Goal: Information Seeking & Learning: Learn about a topic

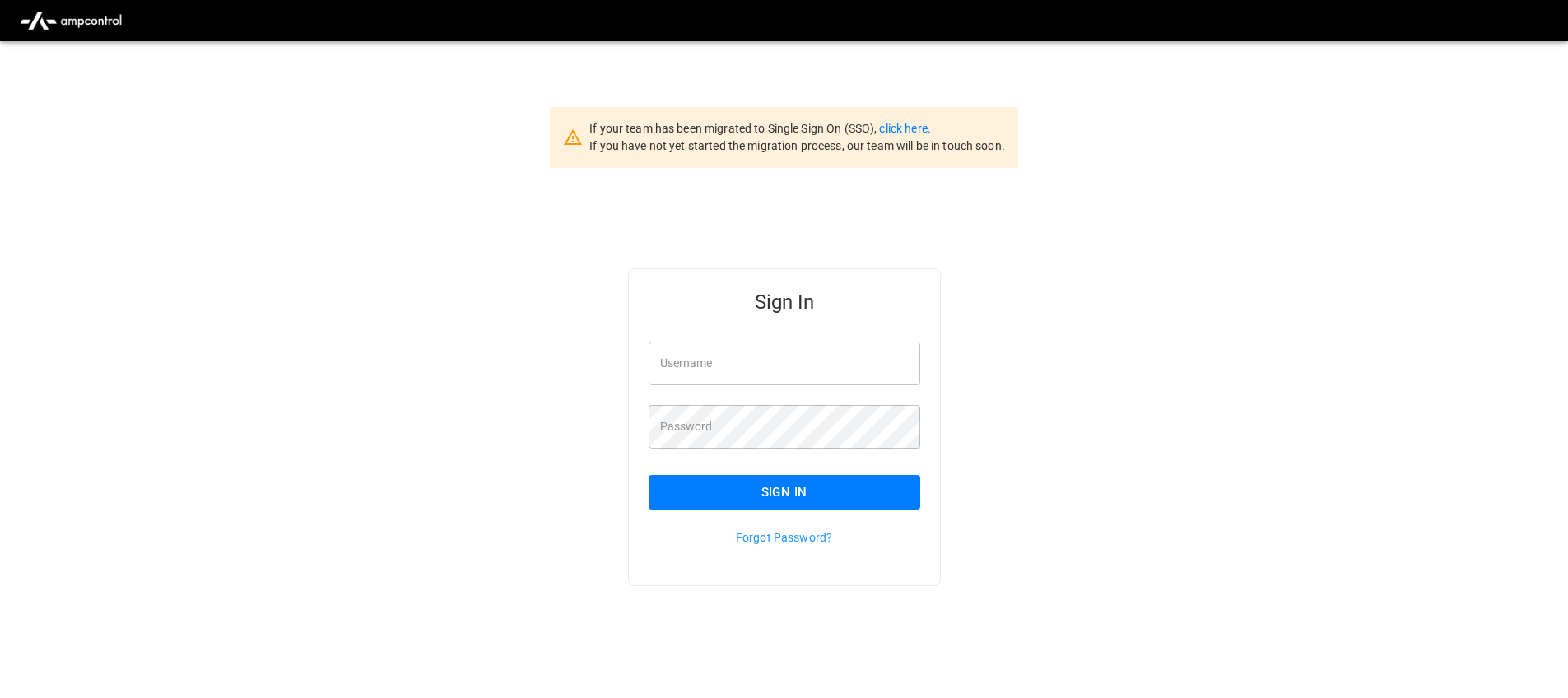
click at [932, 334] on div "Sign In Username Username Password Password Sign In Forgot Password?" at bounding box center [784, 428] width 313 height 318
click at [913, 132] on link "click here." at bounding box center [905, 127] width 51 height 13
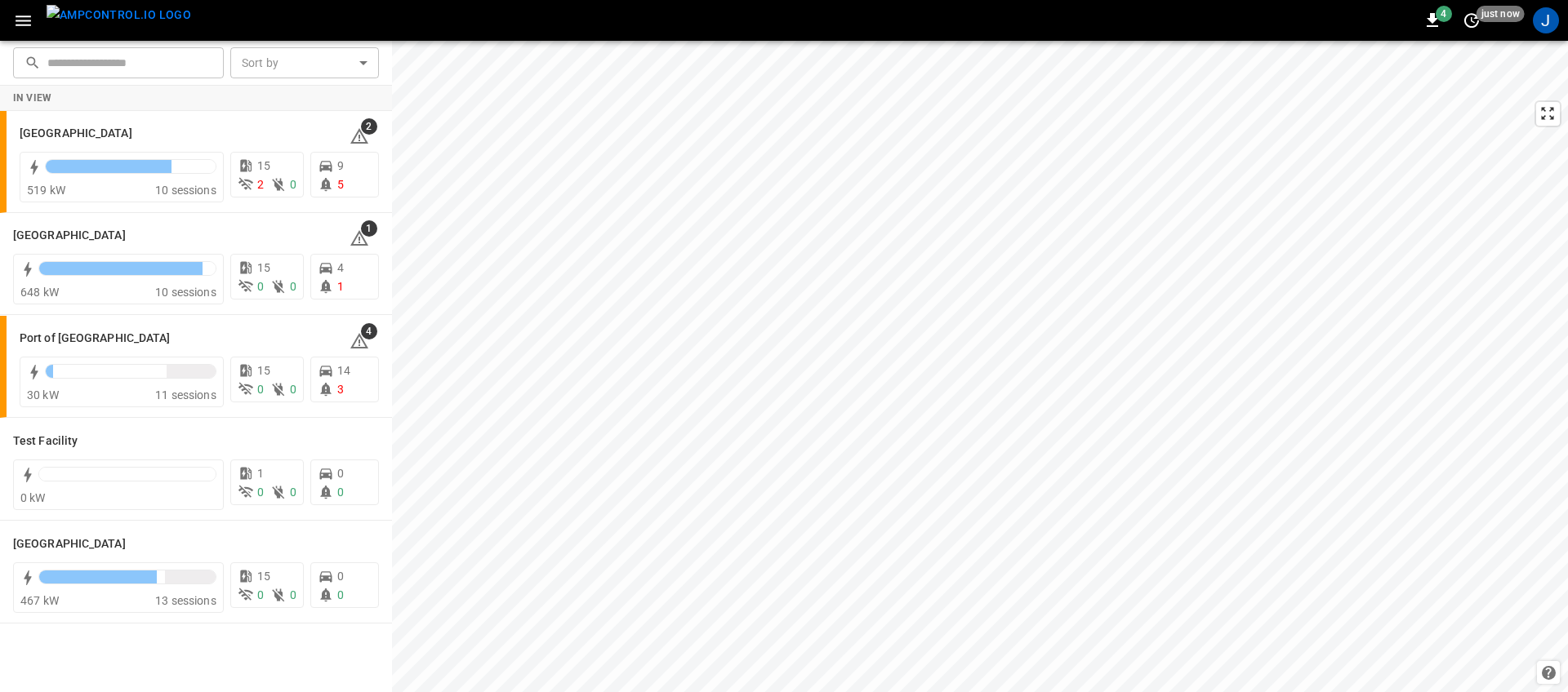
click at [91, 19] on img "menu" at bounding box center [119, 15] width 144 height 20
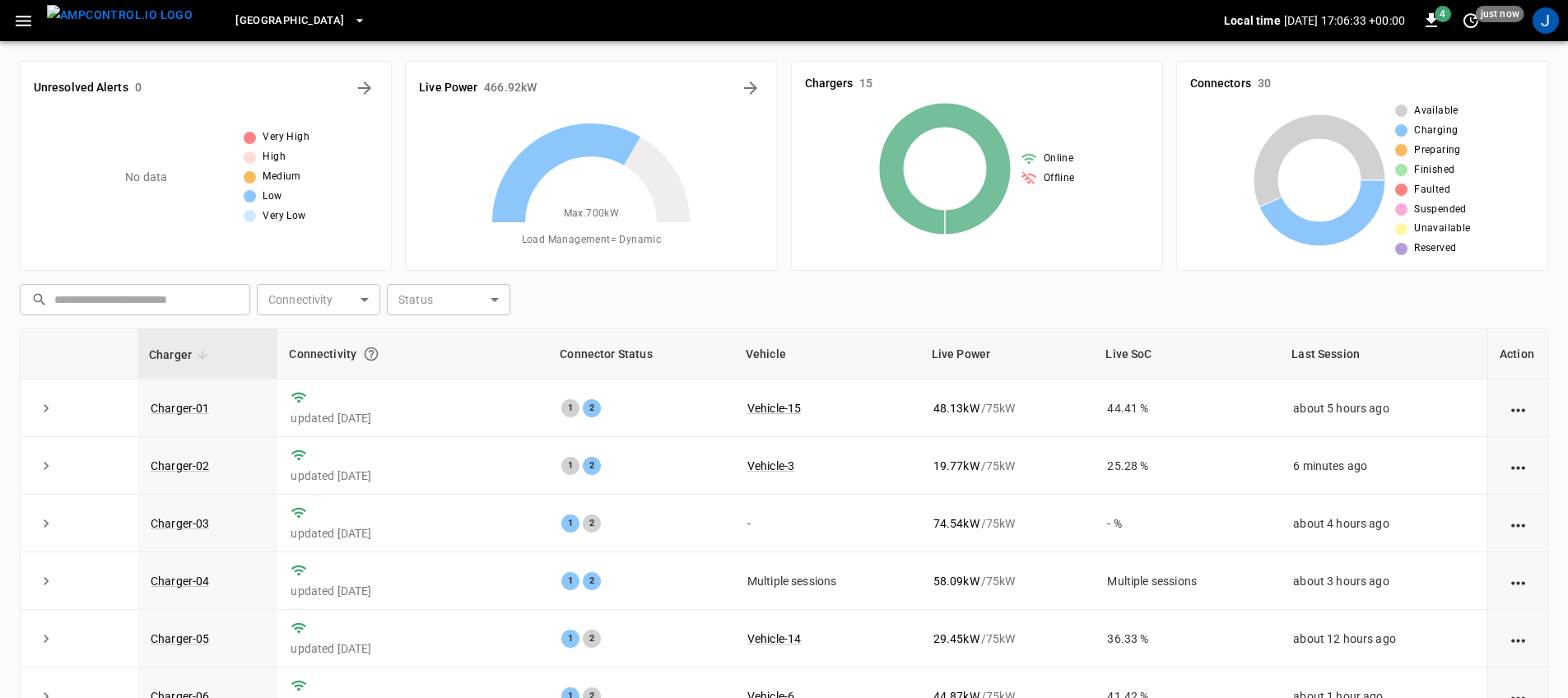
click at [21, 27] on icon "button" at bounding box center [23, 21] width 21 height 21
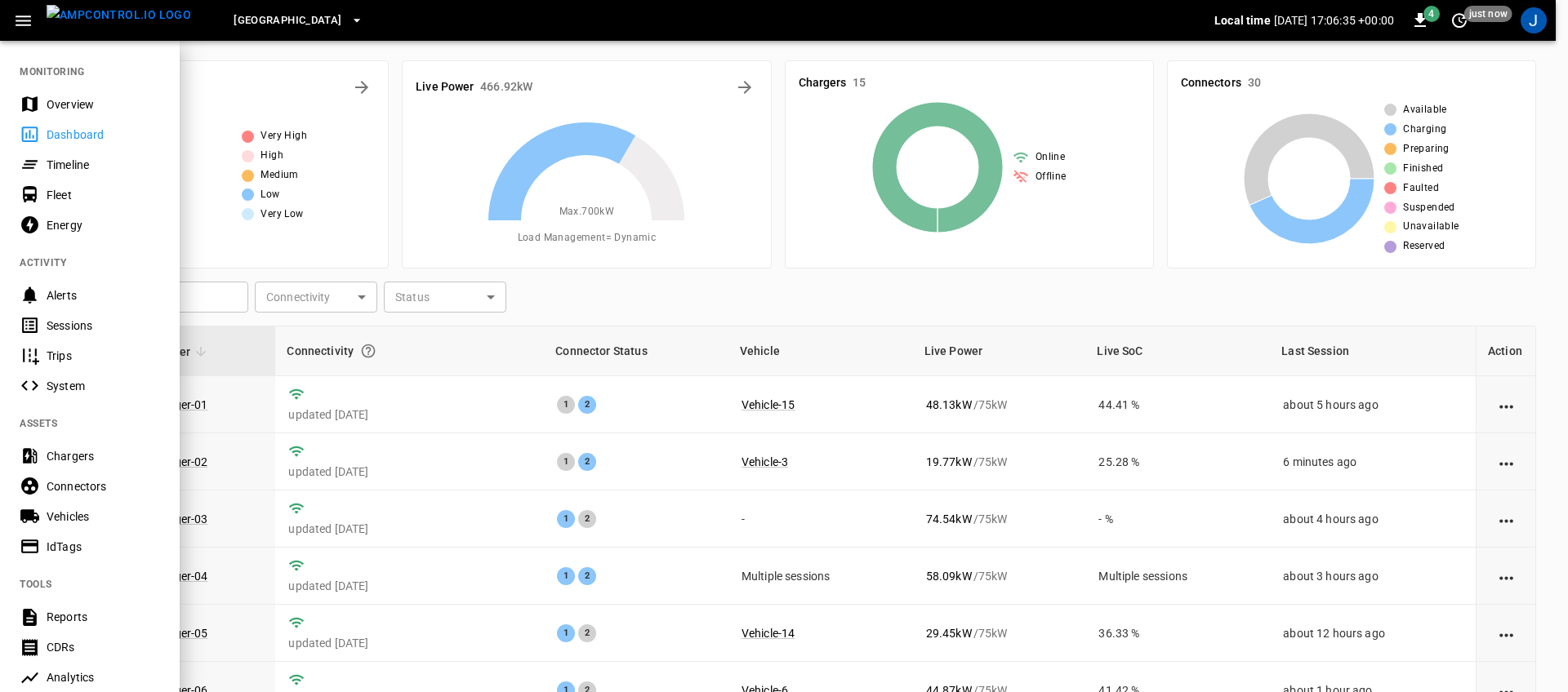
click at [48, 101] on div "Overview" at bounding box center [104, 104] width 114 height 16
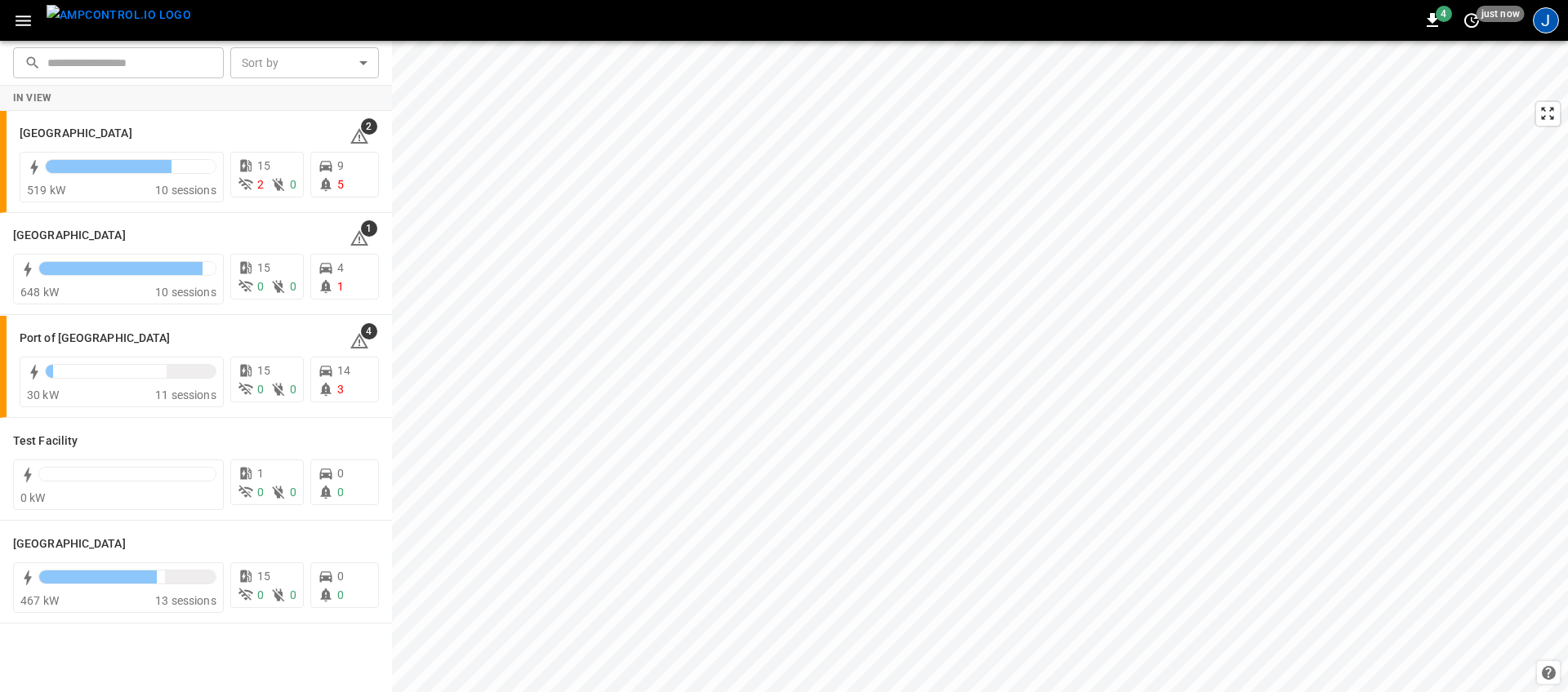
click at [1548, 32] on div "J" at bounding box center [1545, 20] width 26 height 26
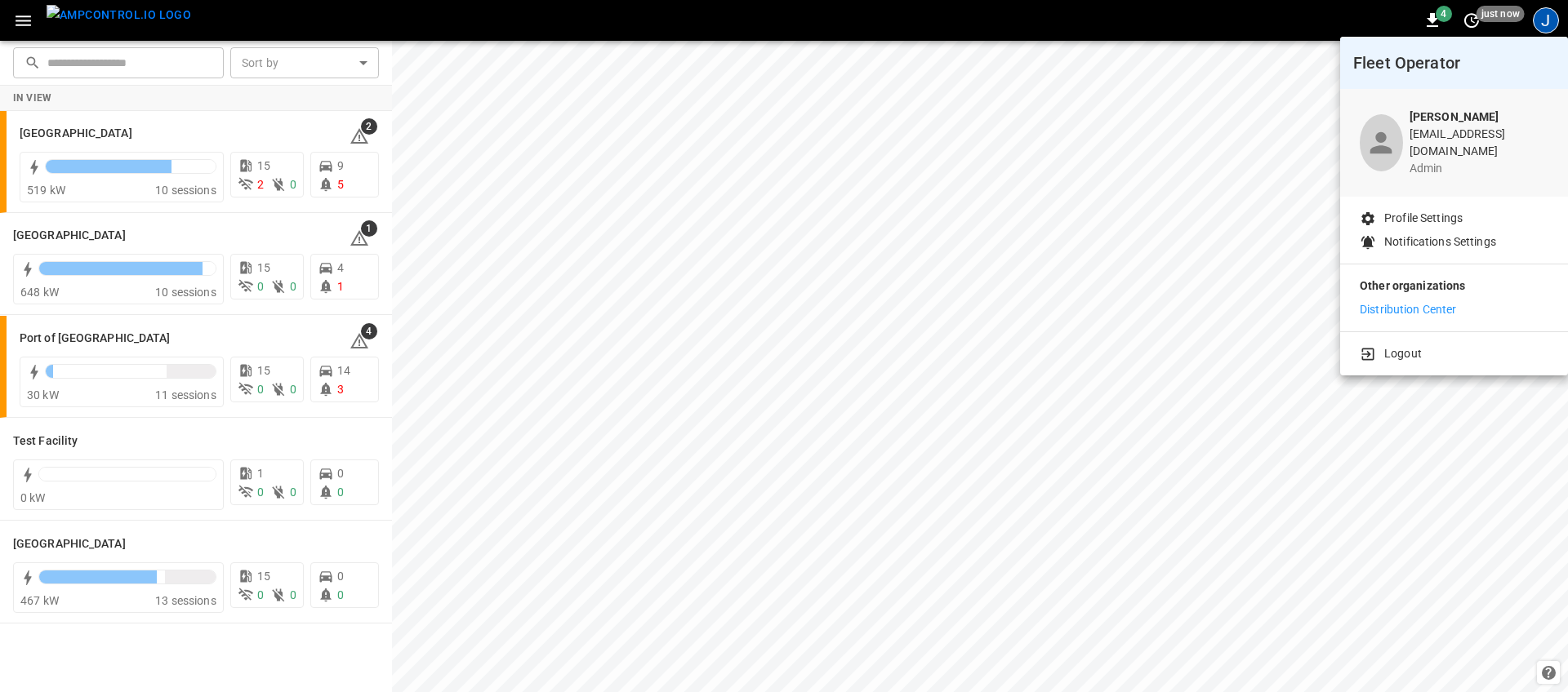
click at [1398, 345] on p "Logout" at bounding box center [1403, 354] width 37 height 17
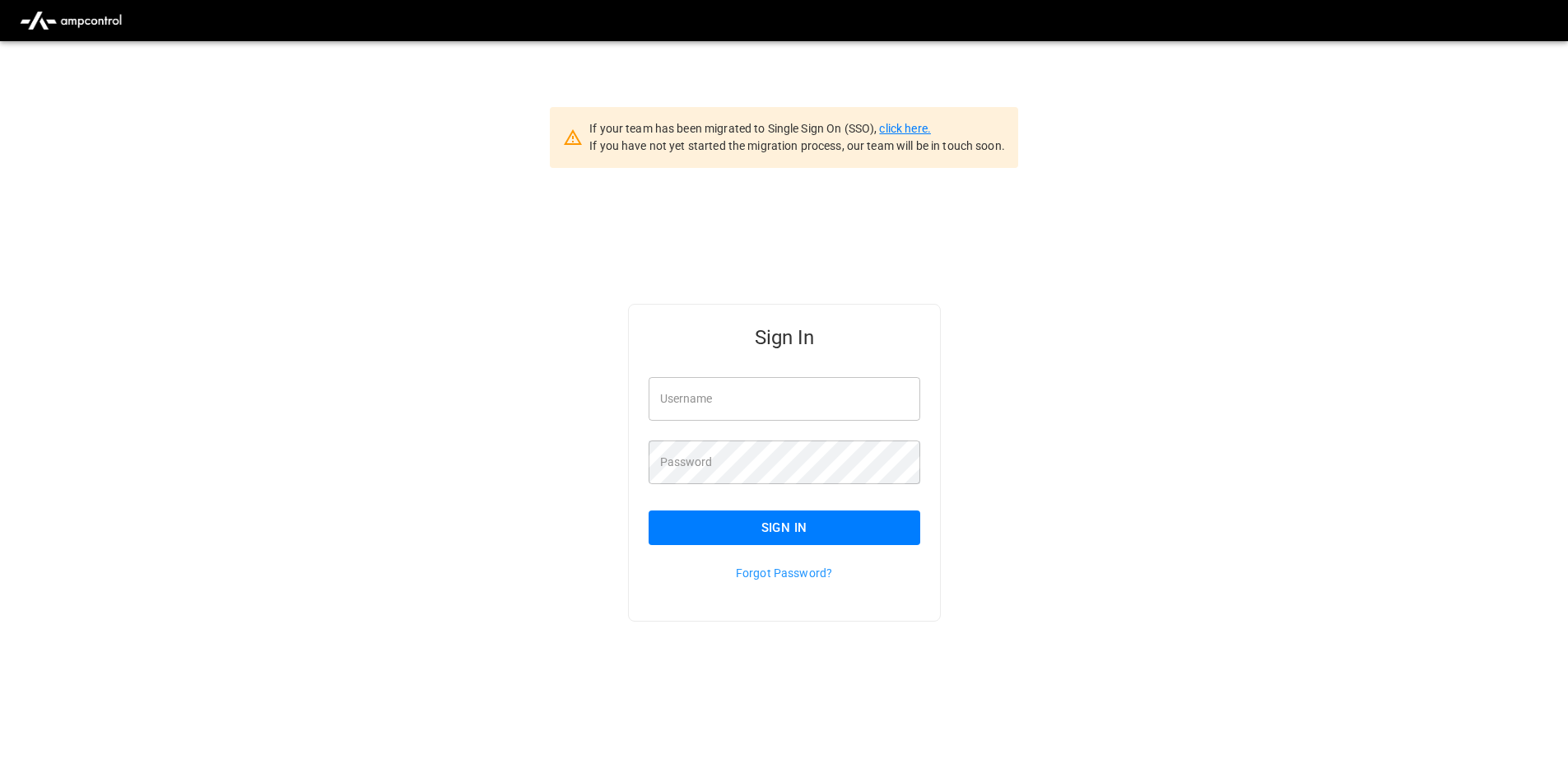
click at [896, 132] on link "click here." at bounding box center [905, 127] width 51 height 13
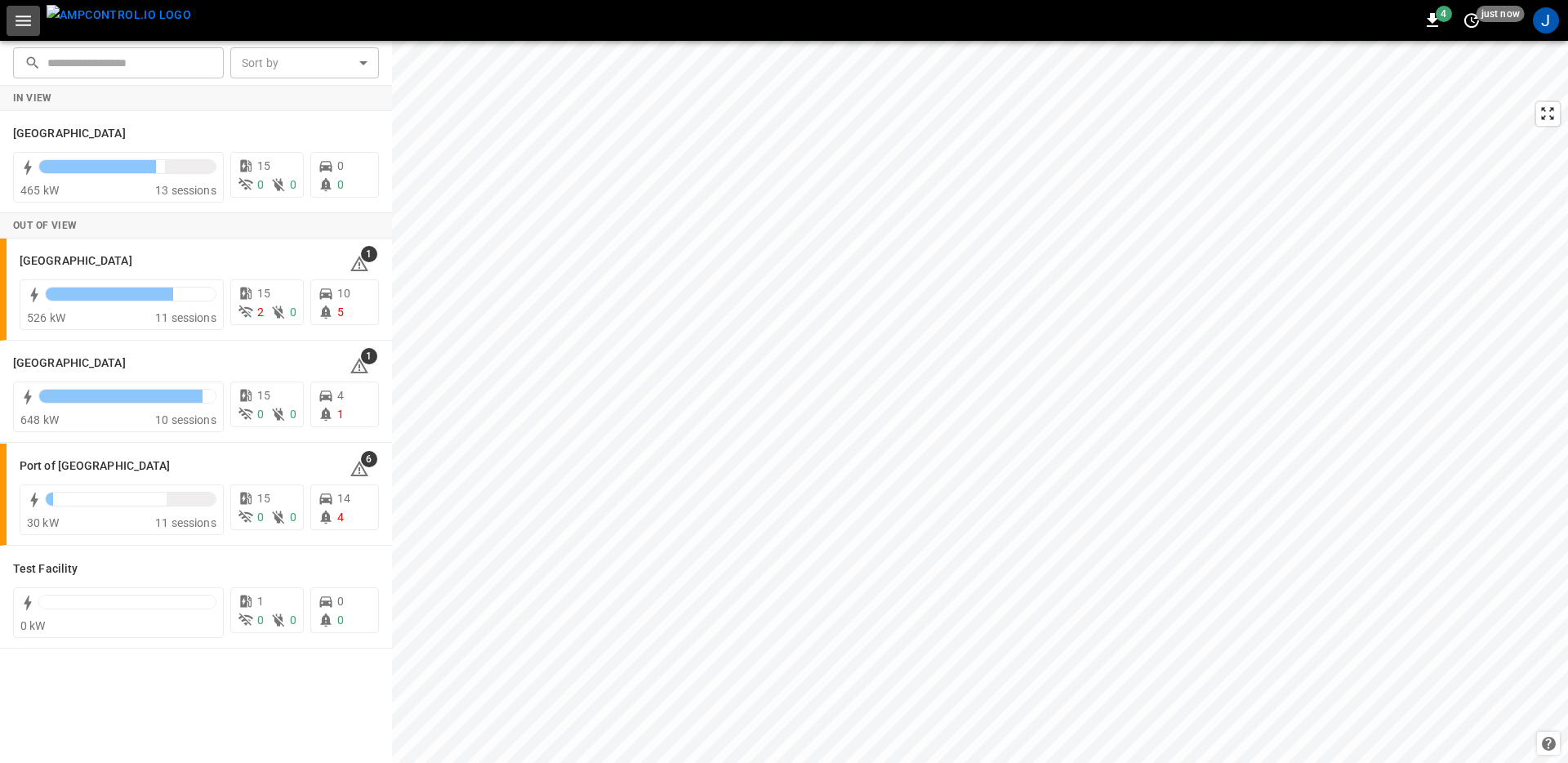
click at [33, 20] on button "button" at bounding box center [23, 21] width 33 height 31
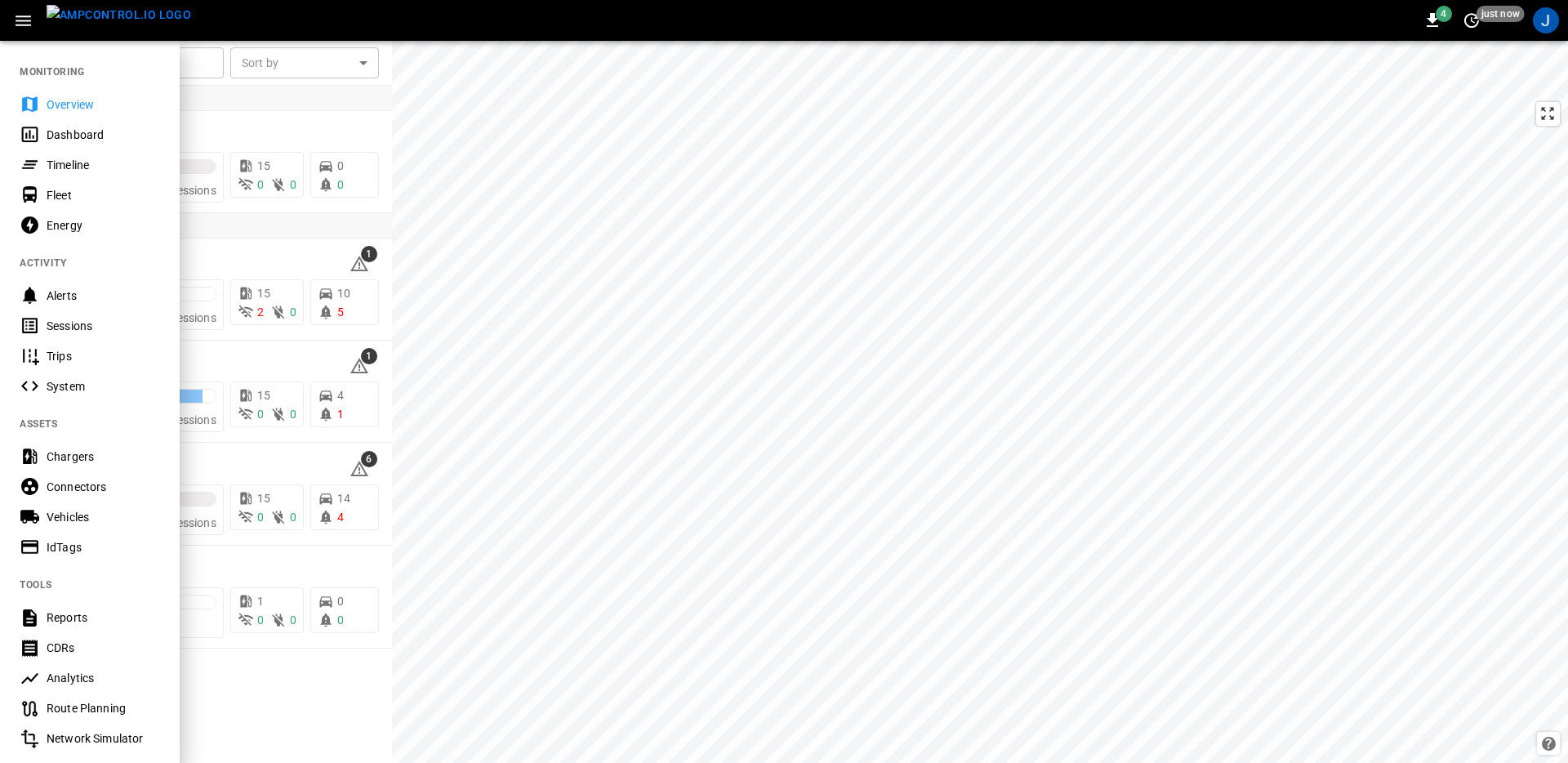
click at [90, 140] on div "Dashboard" at bounding box center [104, 134] width 114 height 16
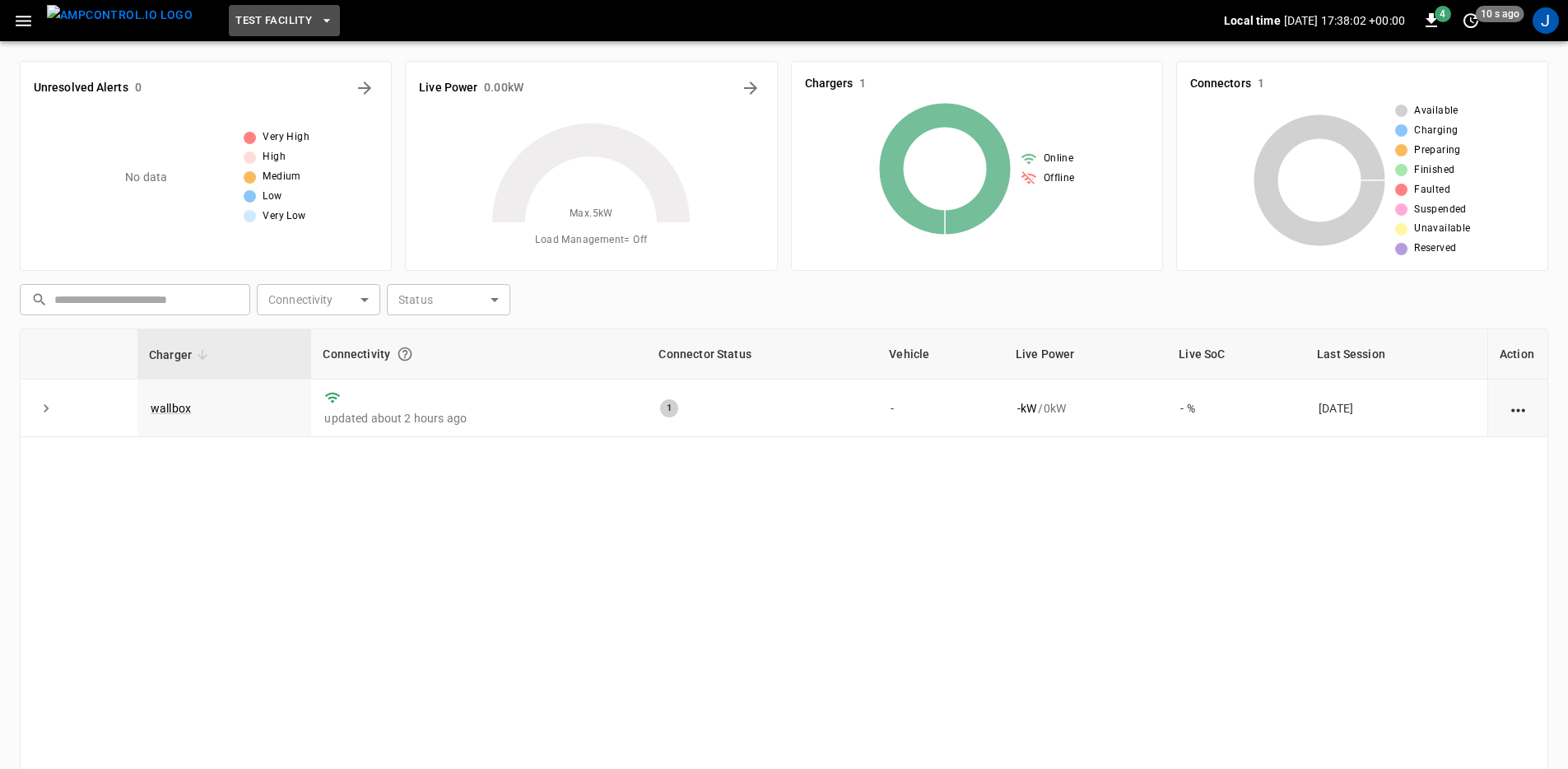
click at [250, 14] on span "Test Facility" at bounding box center [274, 21] width 77 height 19
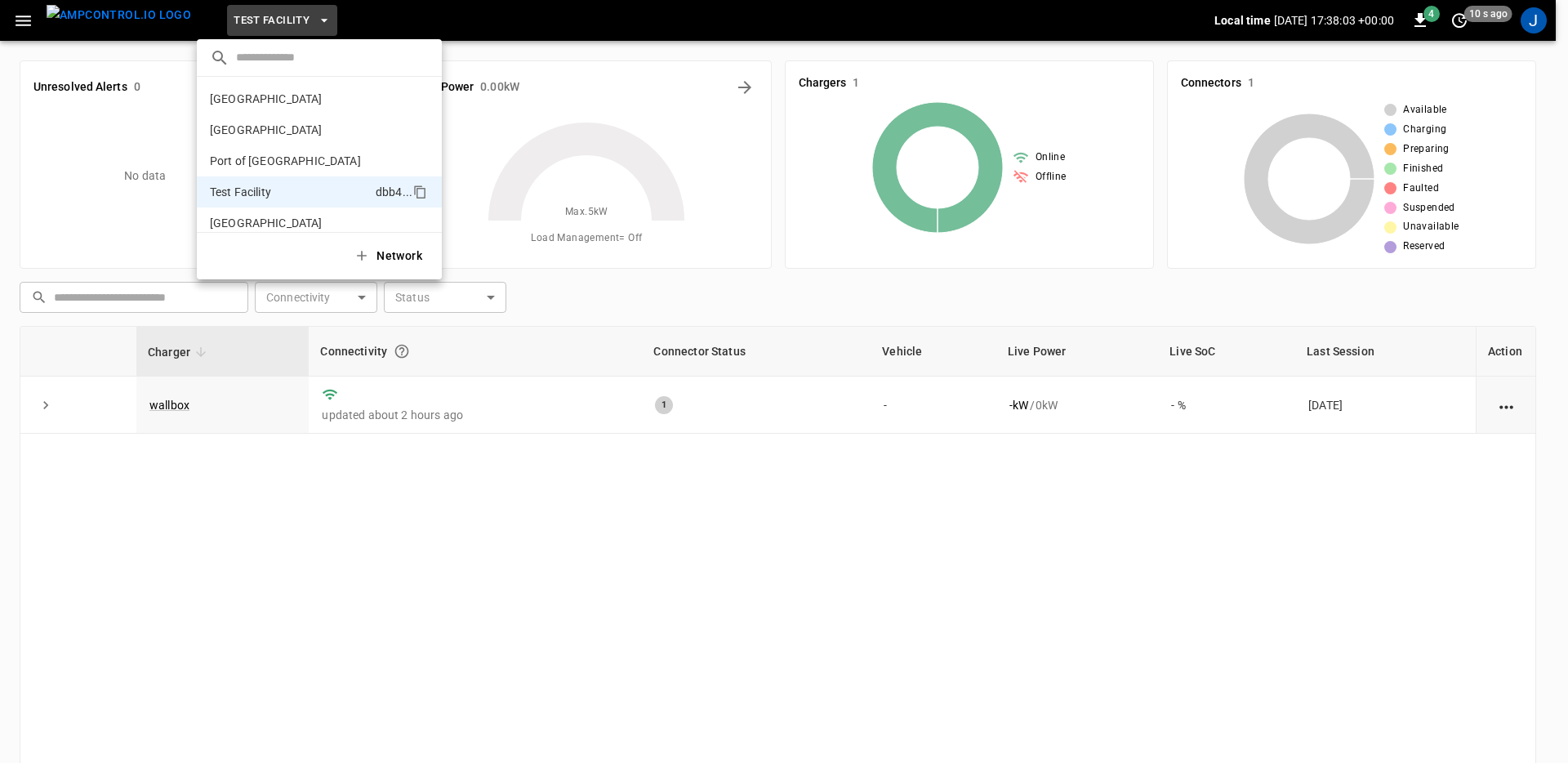
scroll to position [13, 0]
click at [280, 207] on p "[GEOGRAPHIC_DATA]" at bounding box center [289, 210] width 160 height 16
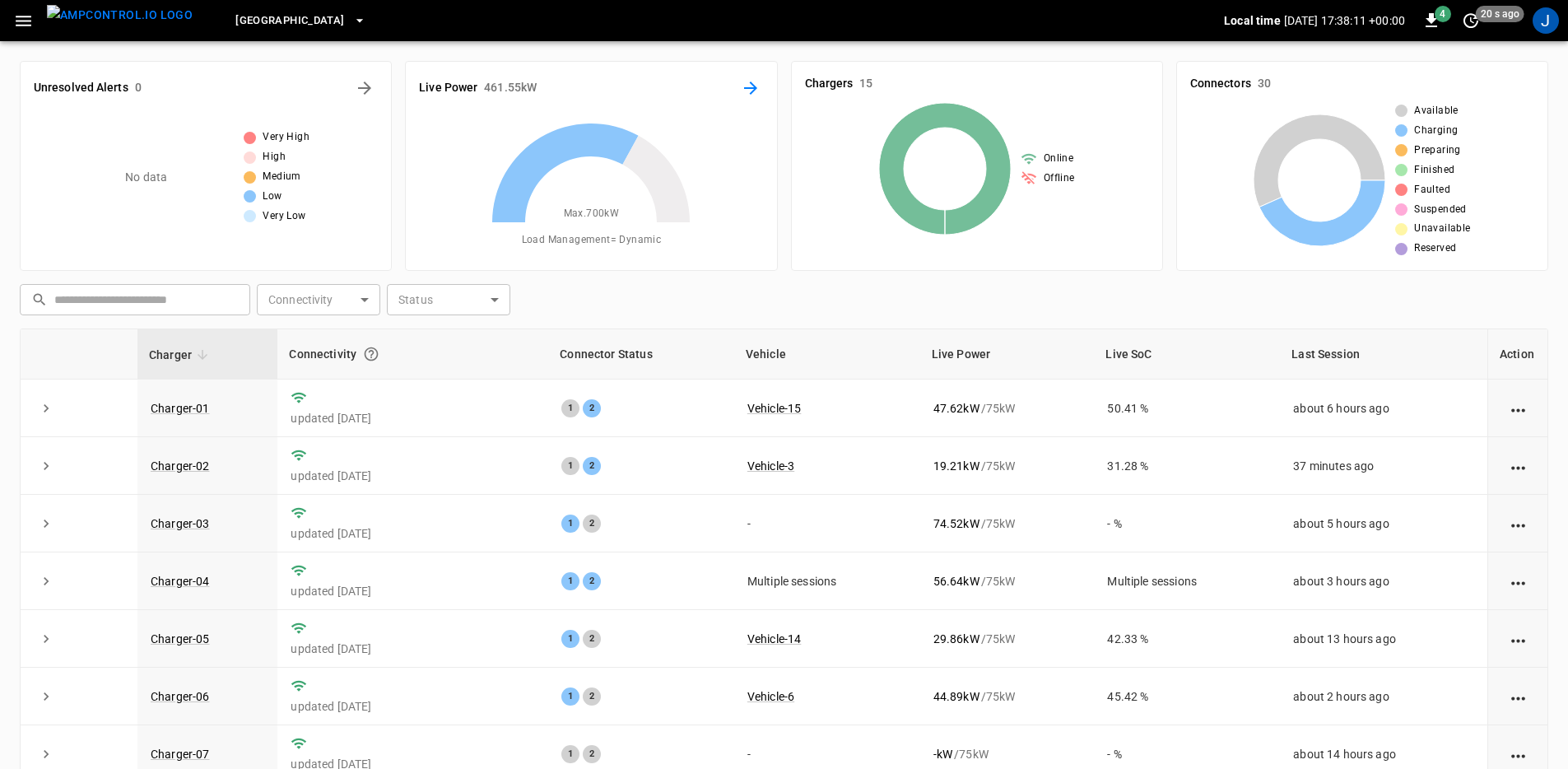
click at [745, 93] on icon "Energy Overview" at bounding box center [750, 87] width 20 height 20
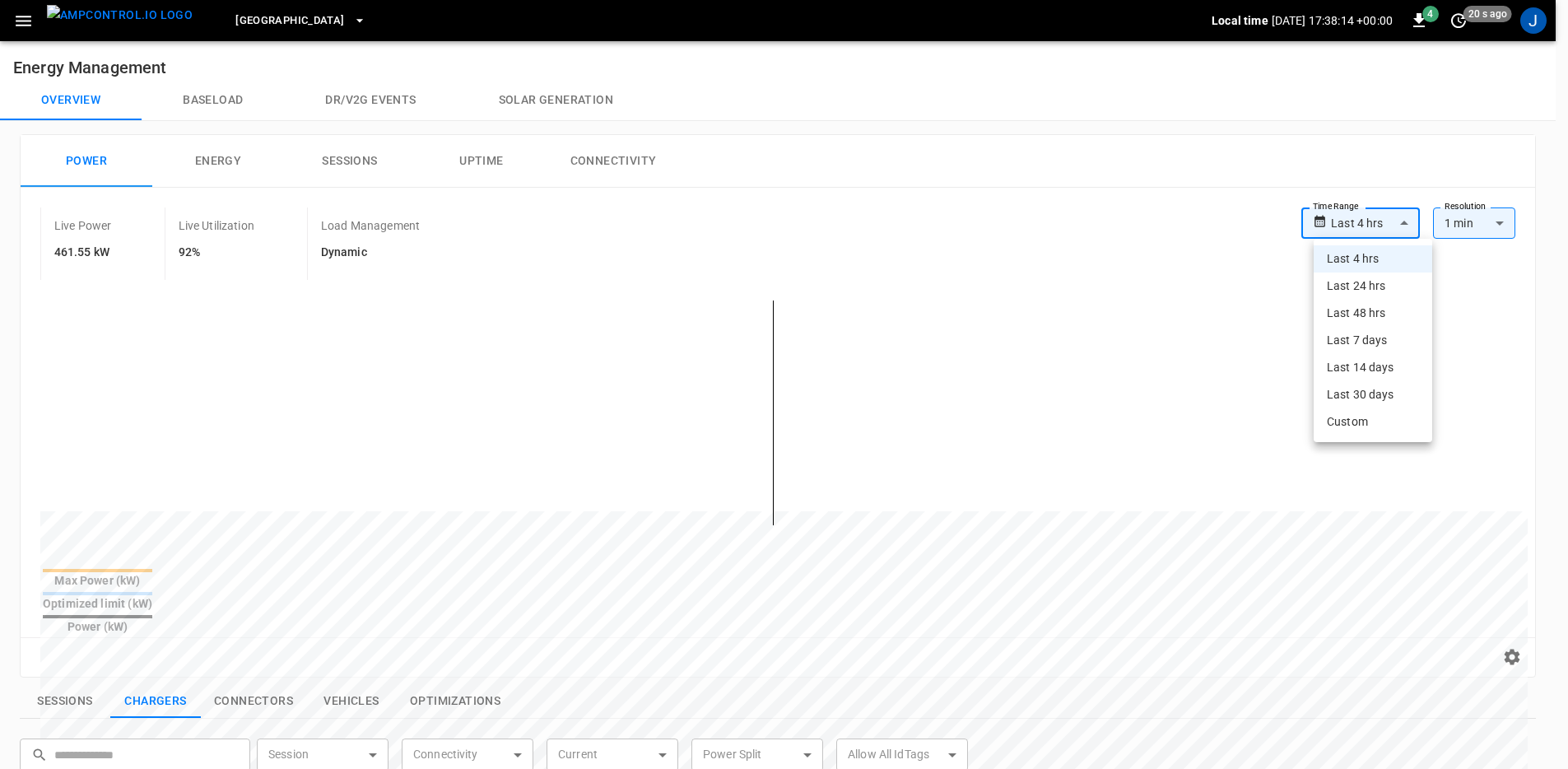
click at [1408, 219] on body "**********" at bounding box center [784, 690] width 1568 height 1381
click at [1378, 293] on li "Last 24 hrs" at bounding box center [1373, 287] width 119 height 27
type input "**********"
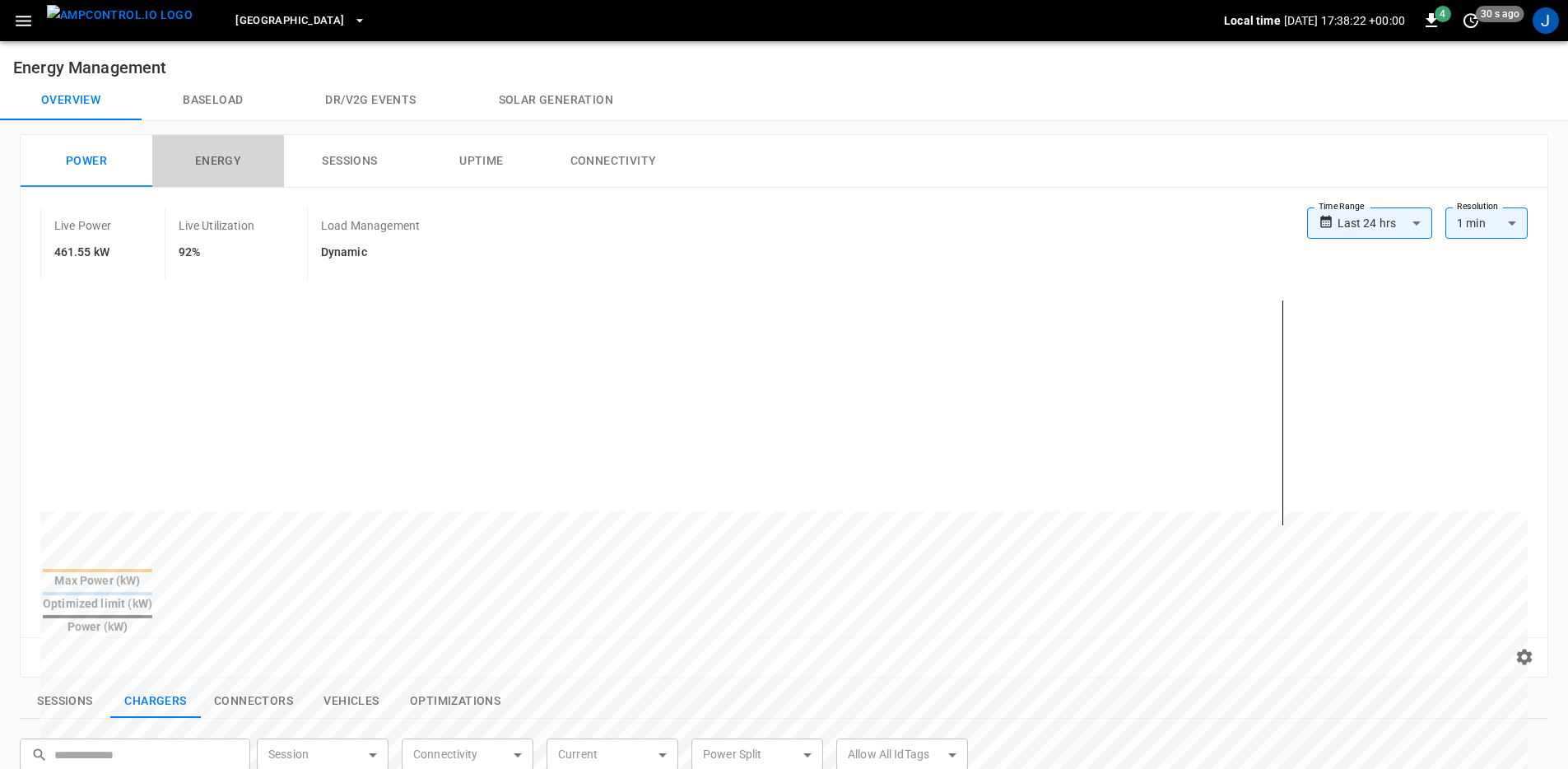
click at [224, 164] on button "Energy" at bounding box center [218, 162] width 132 height 53
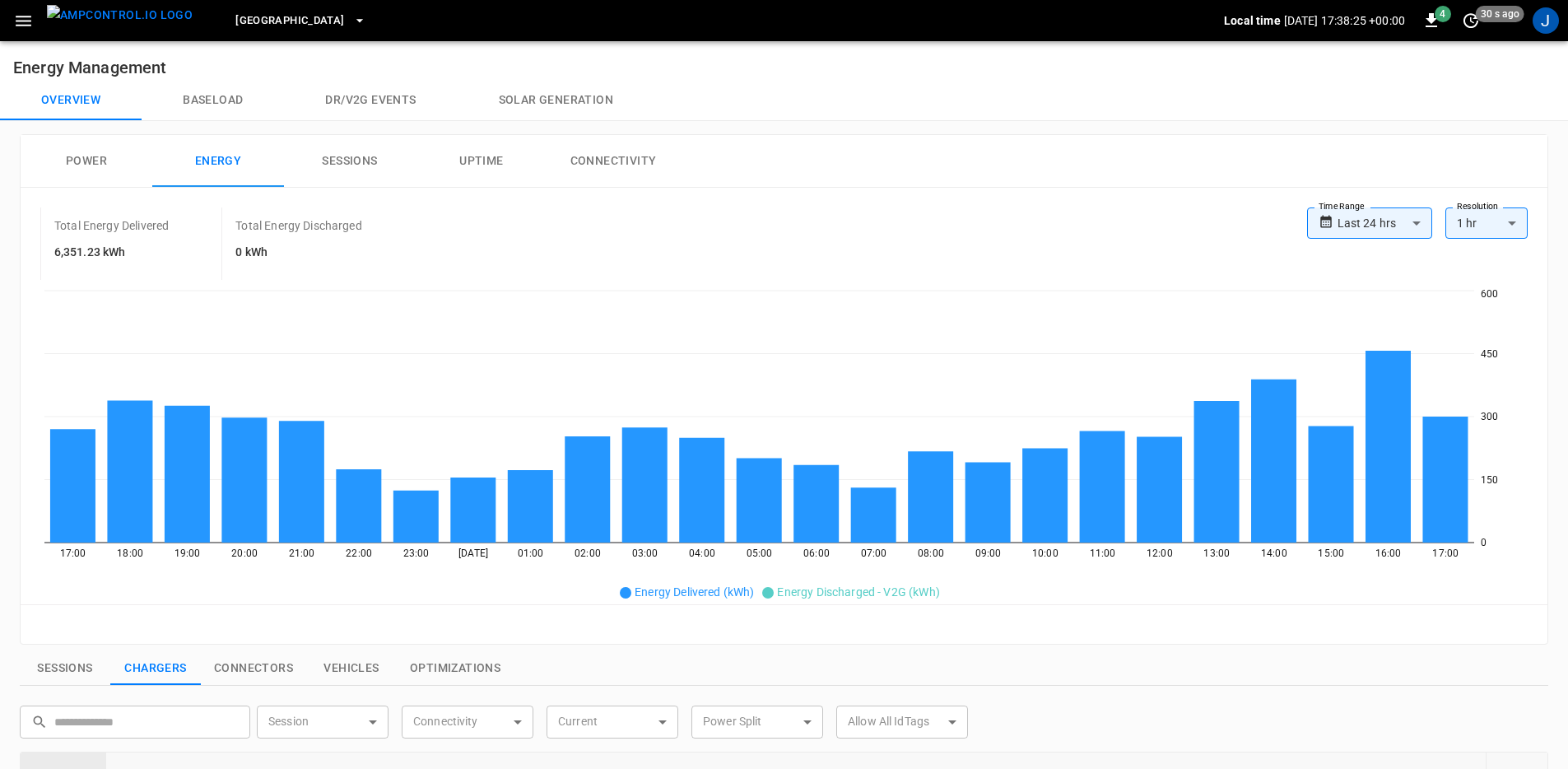
click at [298, 27] on button "[GEOGRAPHIC_DATA]" at bounding box center [300, 21] width 143 height 33
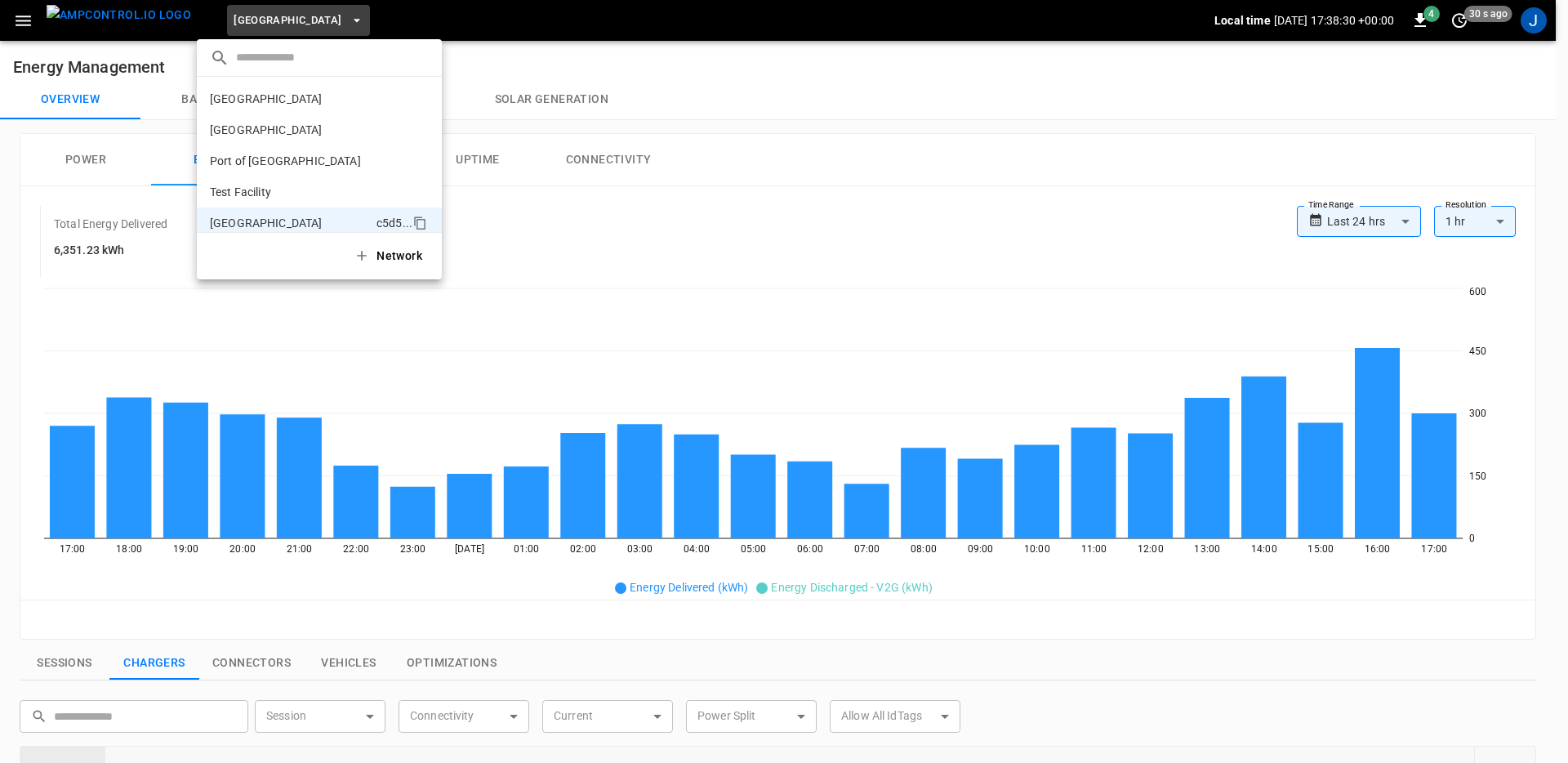
click at [815, 146] on div at bounding box center [784, 381] width 1568 height 763
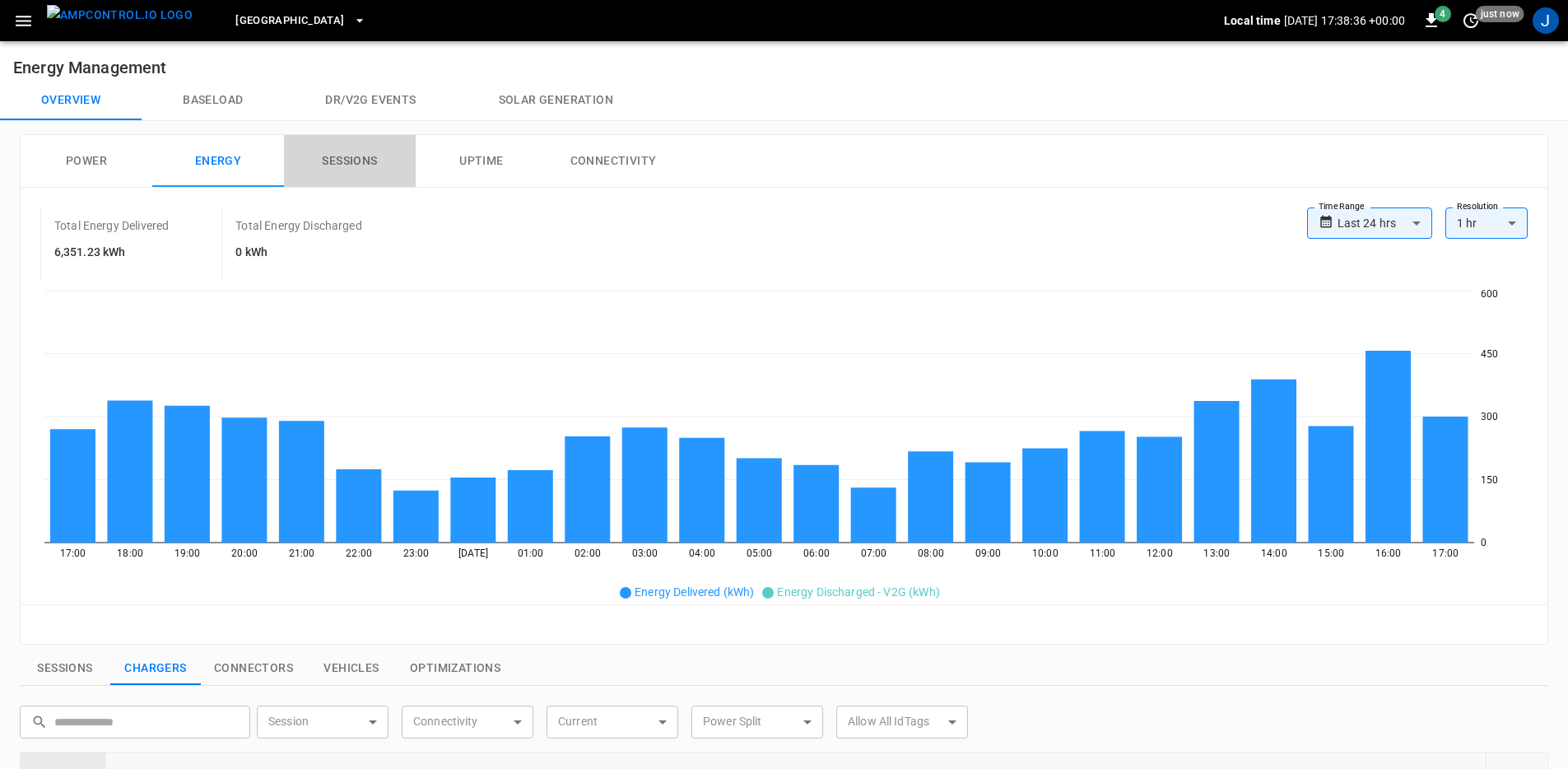
click at [335, 171] on button "Sessions" at bounding box center [350, 162] width 132 height 53
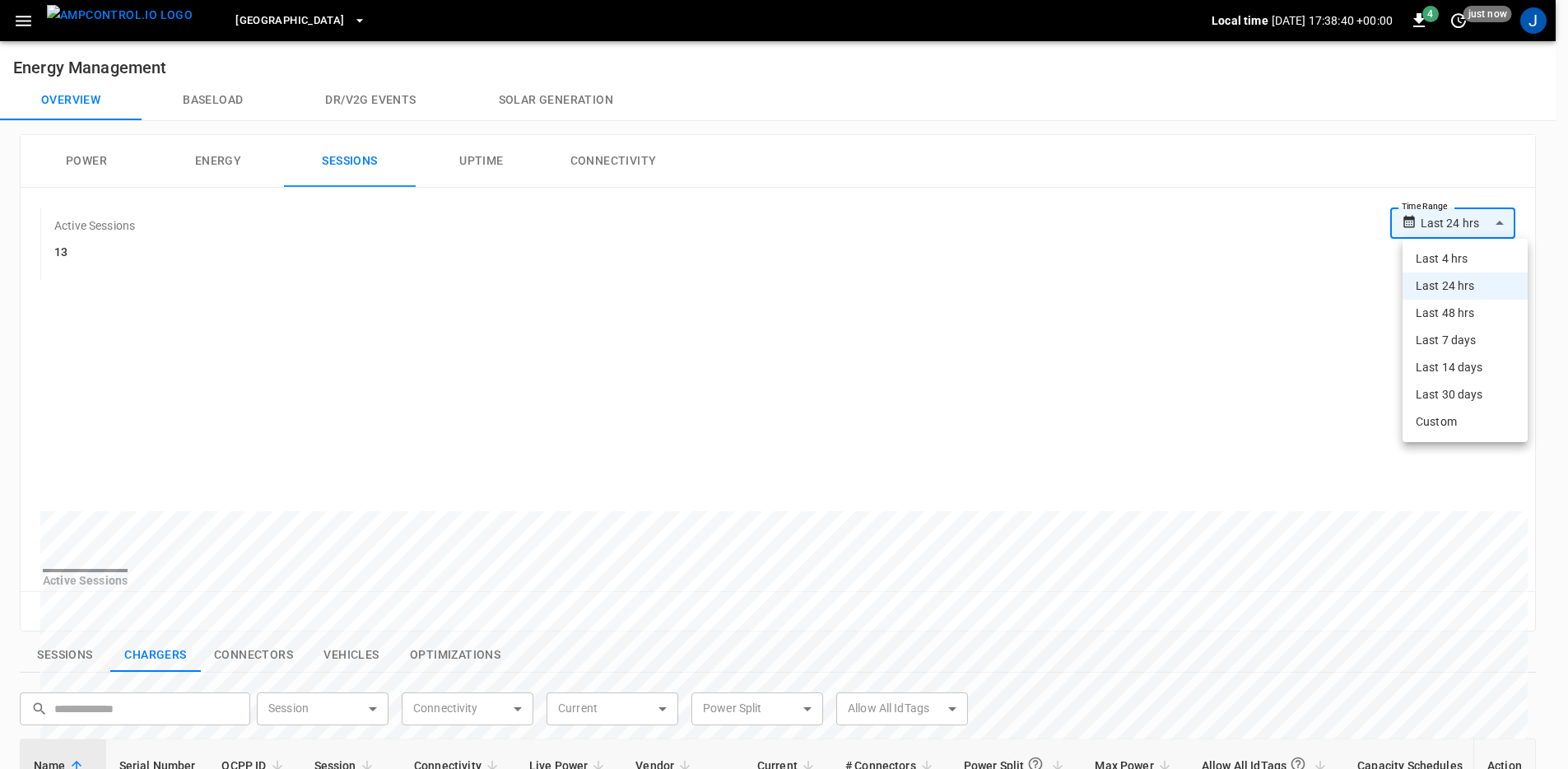
click at [1468, 231] on body "**********" at bounding box center [784, 667] width 1568 height 1334
click at [978, 195] on div at bounding box center [790, 384] width 1581 height 769
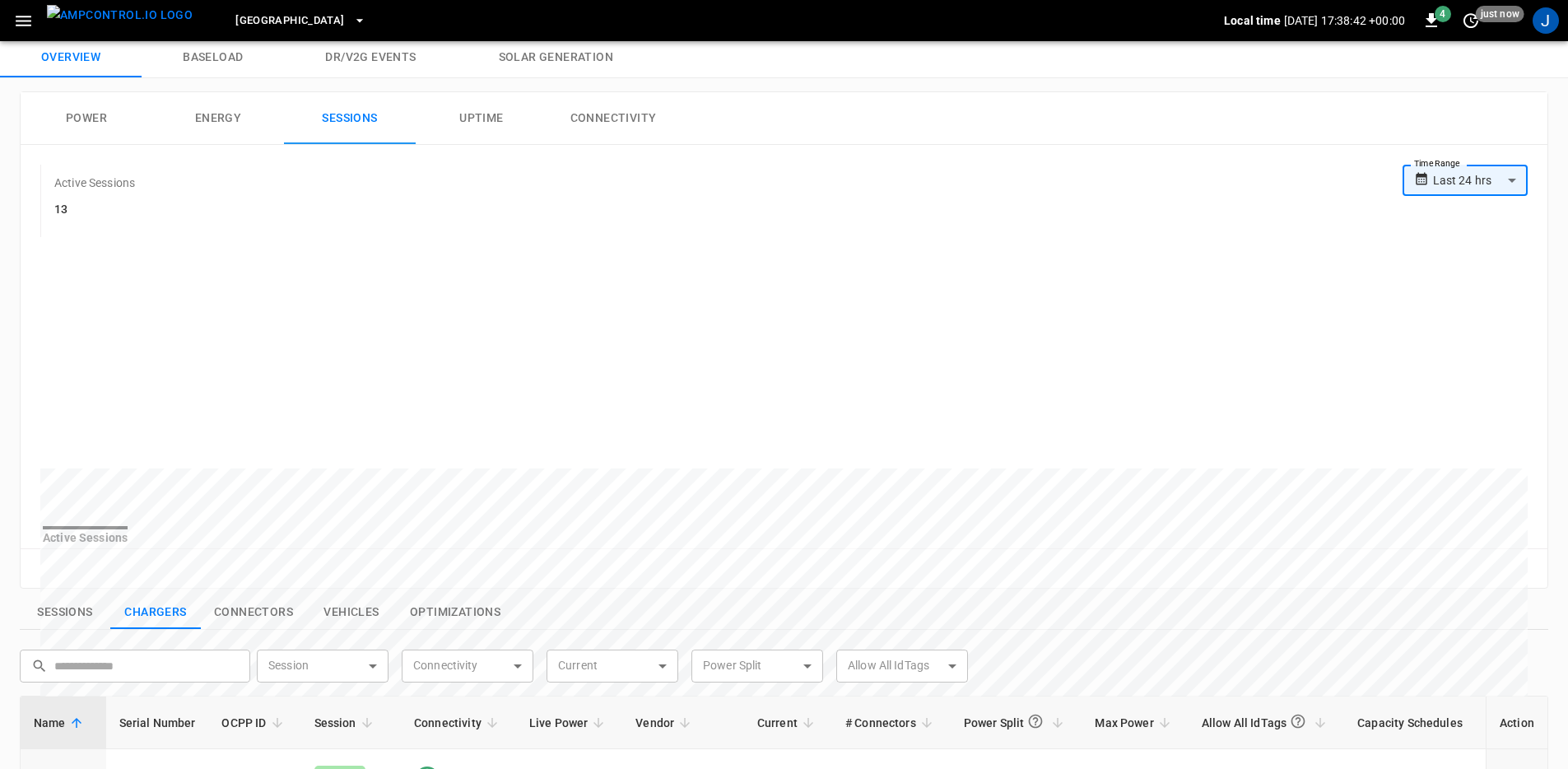
scroll to position [44, 0]
click at [53, 624] on button "Sessions" at bounding box center [65, 612] width 91 height 34
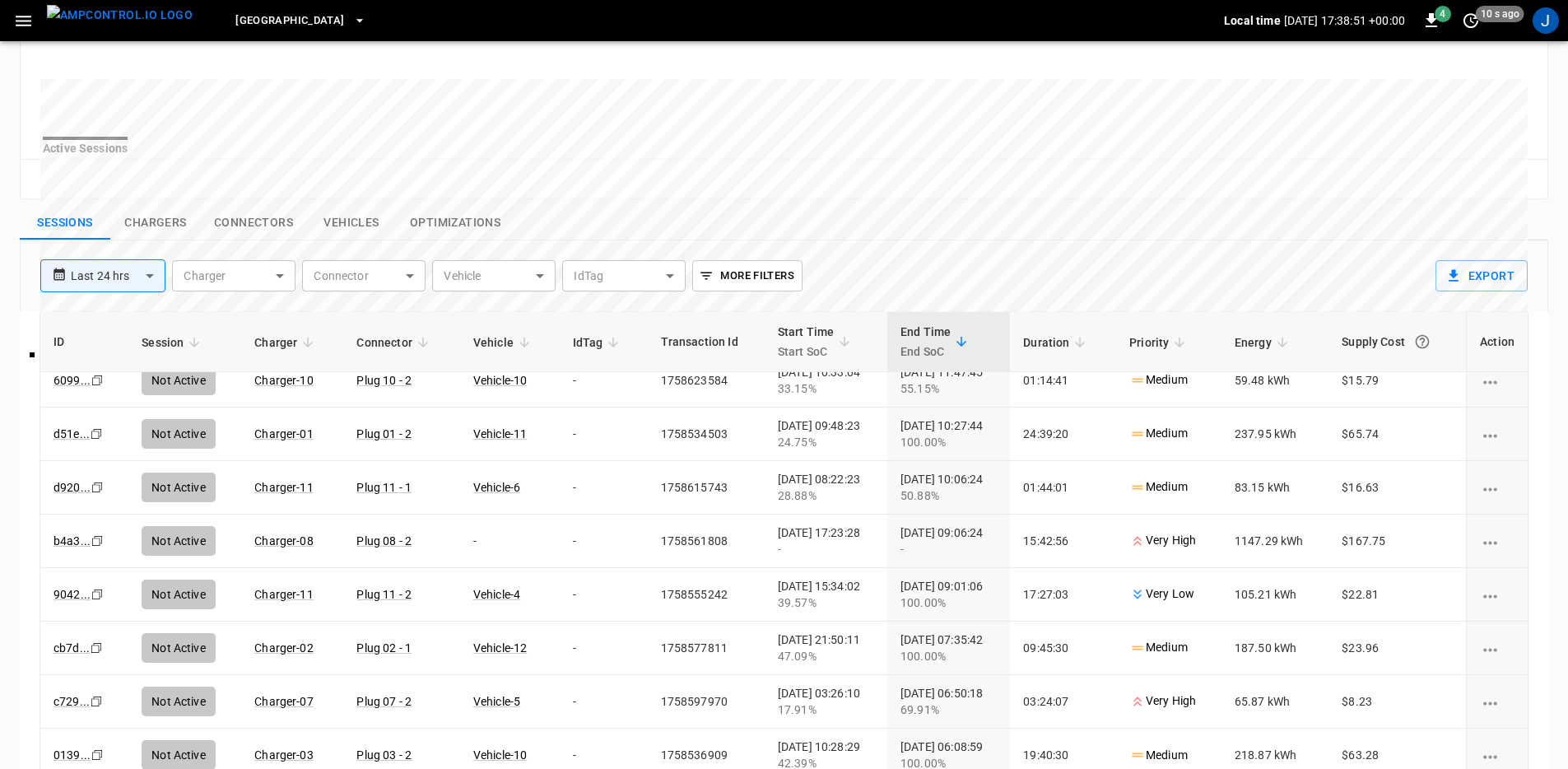
scroll to position [941, 0]
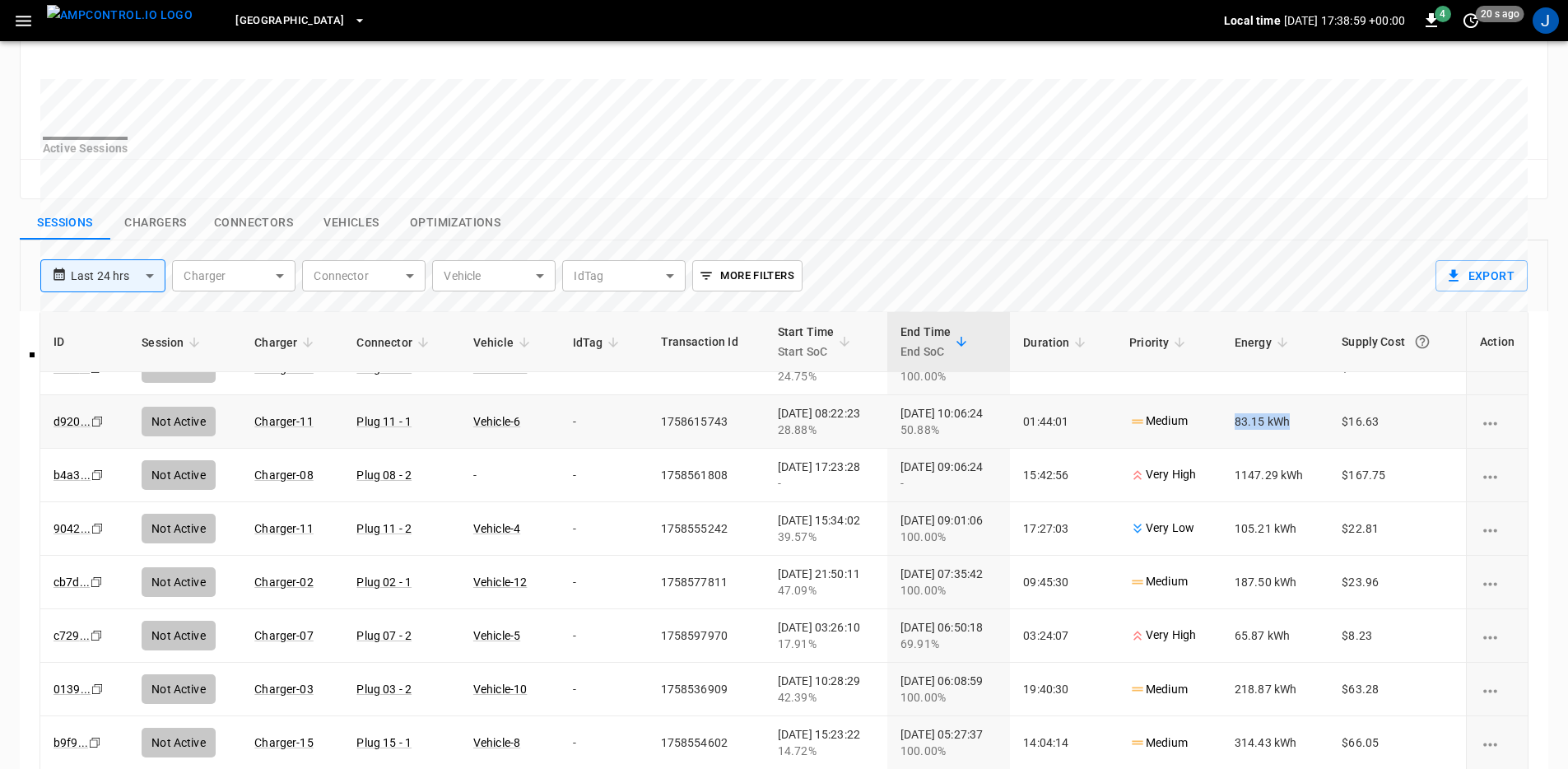
drag, startPoint x: 1228, startPoint y: 429, endPoint x: 1305, endPoint y: 431, distance: 77.0
click at [1305, 431] on td "83.15 kWh" at bounding box center [1275, 422] width 107 height 54
drag, startPoint x: 1326, startPoint y: 439, endPoint x: 1371, endPoint y: 436, distance: 45.1
click at [1411, 434] on td "$16.63" at bounding box center [1397, 422] width 138 height 54
click at [1253, 433] on td "83.15 kWh" at bounding box center [1275, 422] width 107 height 54
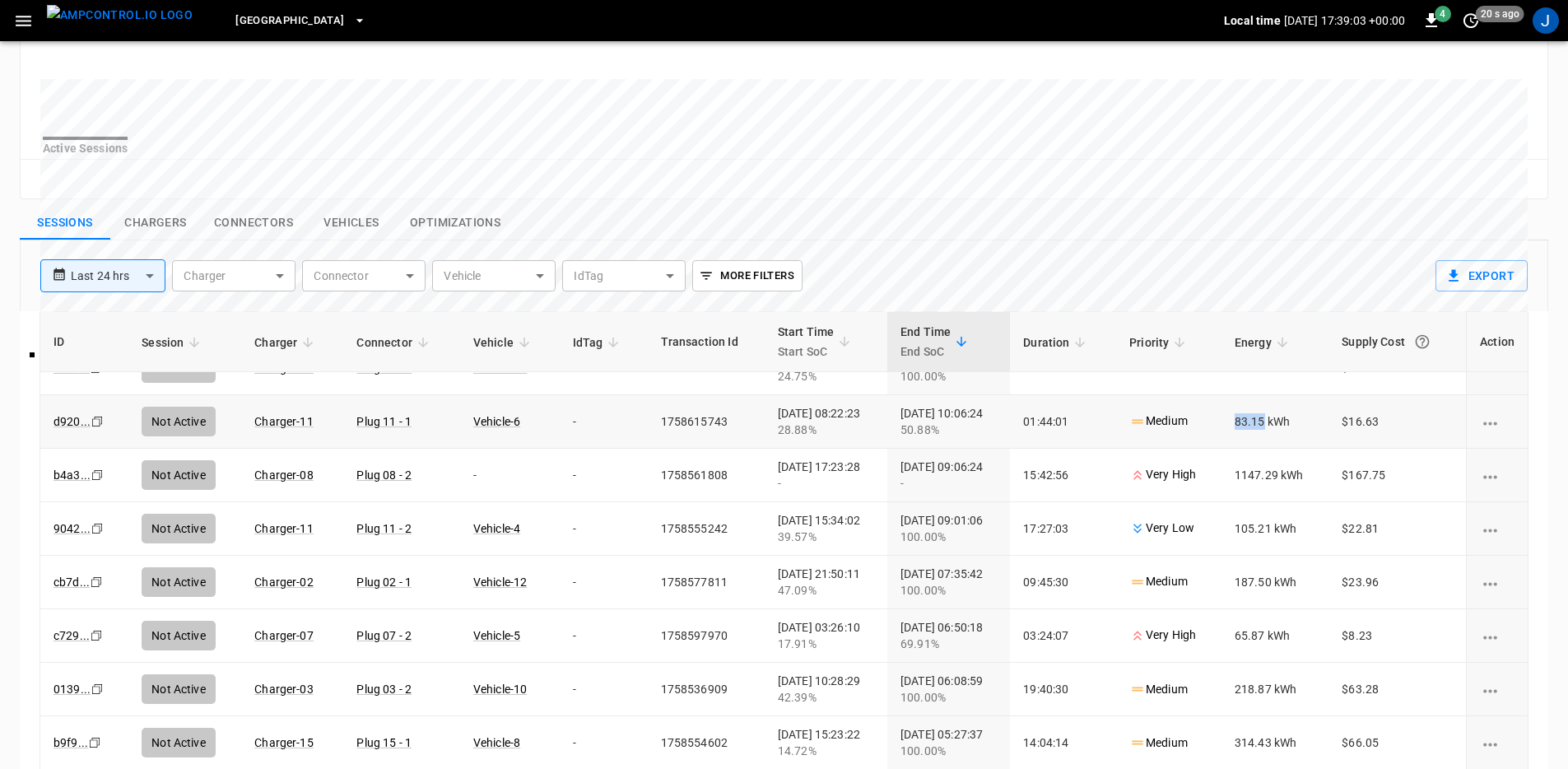
click at [1253, 433] on td "83.15 kWh" at bounding box center [1275, 422] width 107 height 54
click at [1244, 494] on td "1147.29 kWh" at bounding box center [1275, 476] width 107 height 54
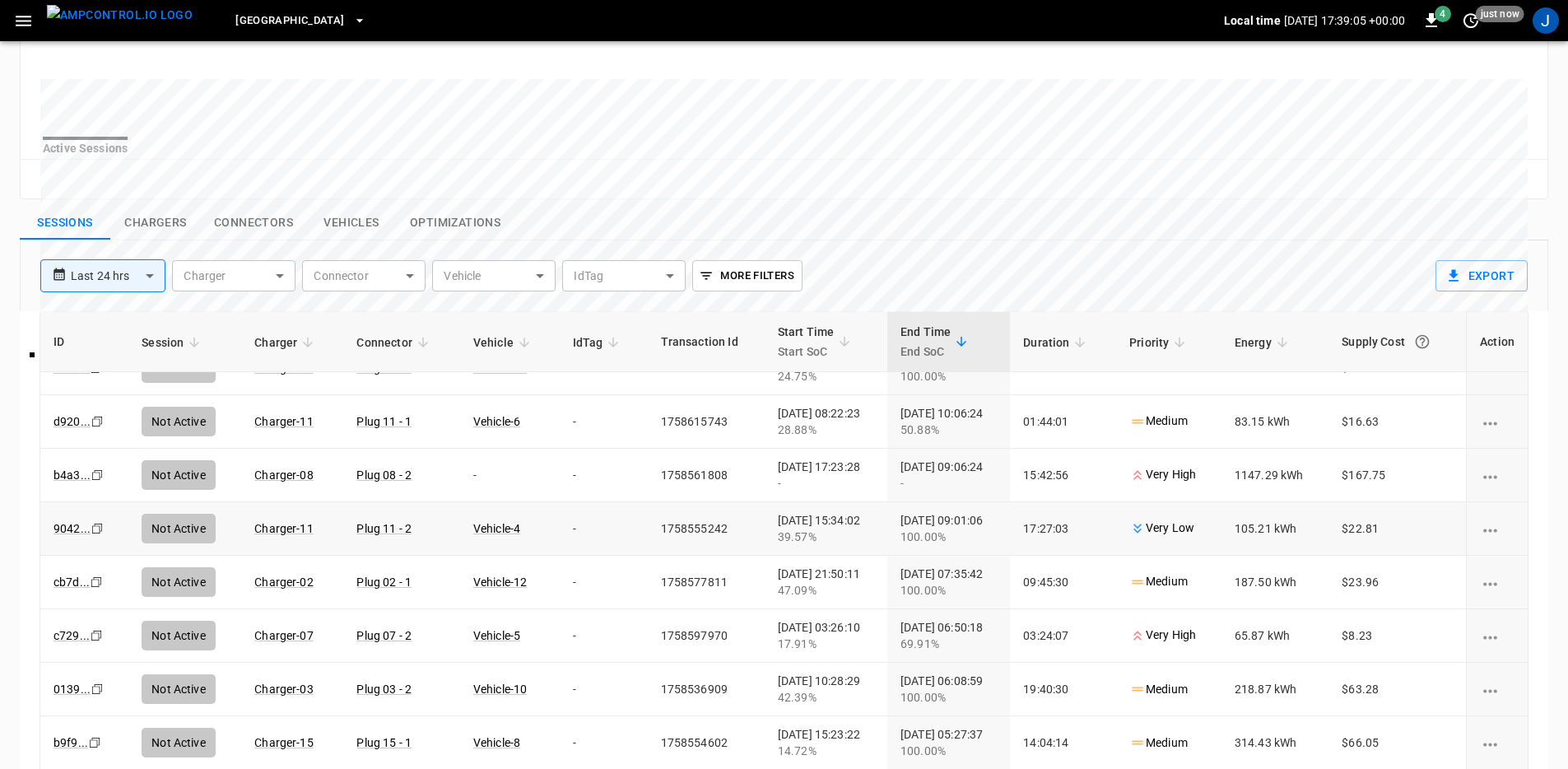
click at [1244, 533] on td "105.21 kWh" at bounding box center [1275, 529] width 107 height 54
click at [1244, 534] on td "105.21 kWh" at bounding box center [1275, 529] width 107 height 54
click at [1244, 600] on td "187.50 kWh" at bounding box center [1275, 583] width 107 height 54
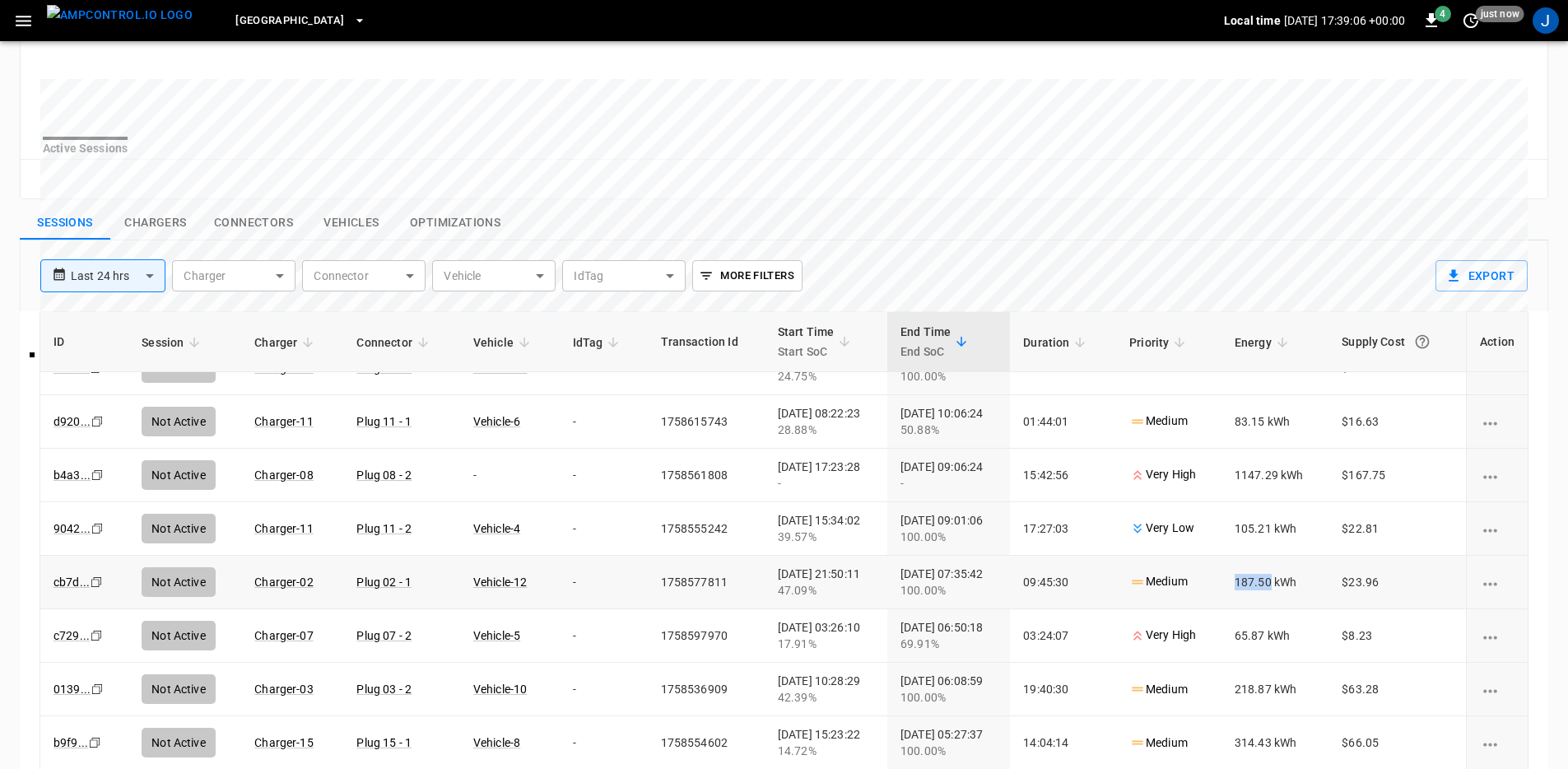
click at [1244, 600] on td "187.50 kWh" at bounding box center [1275, 583] width 107 height 54
click at [1247, 652] on td "65.87 kWh" at bounding box center [1275, 636] width 107 height 54
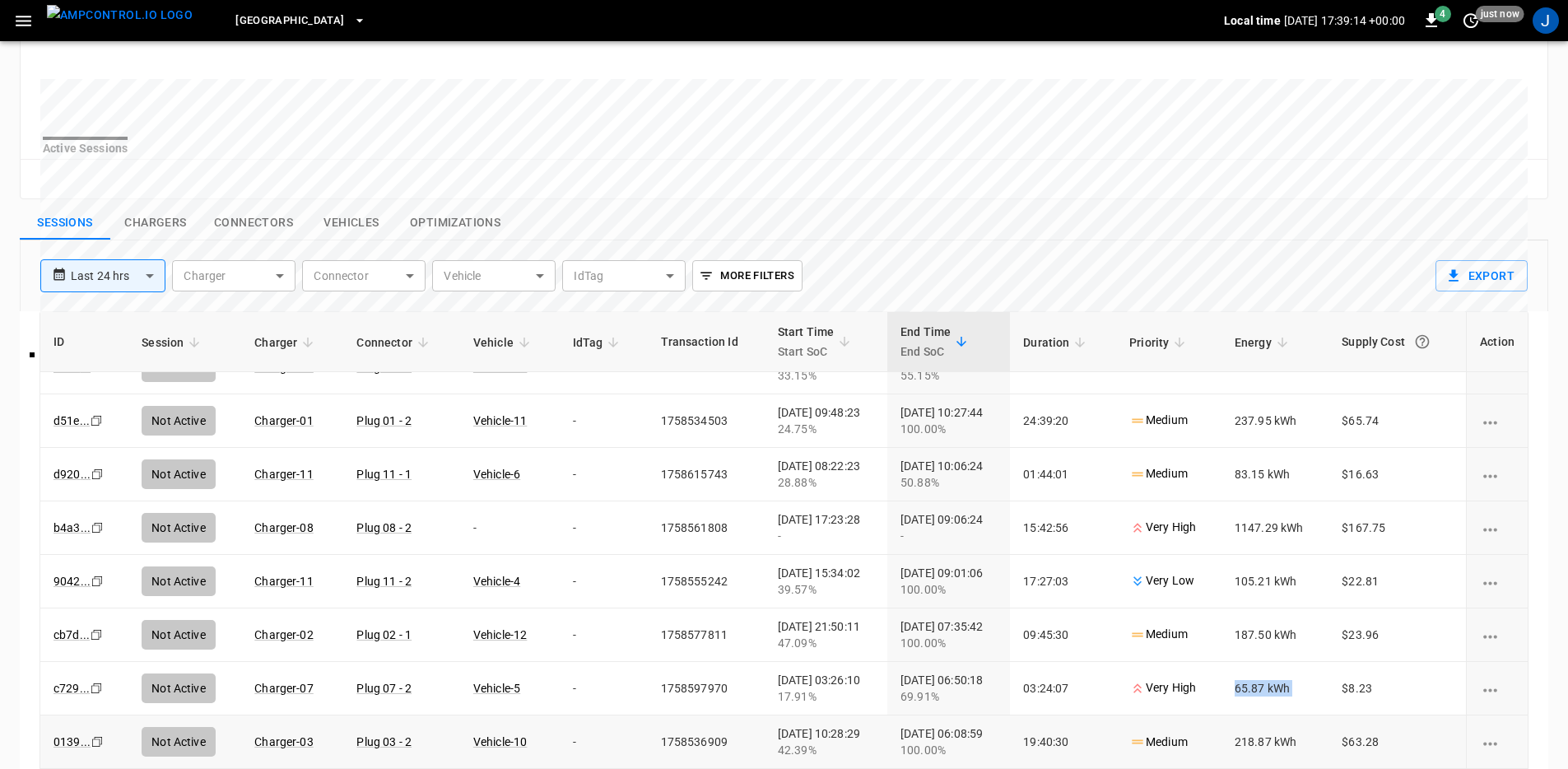
scroll to position [888, 0]
click at [1270, 647] on td "187.50 kWh" at bounding box center [1275, 636] width 107 height 54
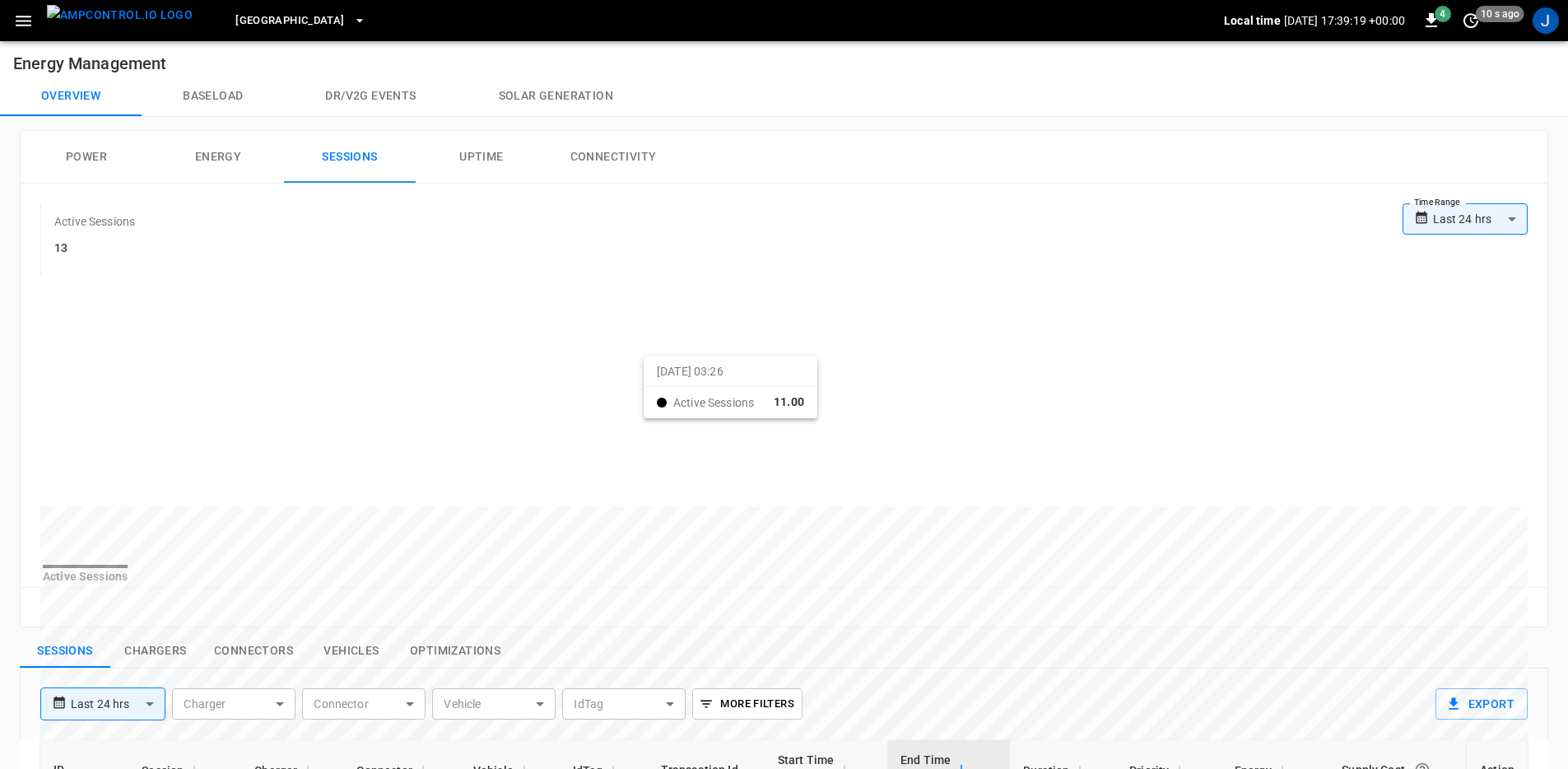
scroll to position [0, 0]
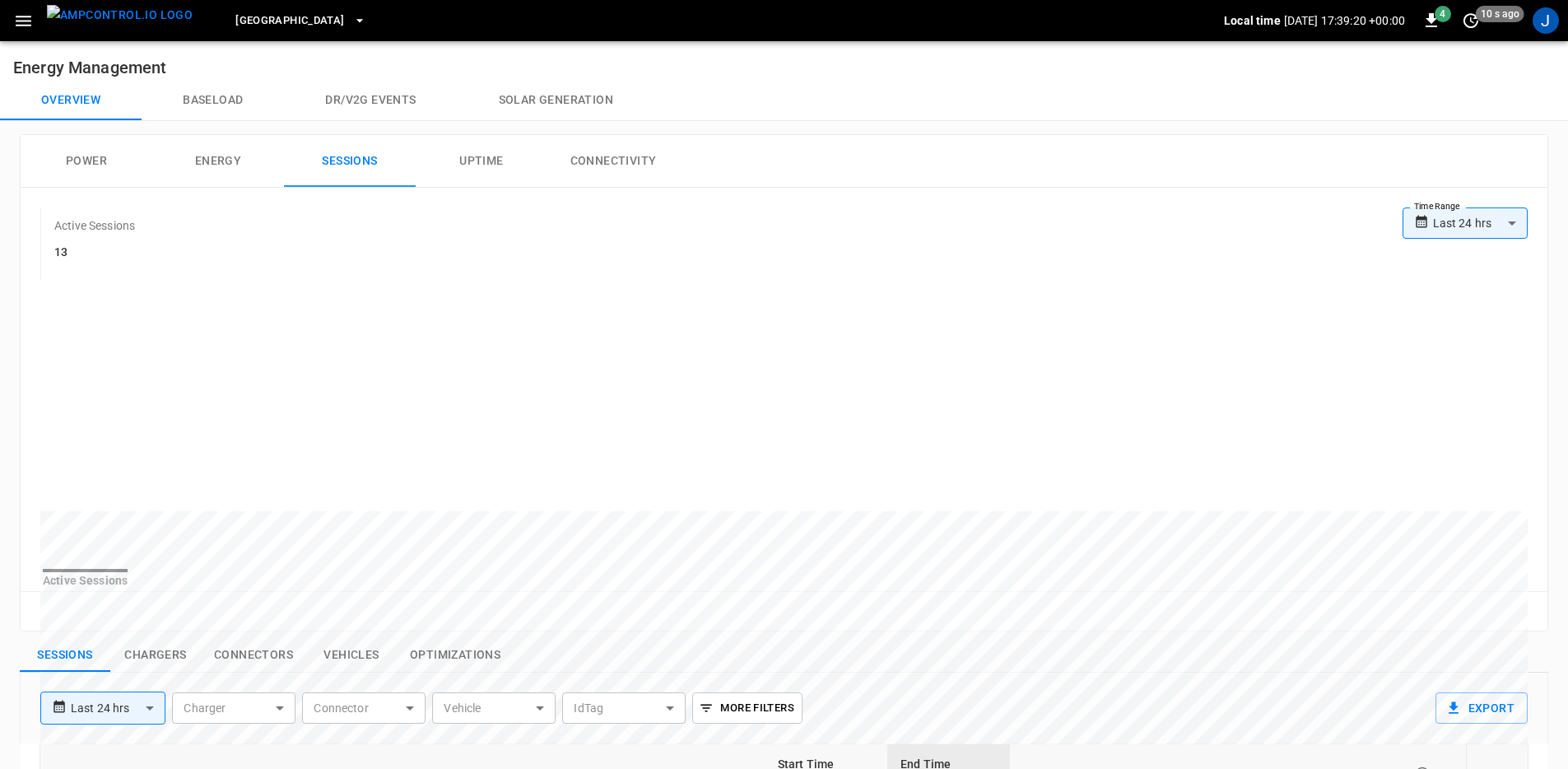
click at [14, 31] on icon "button" at bounding box center [23, 21] width 21 height 21
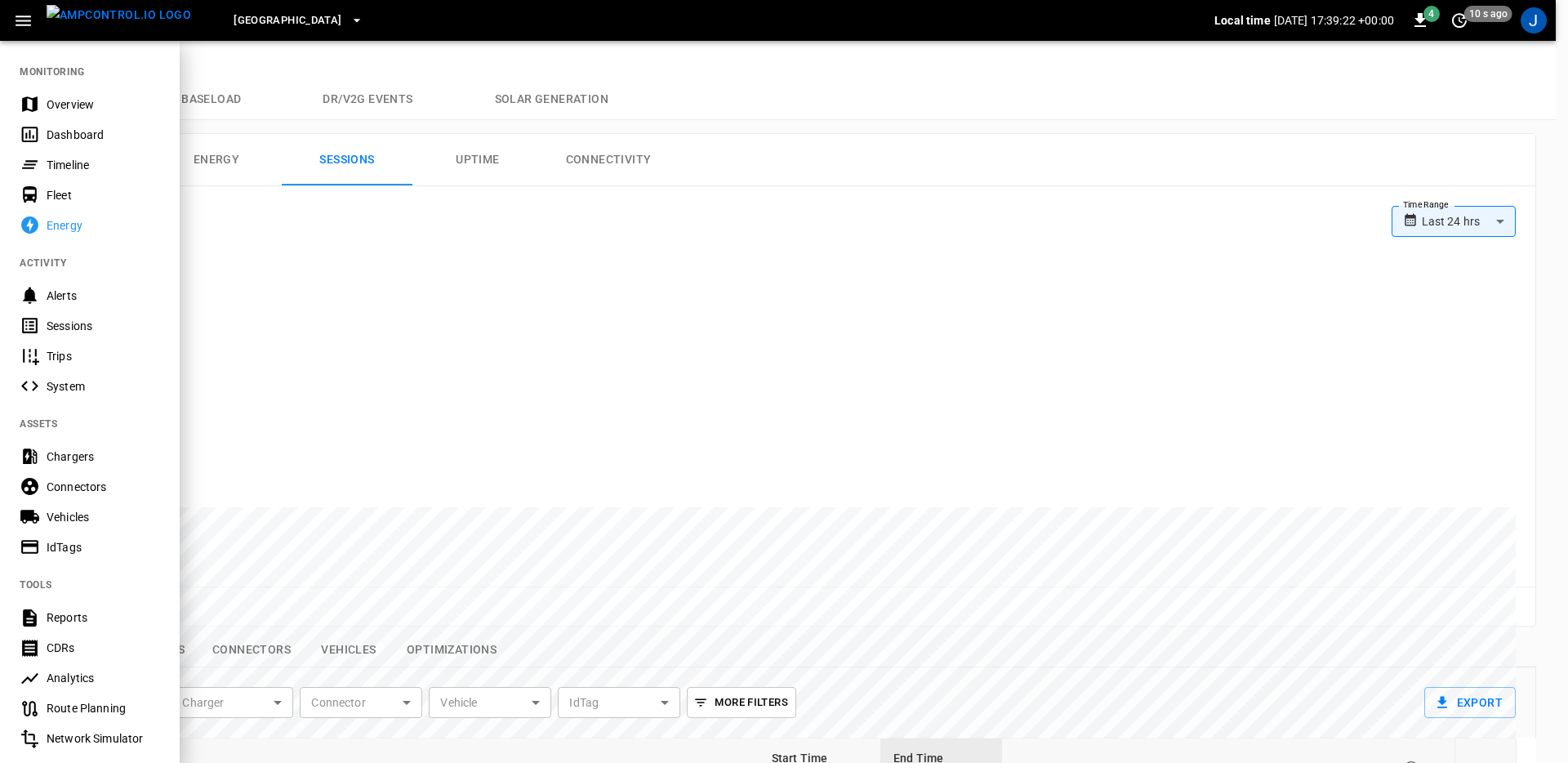
click at [85, 319] on div "Sessions" at bounding box center [104, 325] width 114 height 16
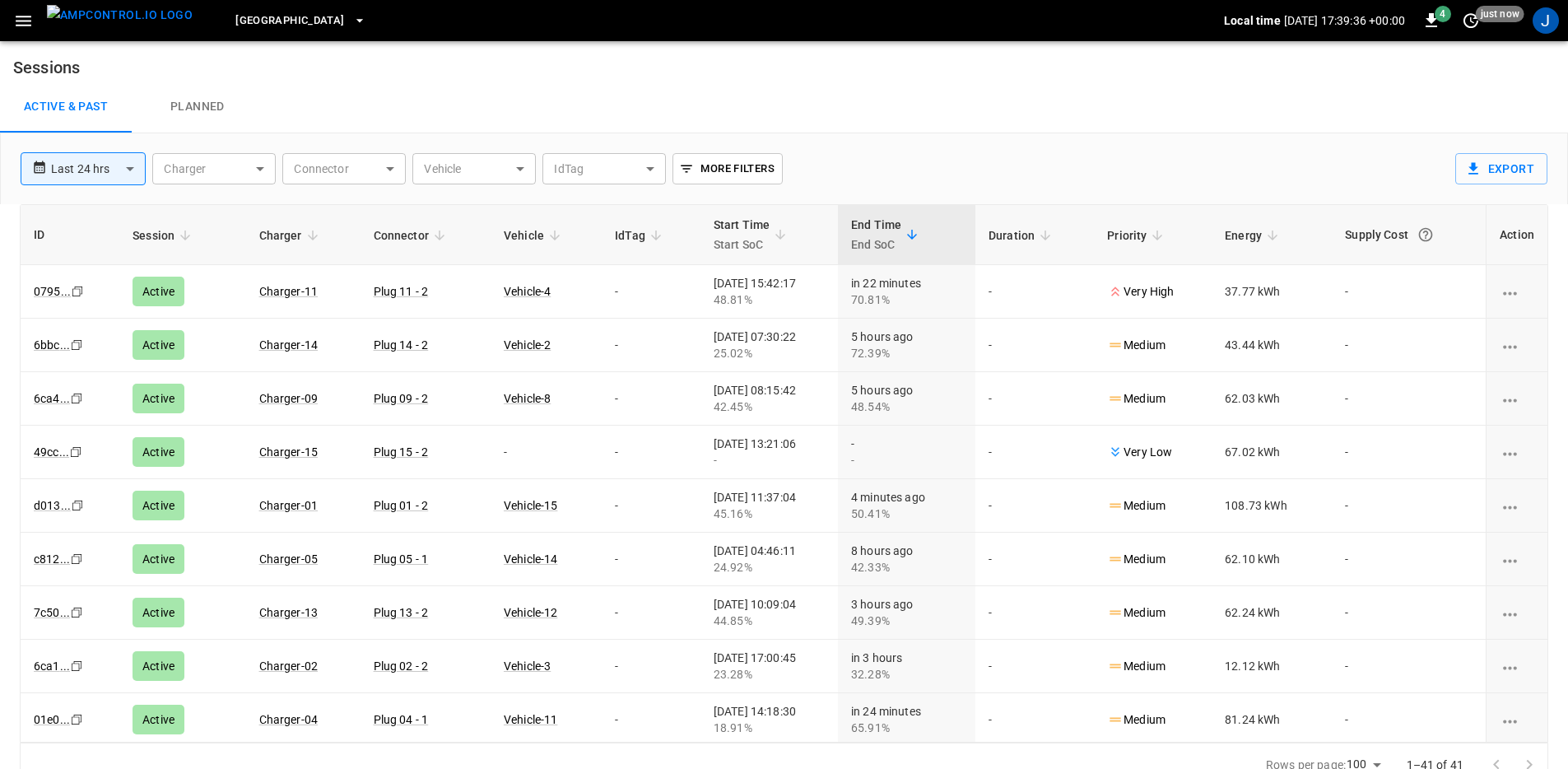
click at [15, 28] on icon "button" at bounding box center [23, 21] width 21 height 21
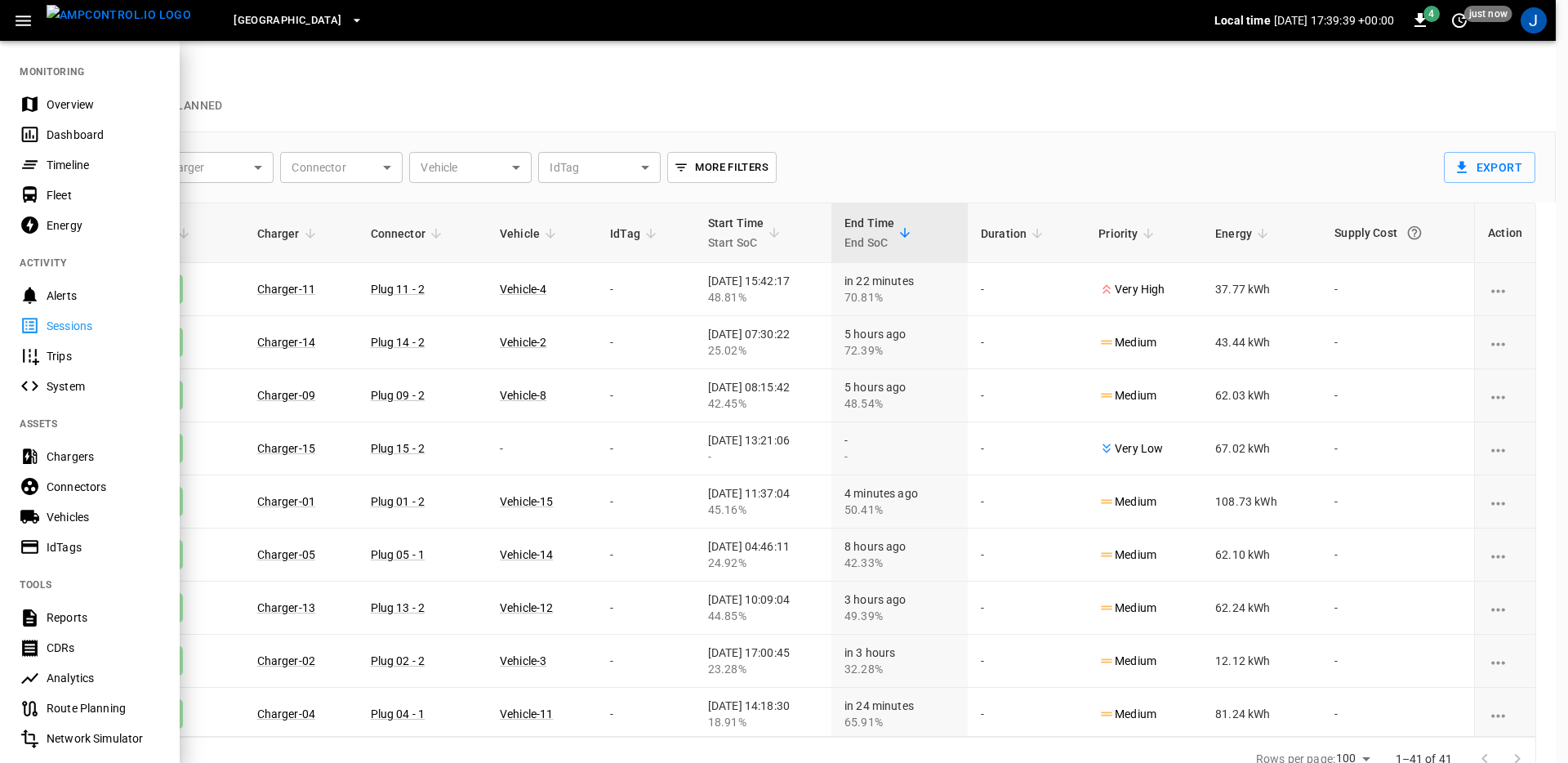
click at [434, 59] on div at bounding box center [784, 381] width 1568 height 763
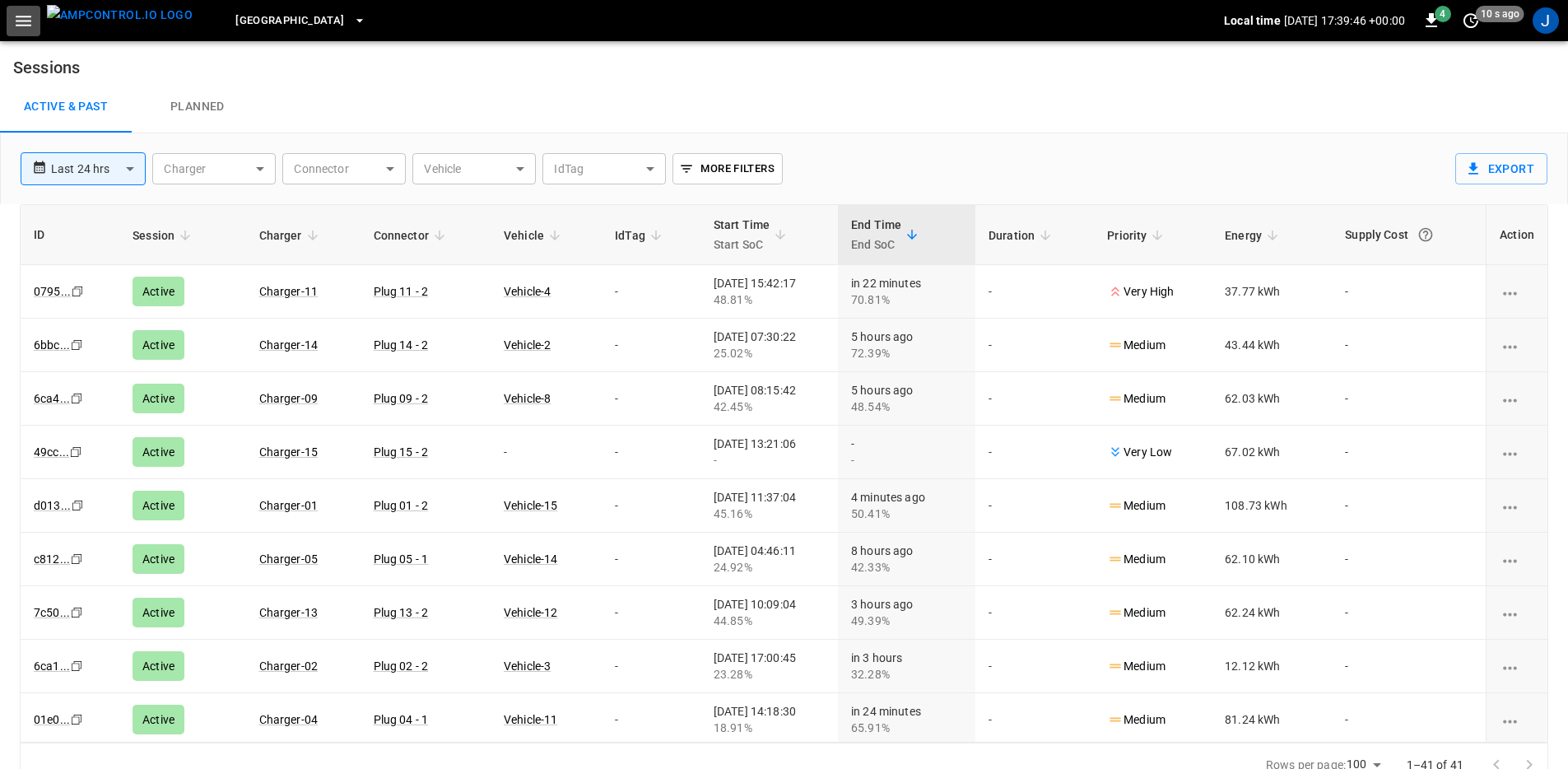
click at [10, 24] on button "button" at bounding box center [23, 21] width 33 height 31
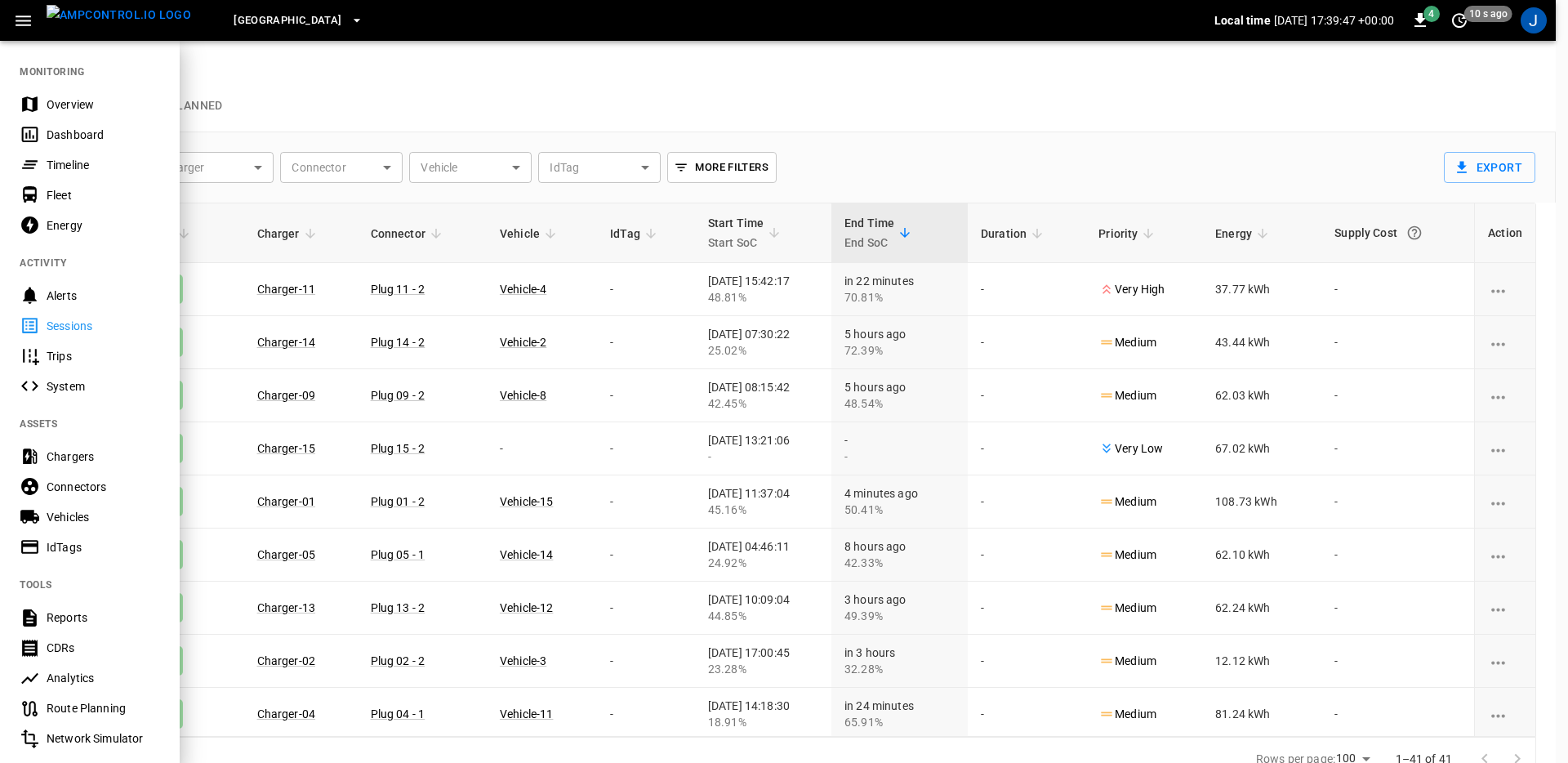
click at [1331, 121] on div at bounding box center [784, 381] width 1568 height 763
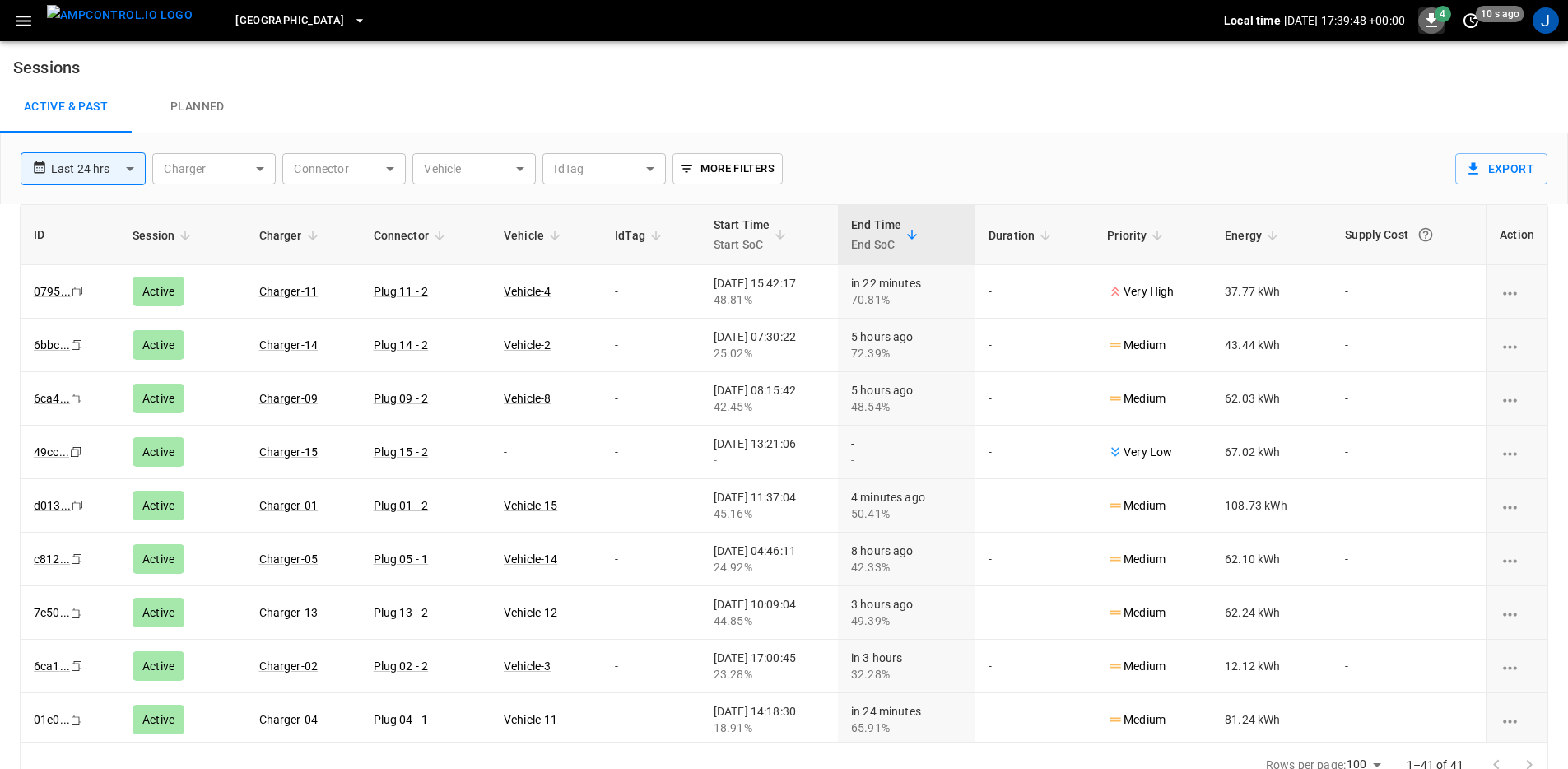
click at [1434, 18] on icon "button" at bounding box center [1431, 20] width 11 height 14
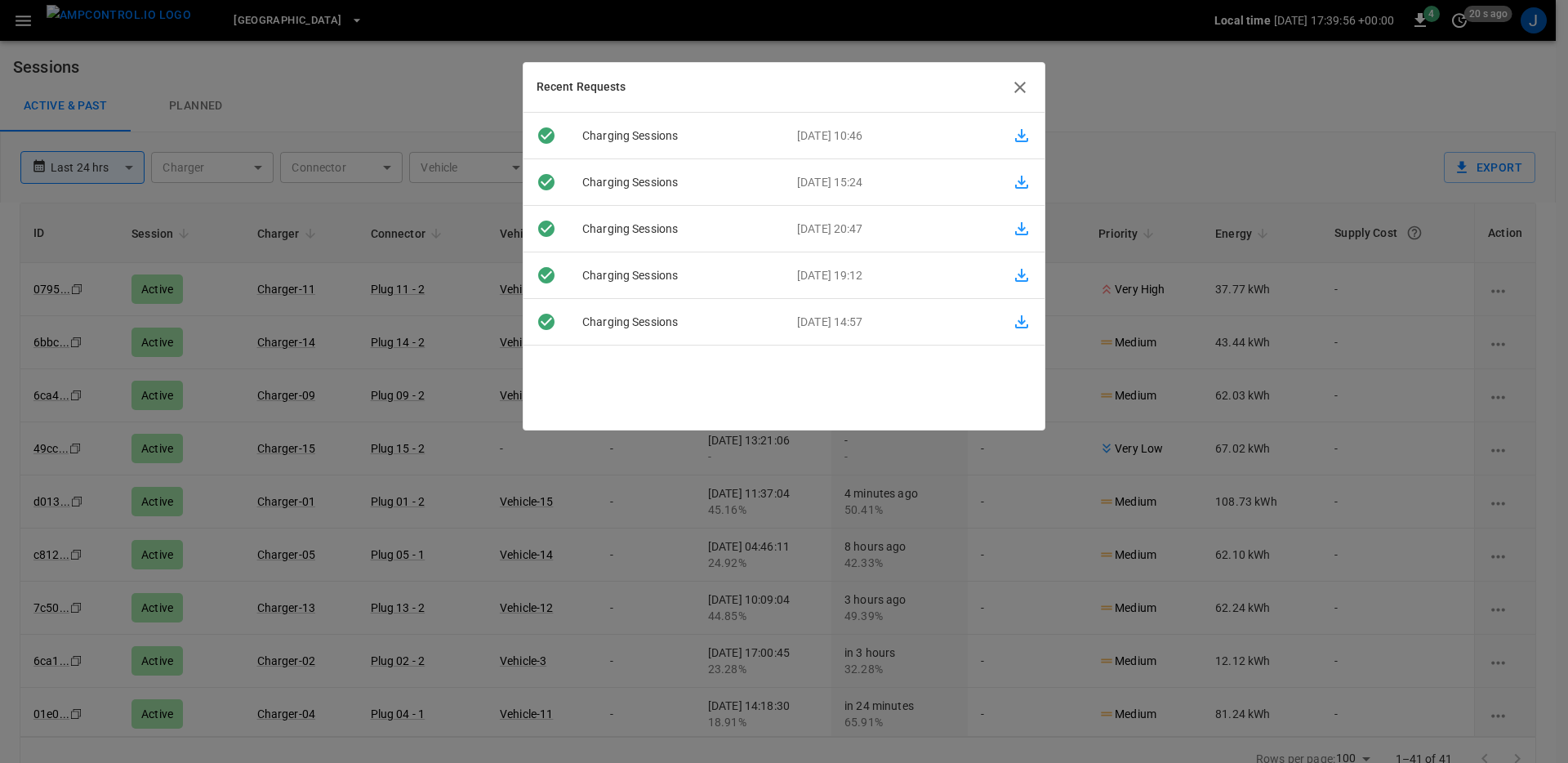
drag, startPoint x: 1145, startPoint y: 118, endPoint x: 1152, endPoint y: 124, distance: 9.2
click at [1145, 118] on div at bounding box center [784, 381] width 1568 height 763
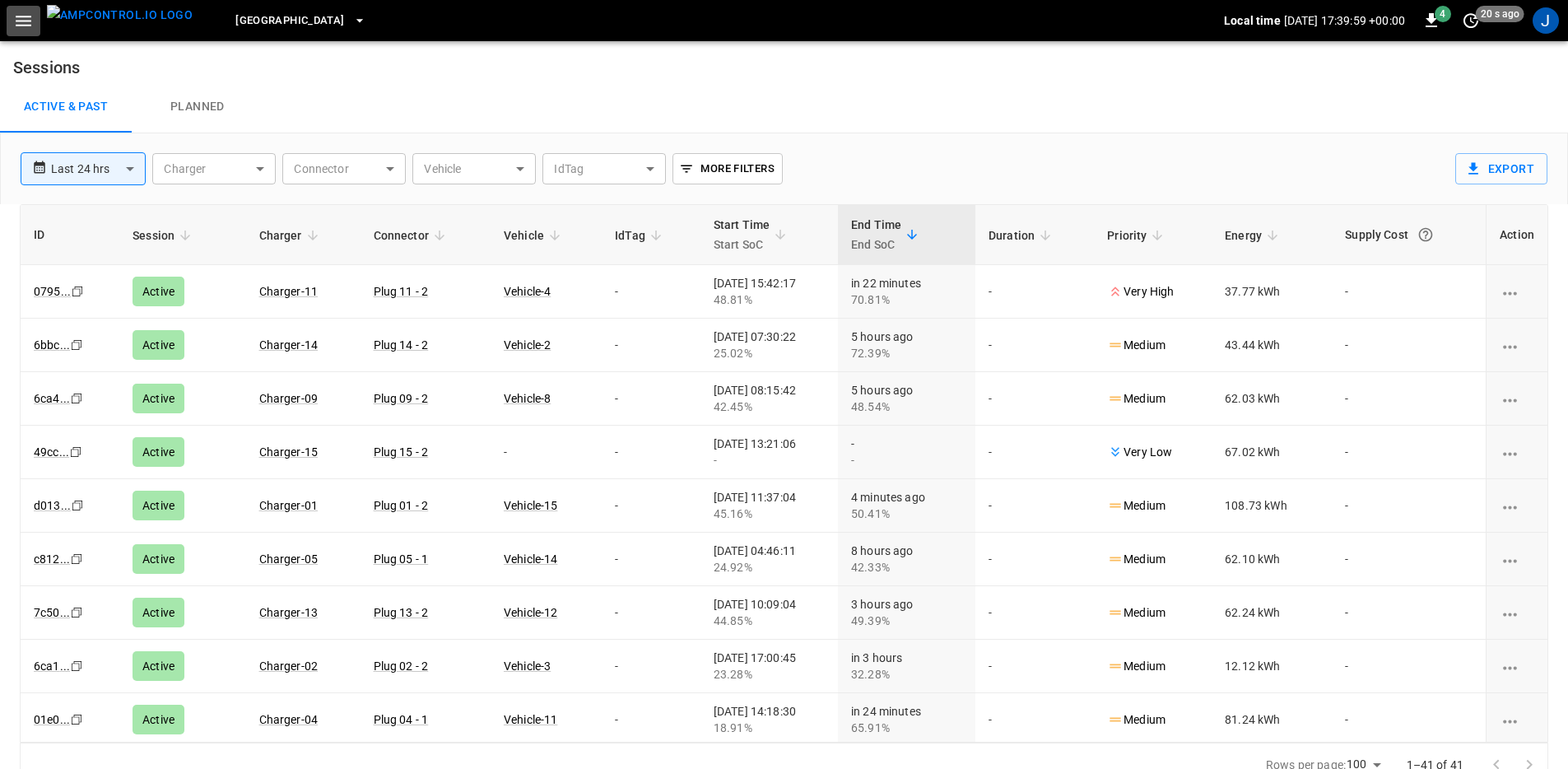
click at [20, 25] on icon "button" at bounding box center [23, 21] width 15 height 11
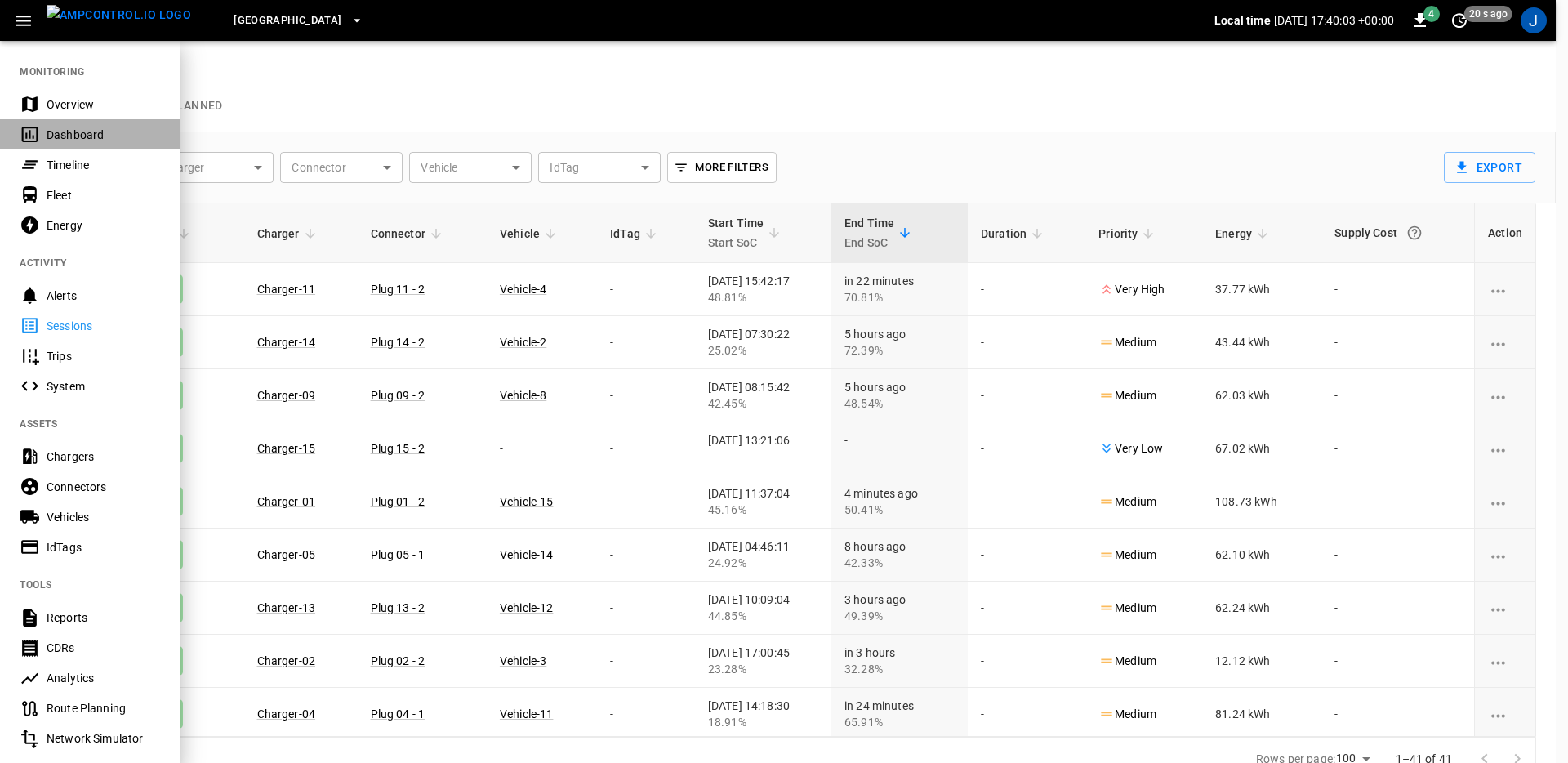
click at [90, 130] on div "Dashboard" at bounding box center [104, 134] width 114 height 16
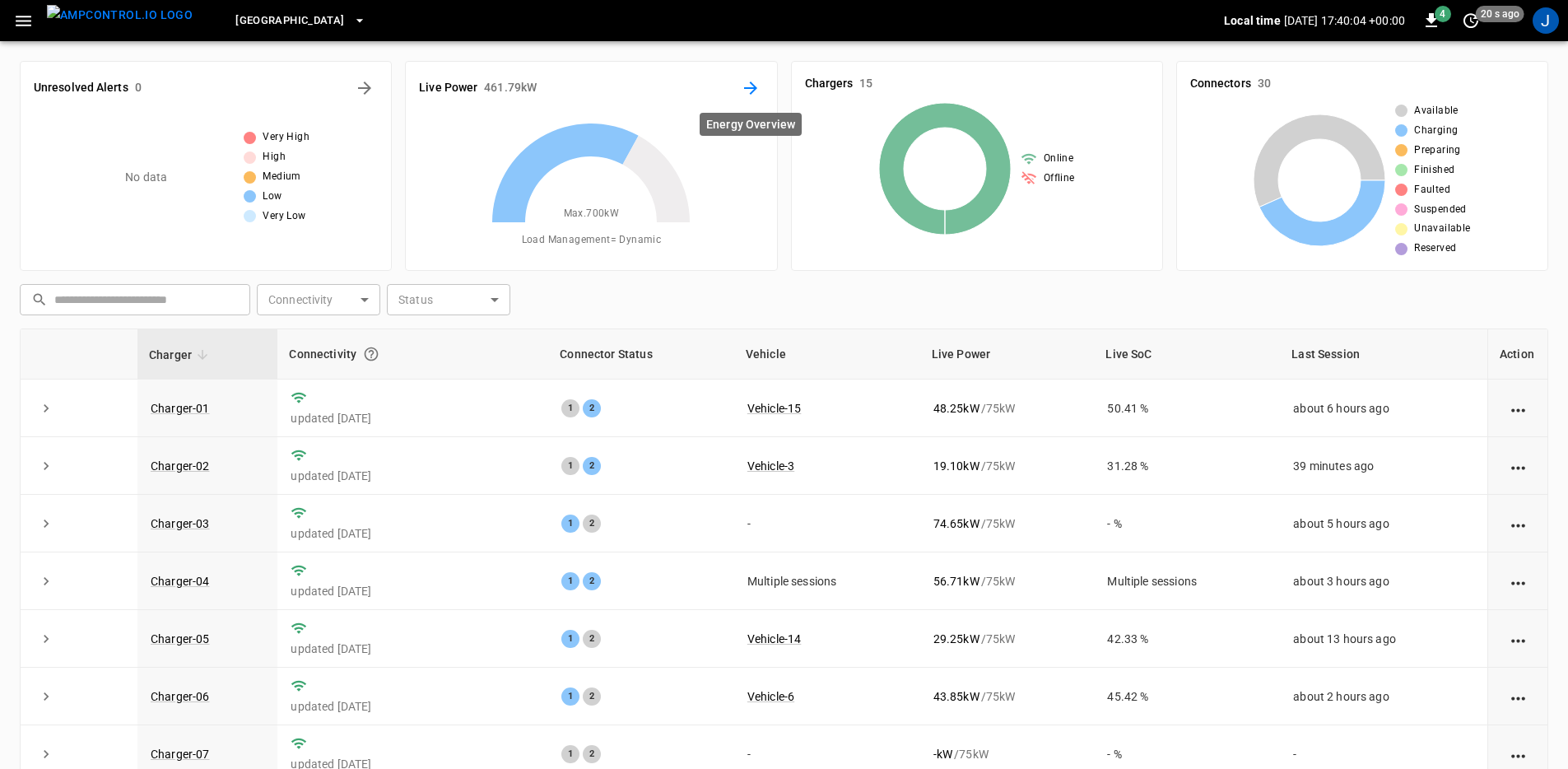
click at [757, 81] on icon "Energy Overview" at bounding box center [750, 87] width 20 height 20
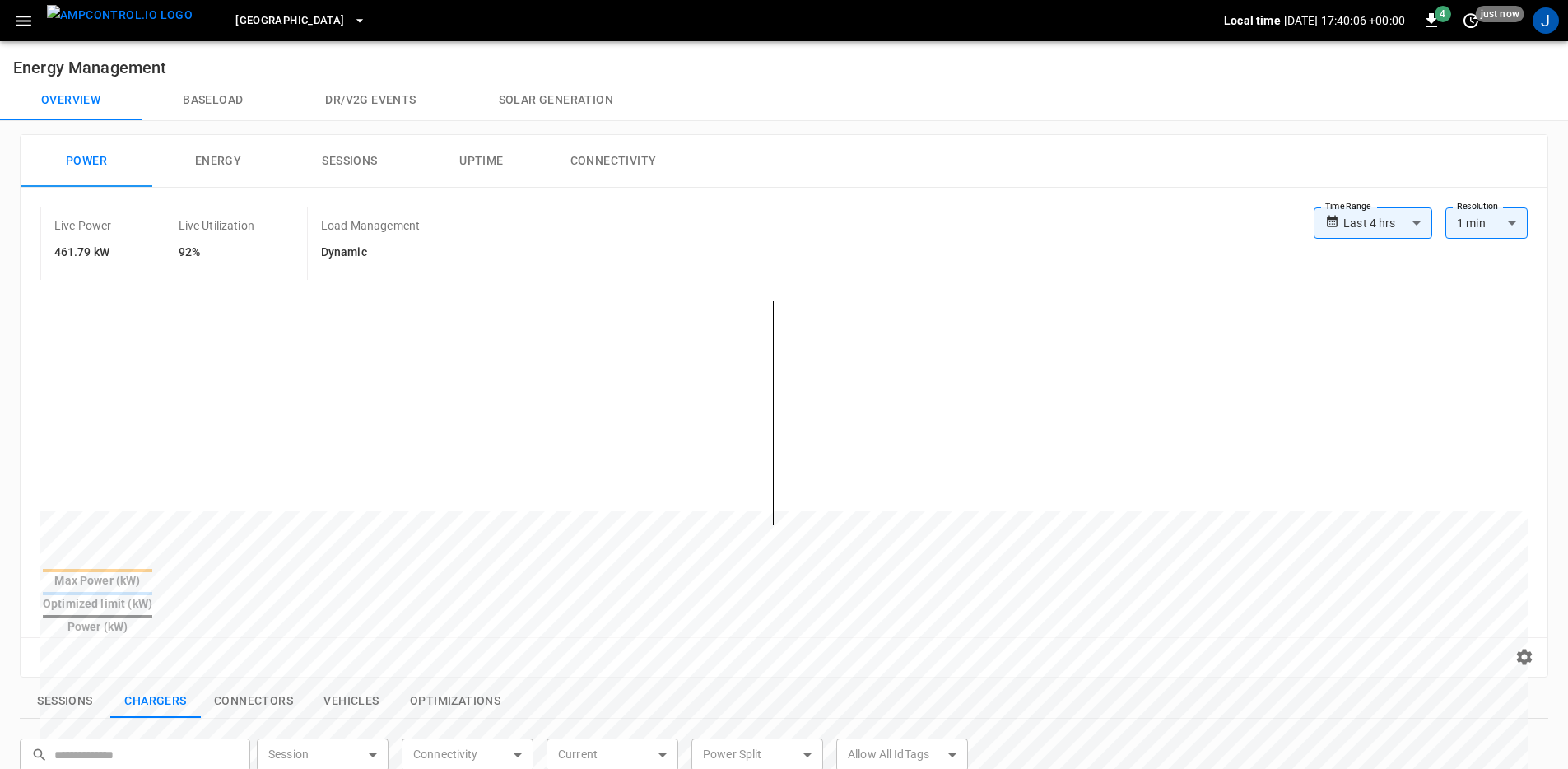
click at [221, 164] on button "Energy" at bounding box center [218, 162] width 132 height 53
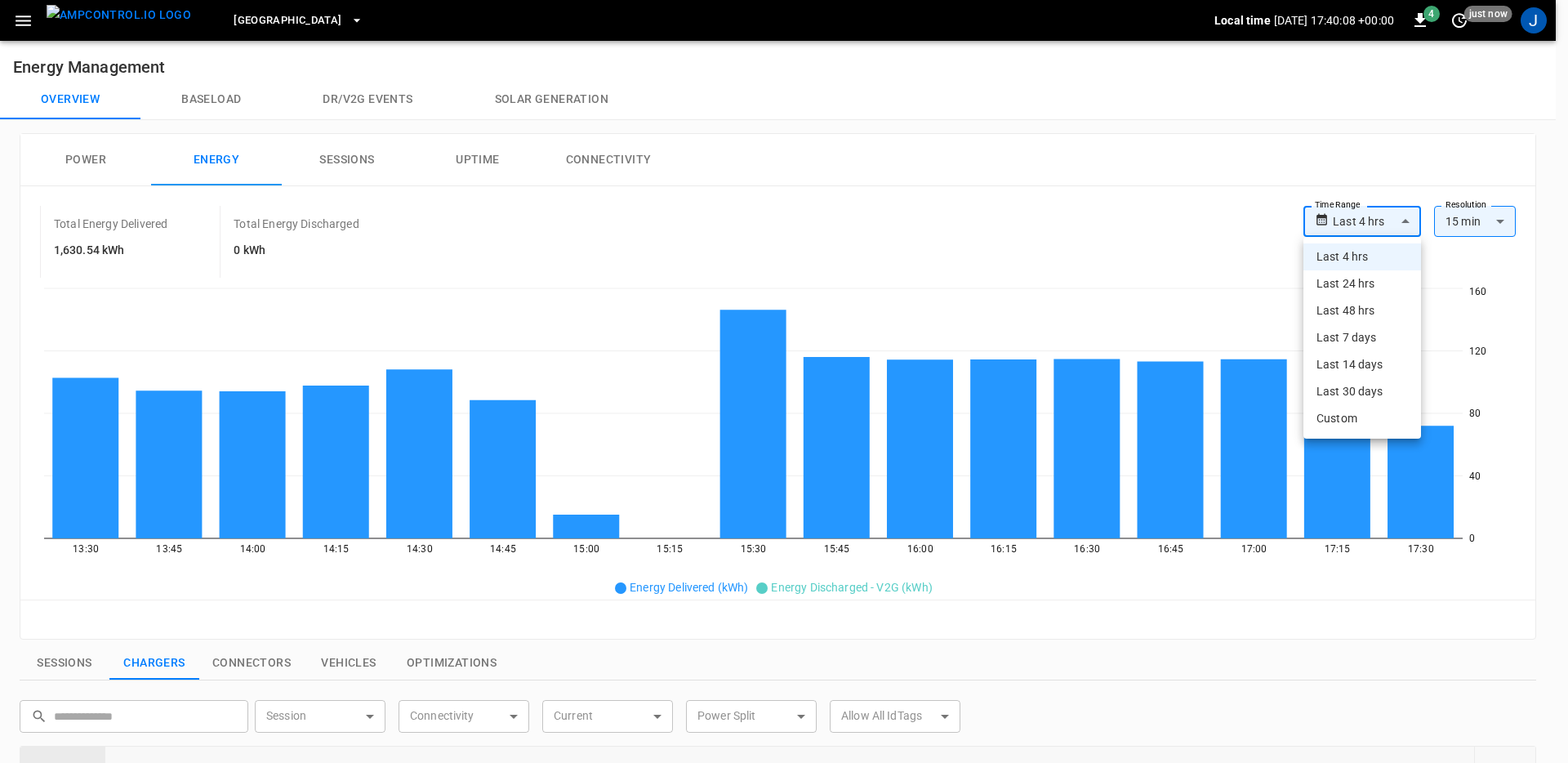
click at [1353, 222] on body "**********" at bounding box center [784, 669] width 1568 height 1338
click at [1358, 279] on li "Last 24 hrs" at bounding box center [1362, 284] width 118 height 27
type input "**********"
type input "**"
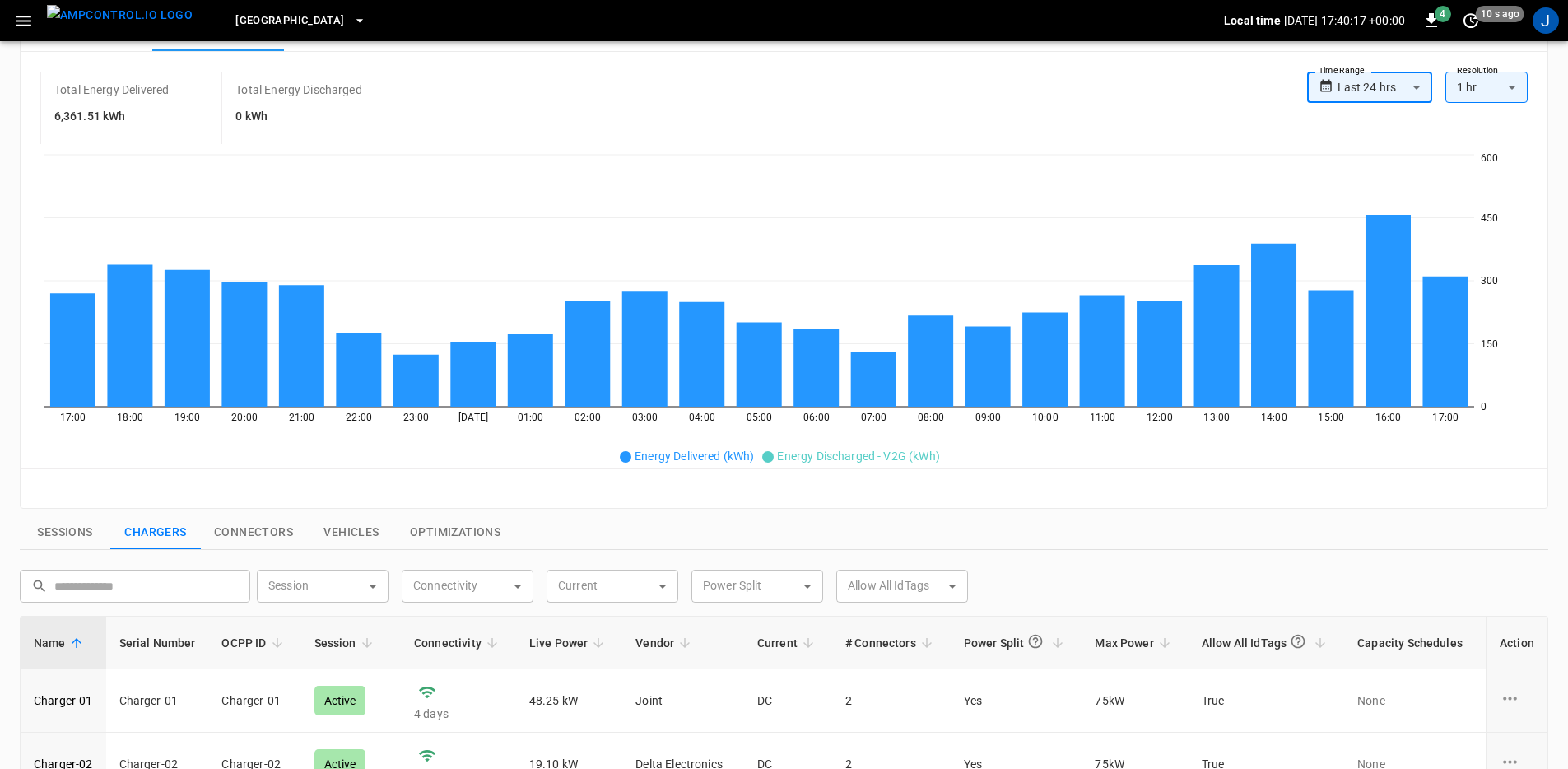
scroll to position [225, 0]
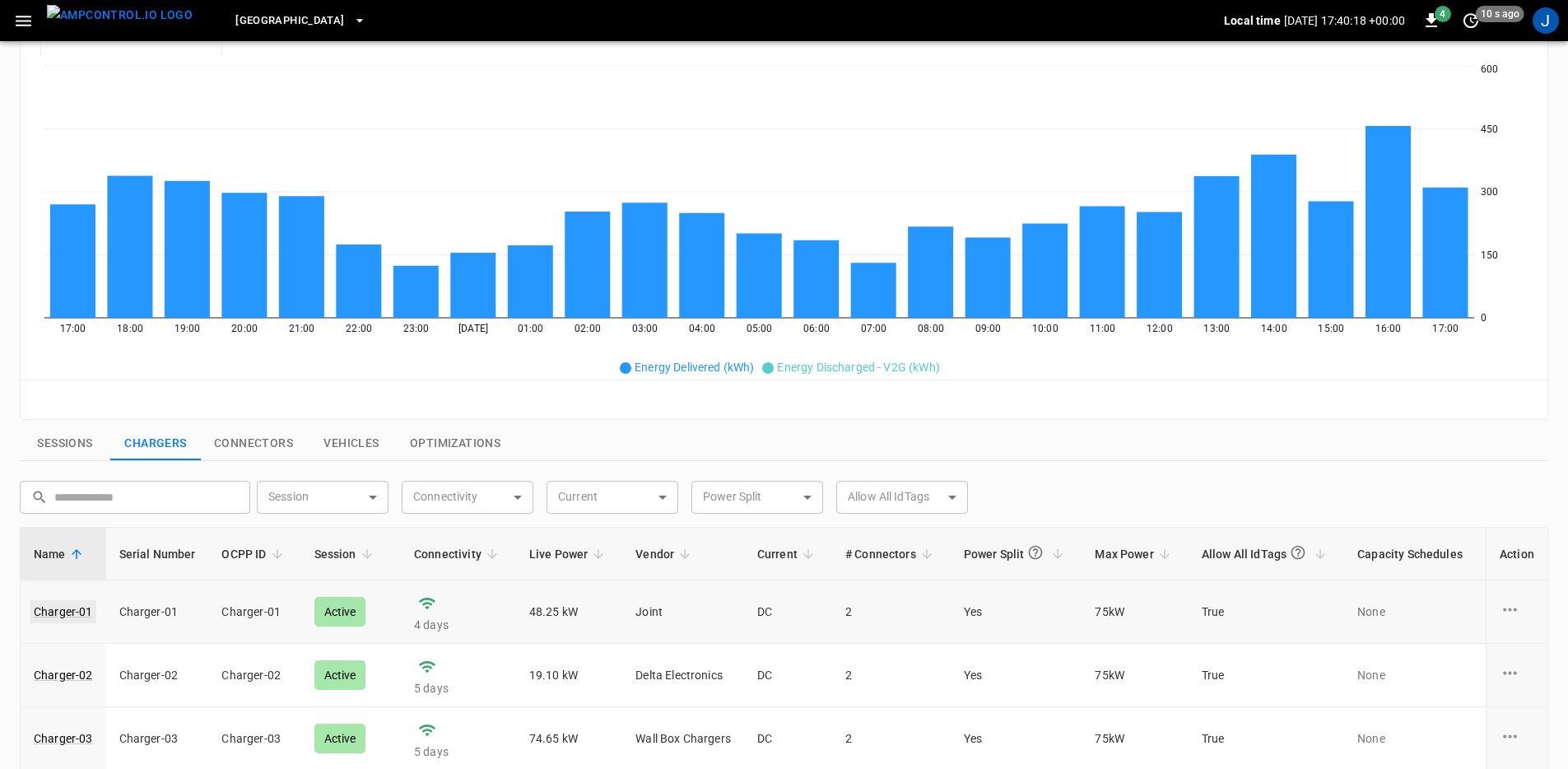
click at [67, 615] on link "Charger-01" at bounding box center [63, 612] width 66 height 23
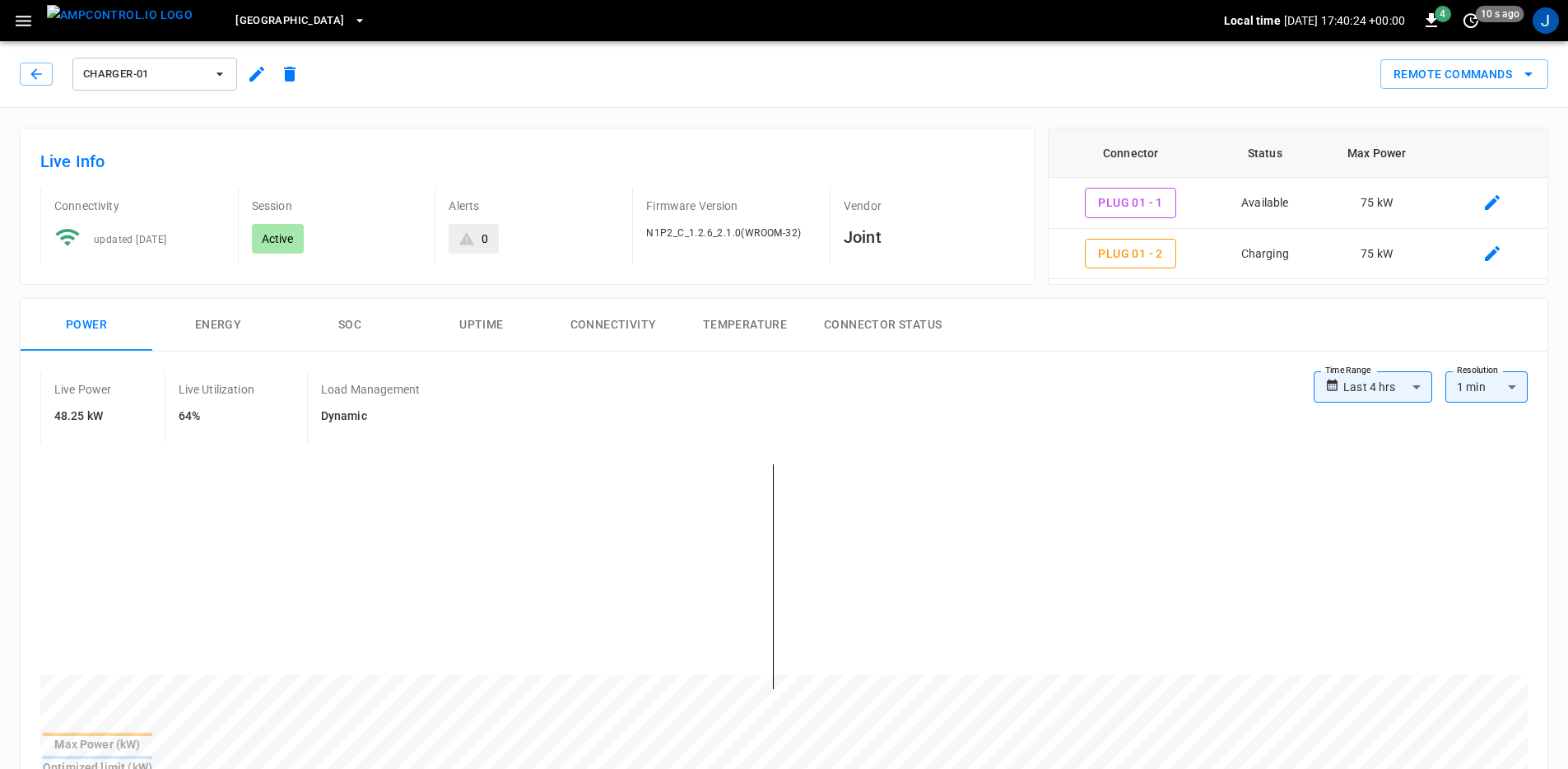
click at [182, 329] on button "Energy" at bounding box center [218, 325] width 132 height 53
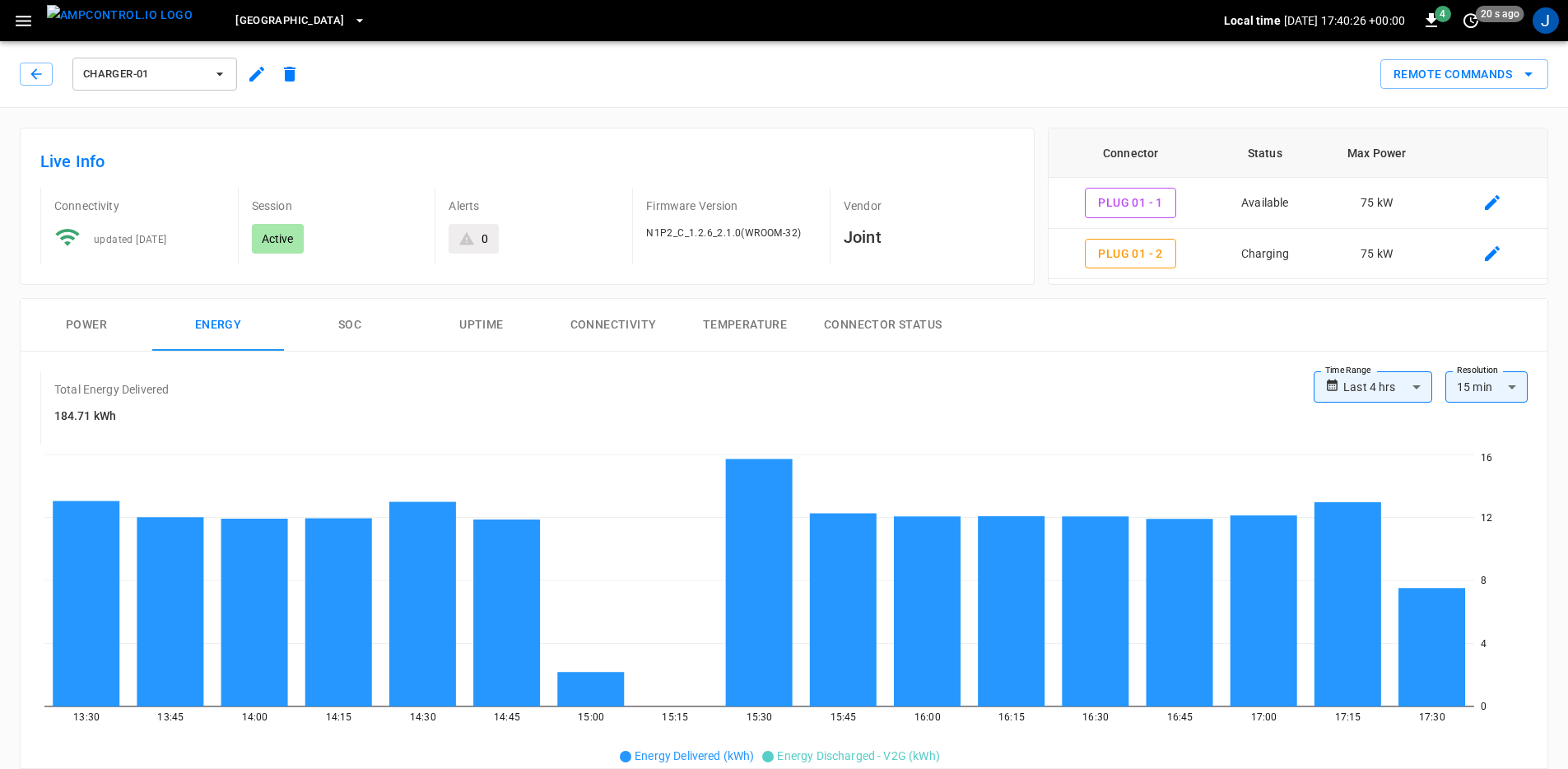
click at [1386, 391] on body "**********" at bounding box center [784, 776] width 1568 height 1553
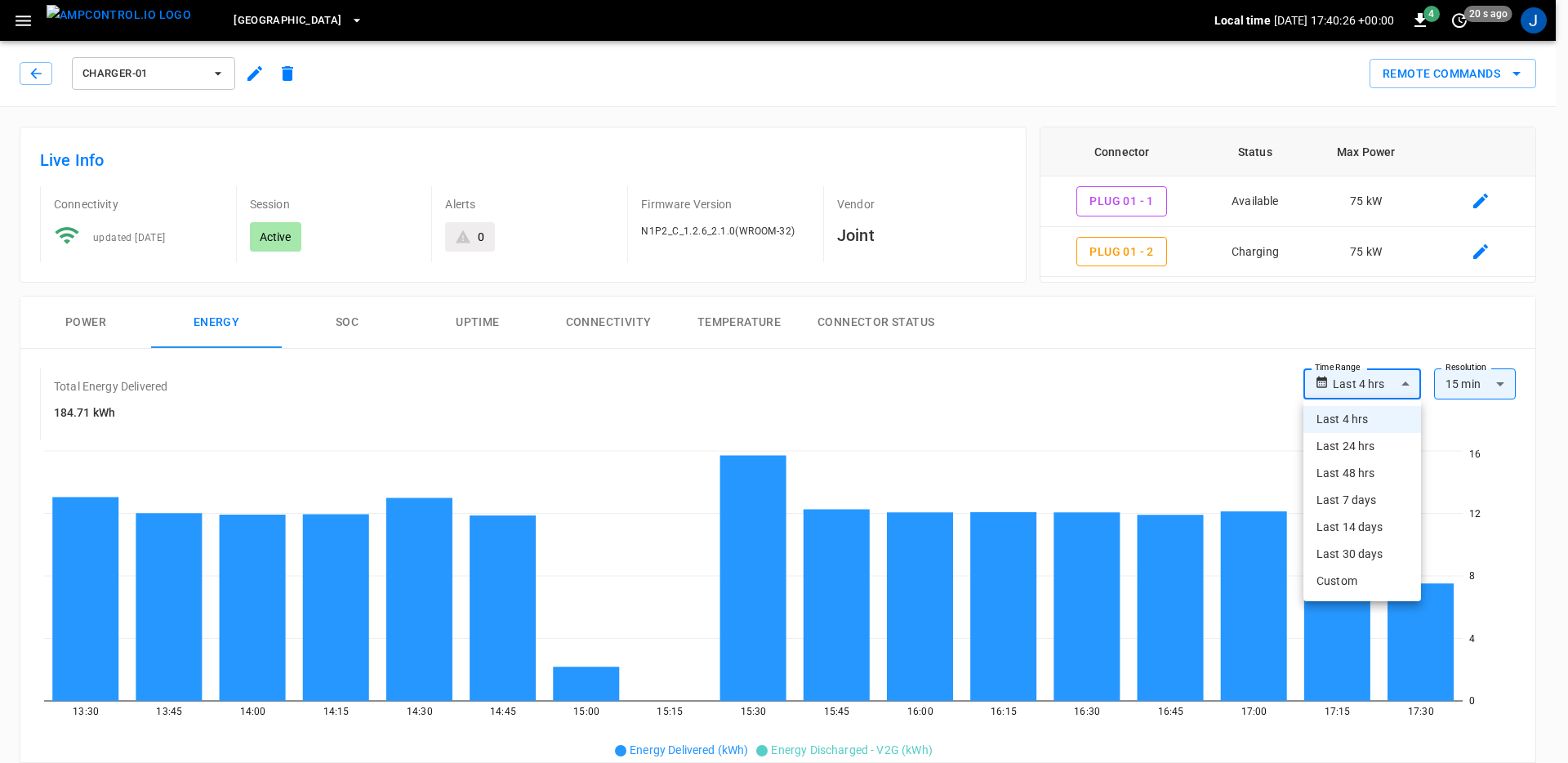
click at [1371, 468] on li "Last 48 hrs" at bounding box center [1362, 474] width 118 height 27
type input "**********"
type input "**"
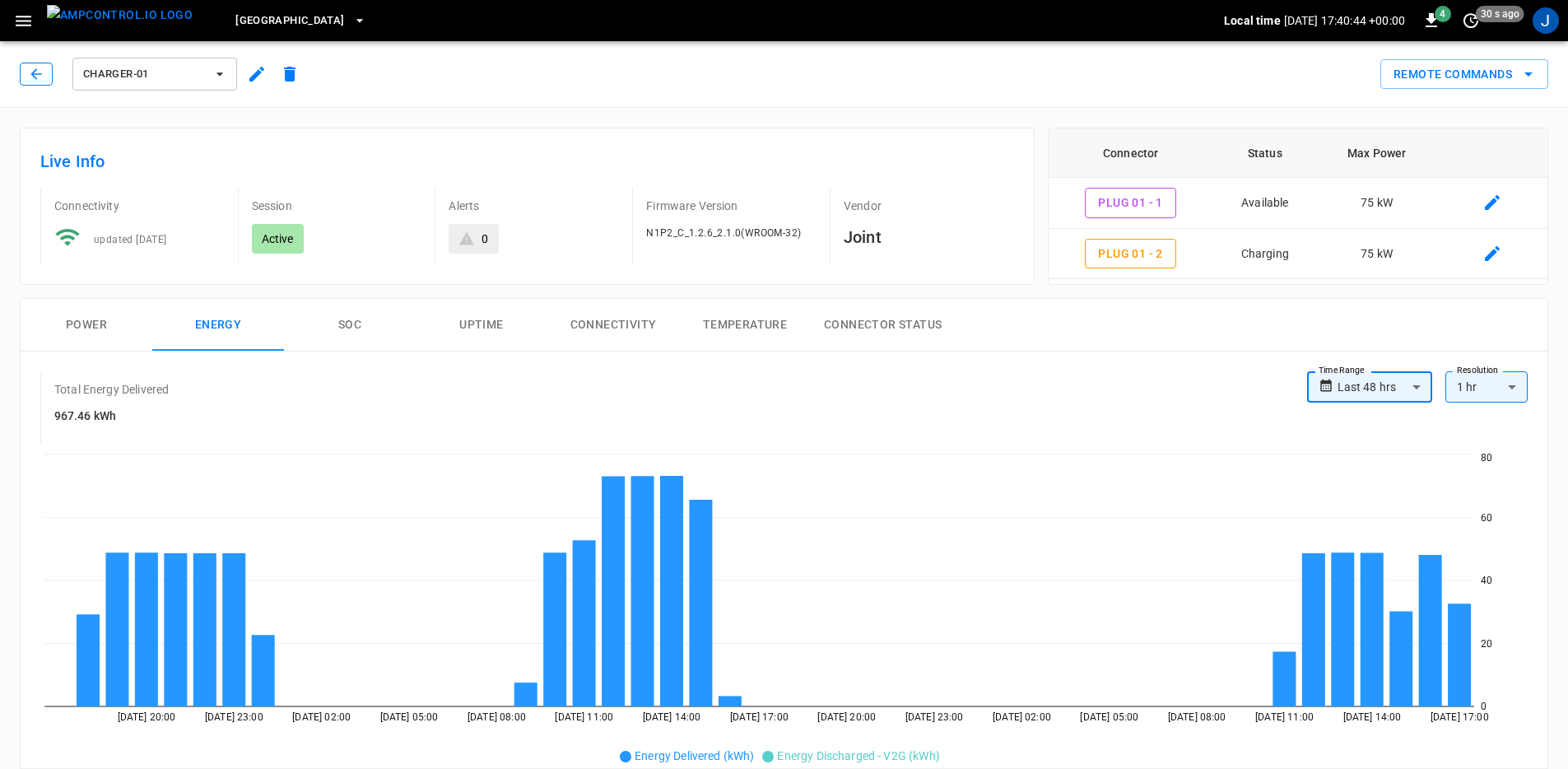
click at [39, 68] on icon "button" at bounding box center [36, 74] width 16 height 16
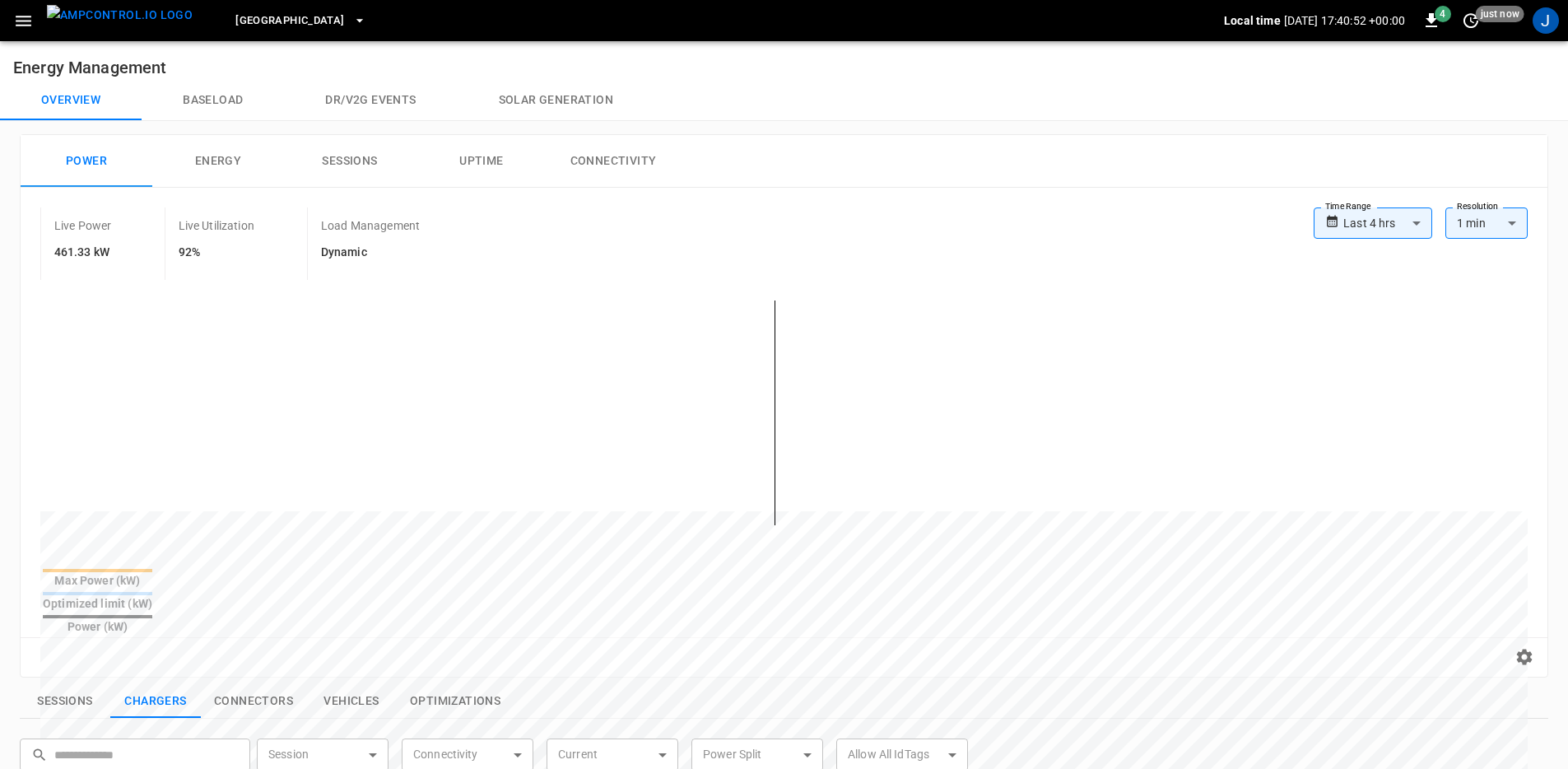
click at [222, 154] on button "Energy" at bounding box center [218, 162] width 132 height 53
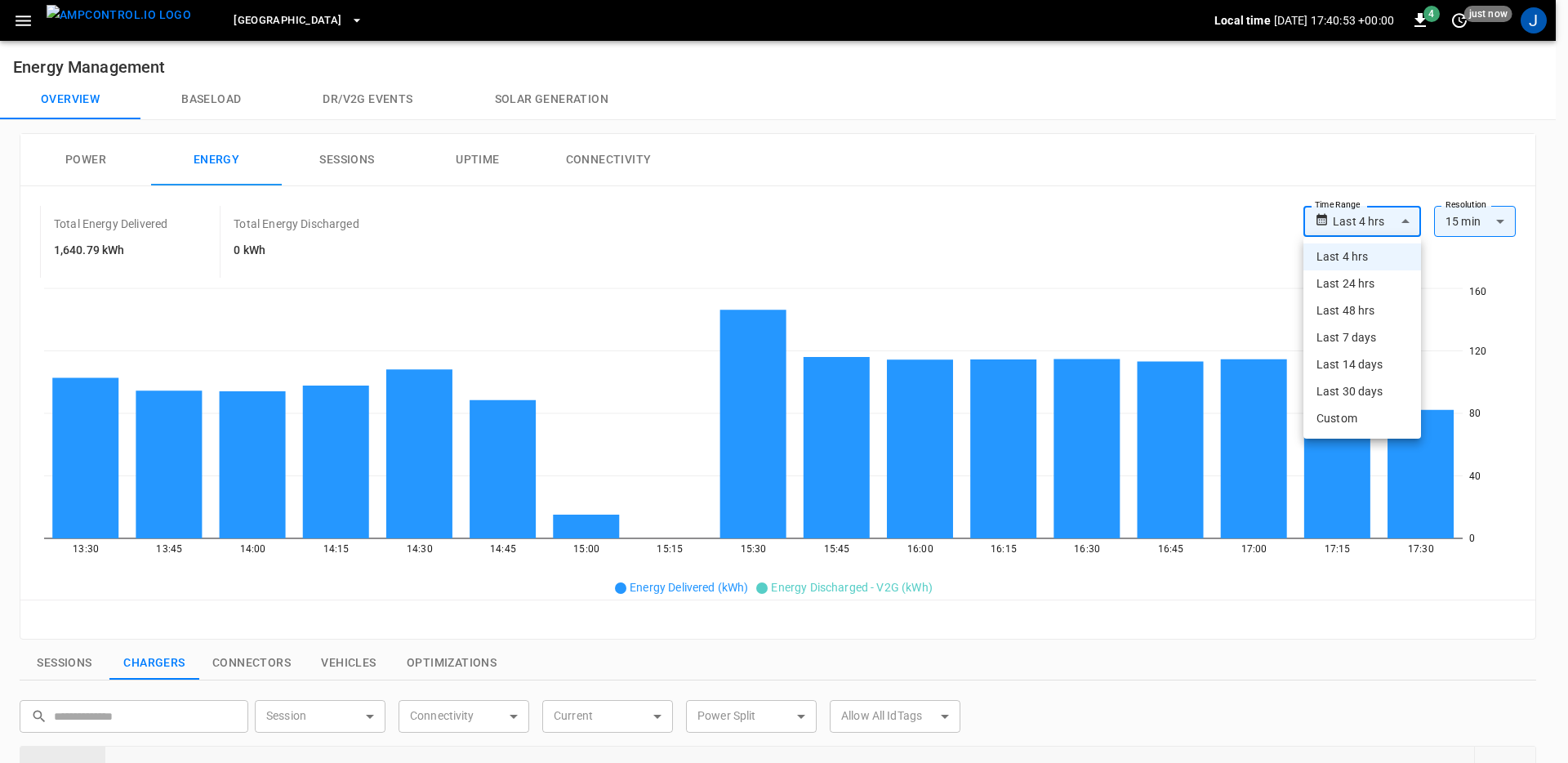
click at [1393, 219] on body "**********" at bounding box center [784, 669] width 1568 height 1338
click at [1364, 292] on li "Last 24 hrs" at bounding box center [1362, 284] width 118 height 27
type input "**********"
type input "**"
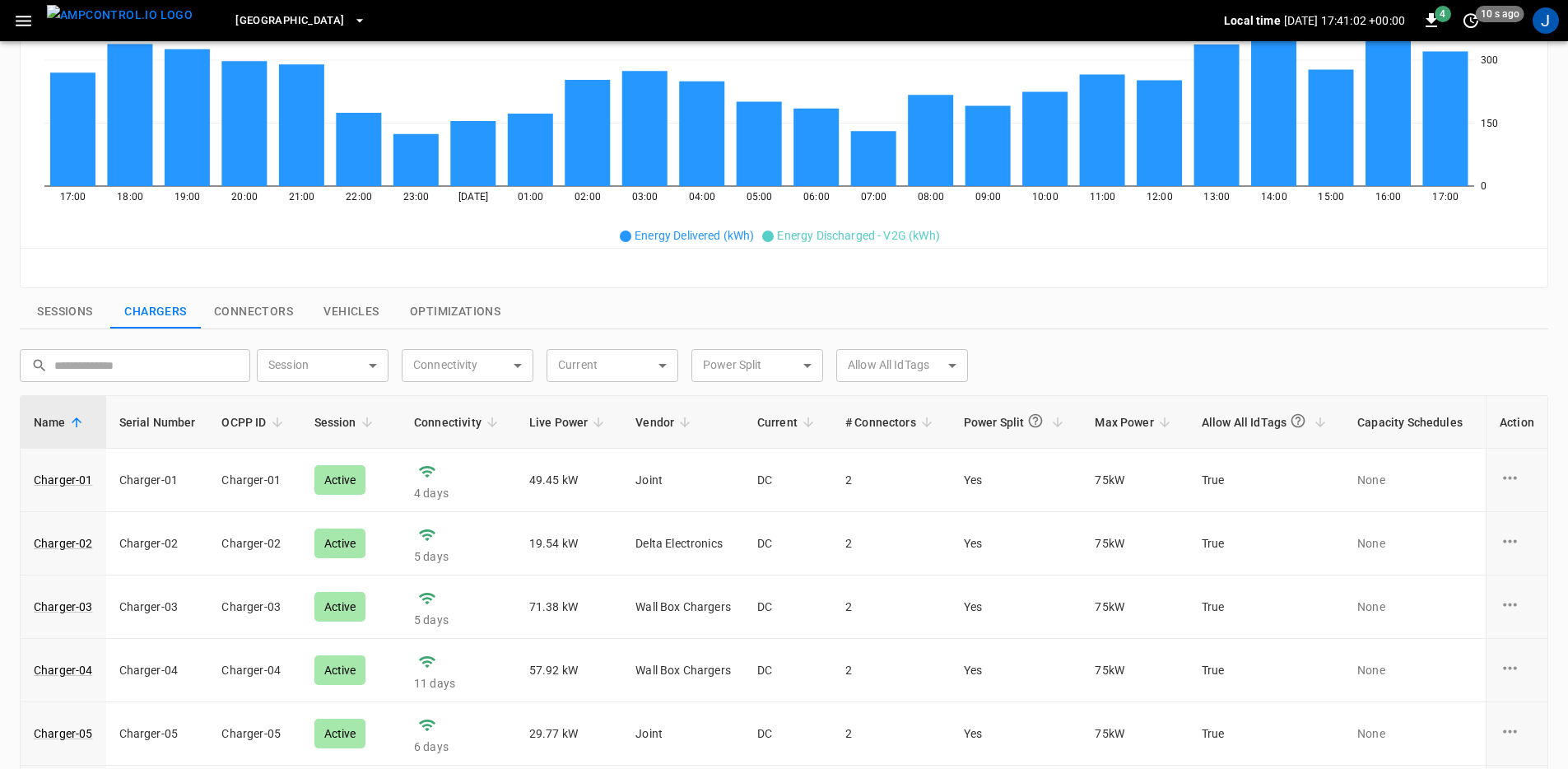
click at [13, 21] on icon "button" at bounding box center [23, 21] width 21 height 21
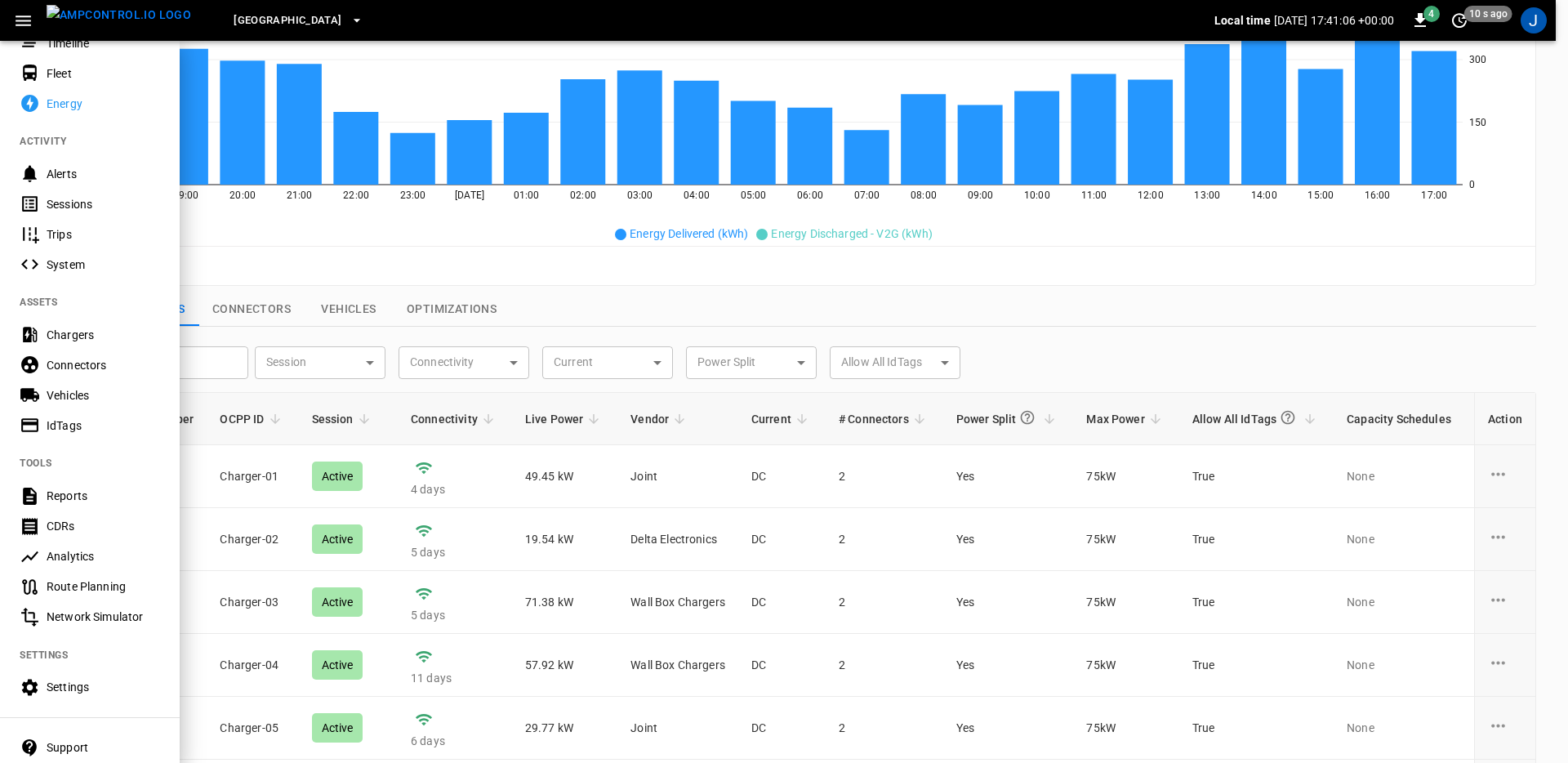
scroll to position [213, 0]
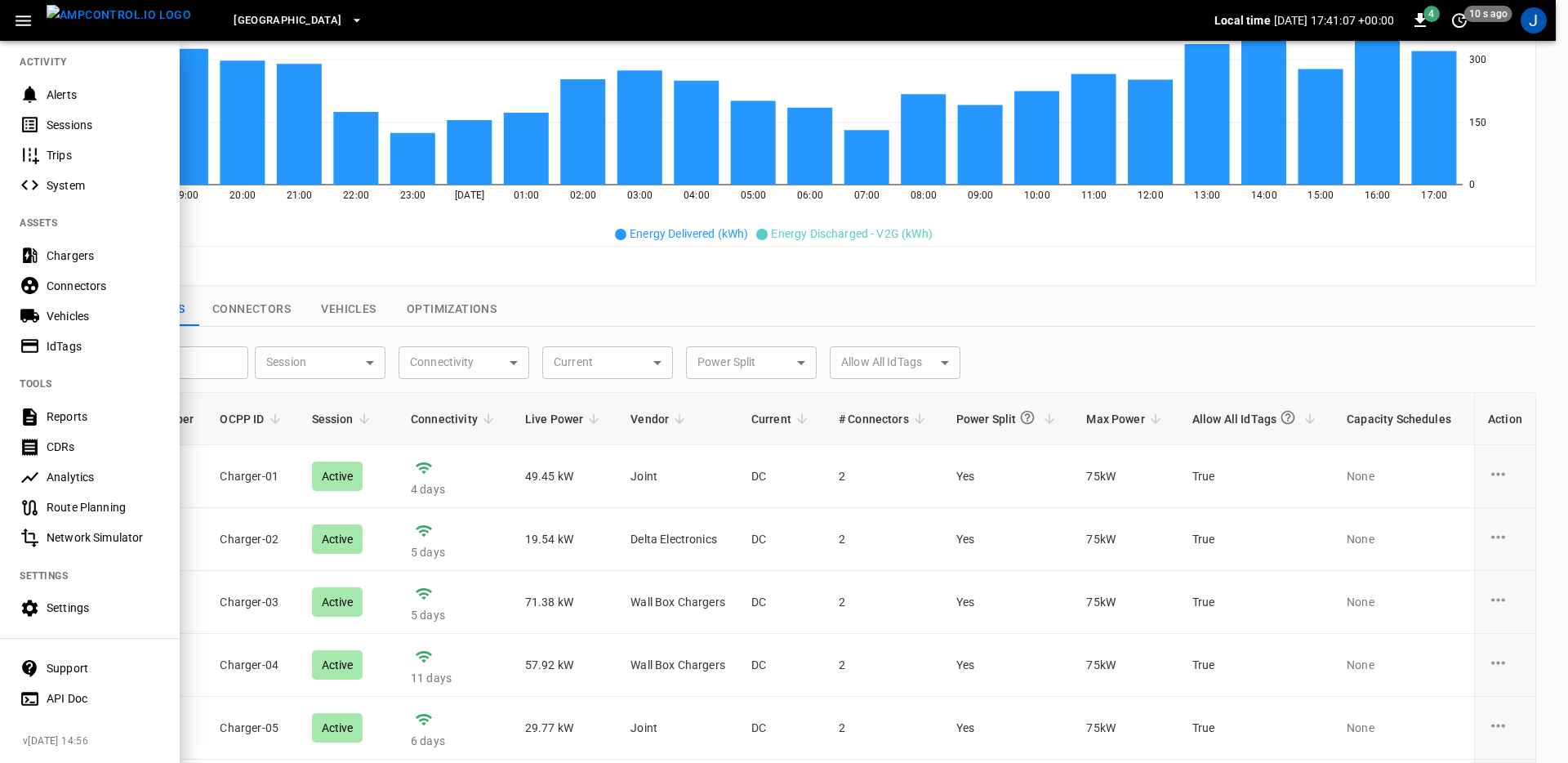
click at [99, 463] on div "Analytics" at bounding box center [90, 478] width 180 height 31
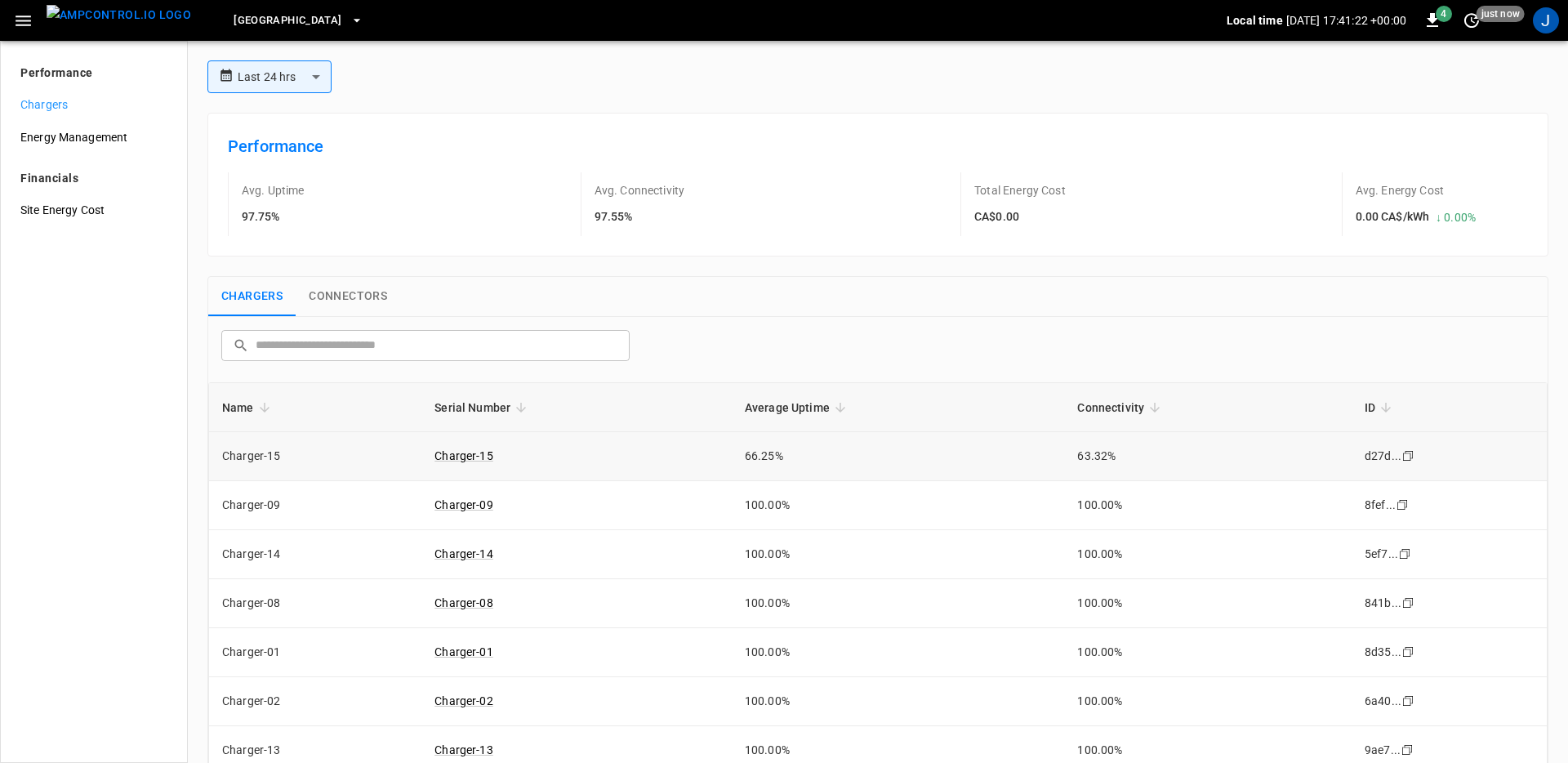
click at [703, 458] on td "Charger-15" at bounding box center [577, 457] width 311 height 49
click at [703, 458] on td "Charger-15" at bounding box center [577, 457] width 311 height 49
click at [754, 462] on td "66.25%" at bounding box center [898, 457] width 333 height 49
drag, startPoint x: 800, startPoint y: 457, endPoint x: 702, endPoint y: 459, distance: 98.0
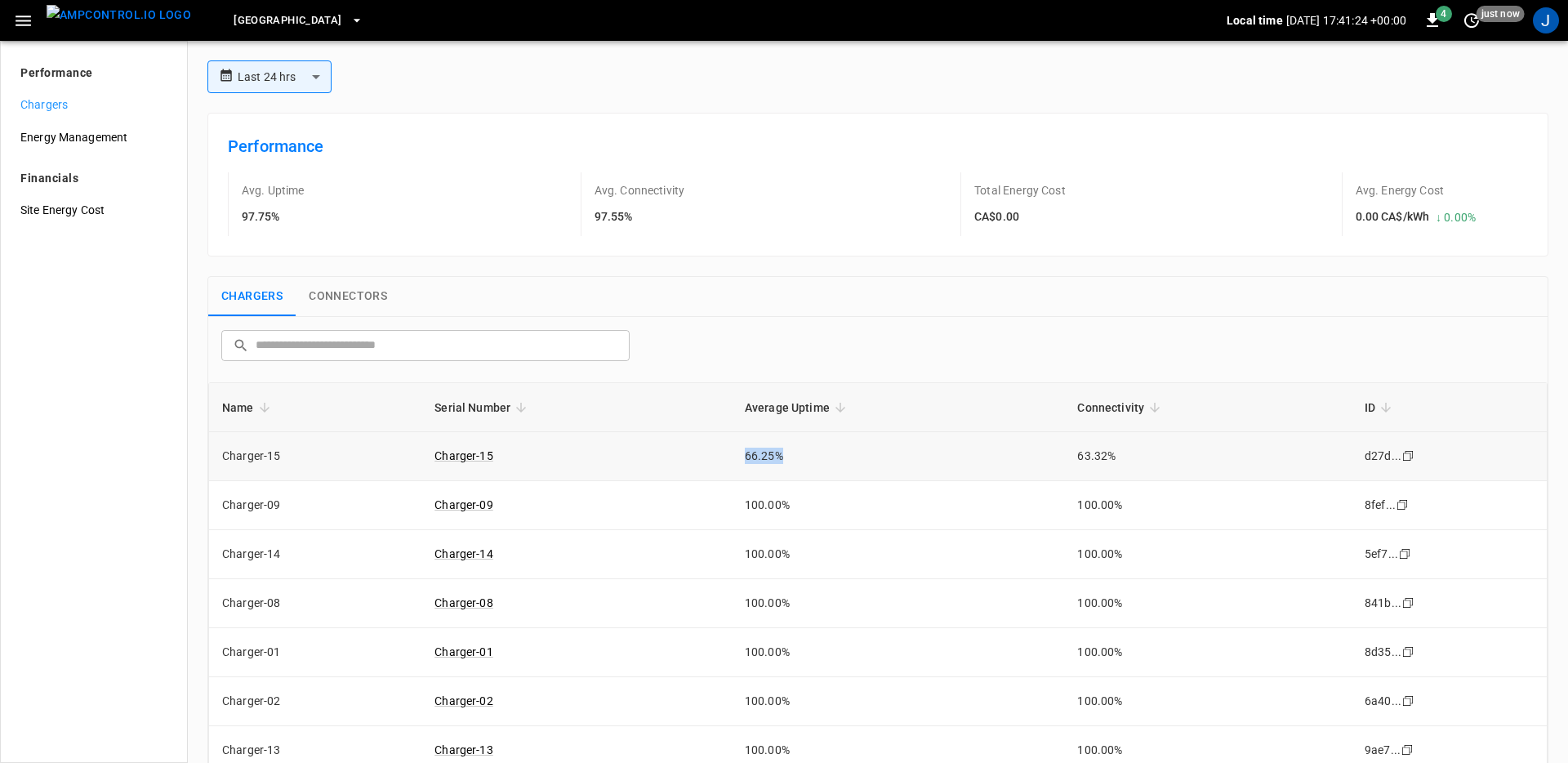
click at [702, 459] on tr "Charger-15 Charger-15 66.25% 63.32% d27d... Copy" at bounding box center [877, 457] width 1337 height 49
click at [337, 298] on button "Connectors" at bounding box center [347, 296] width 104 height 39
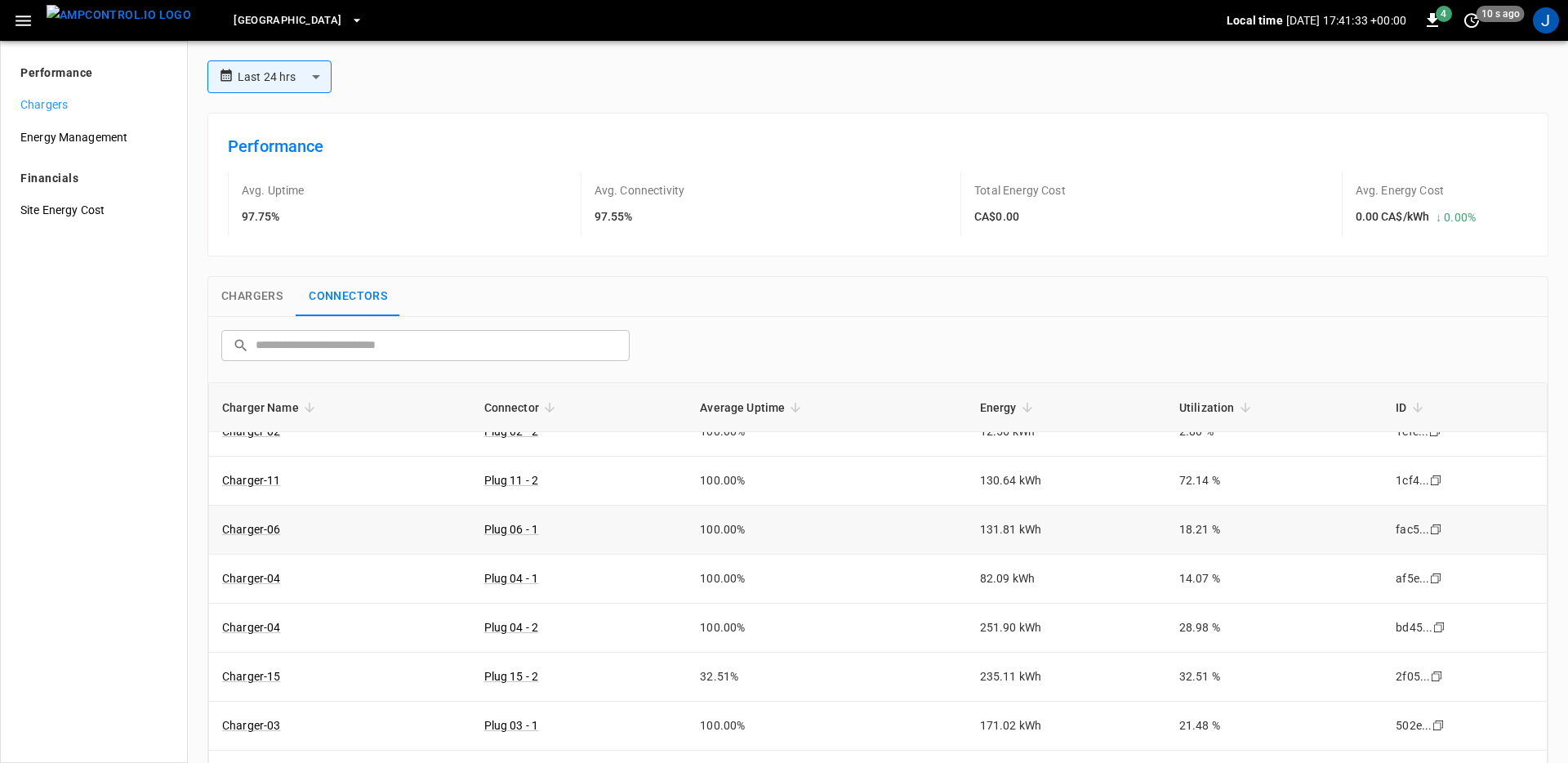
scroll to position [41, 0]
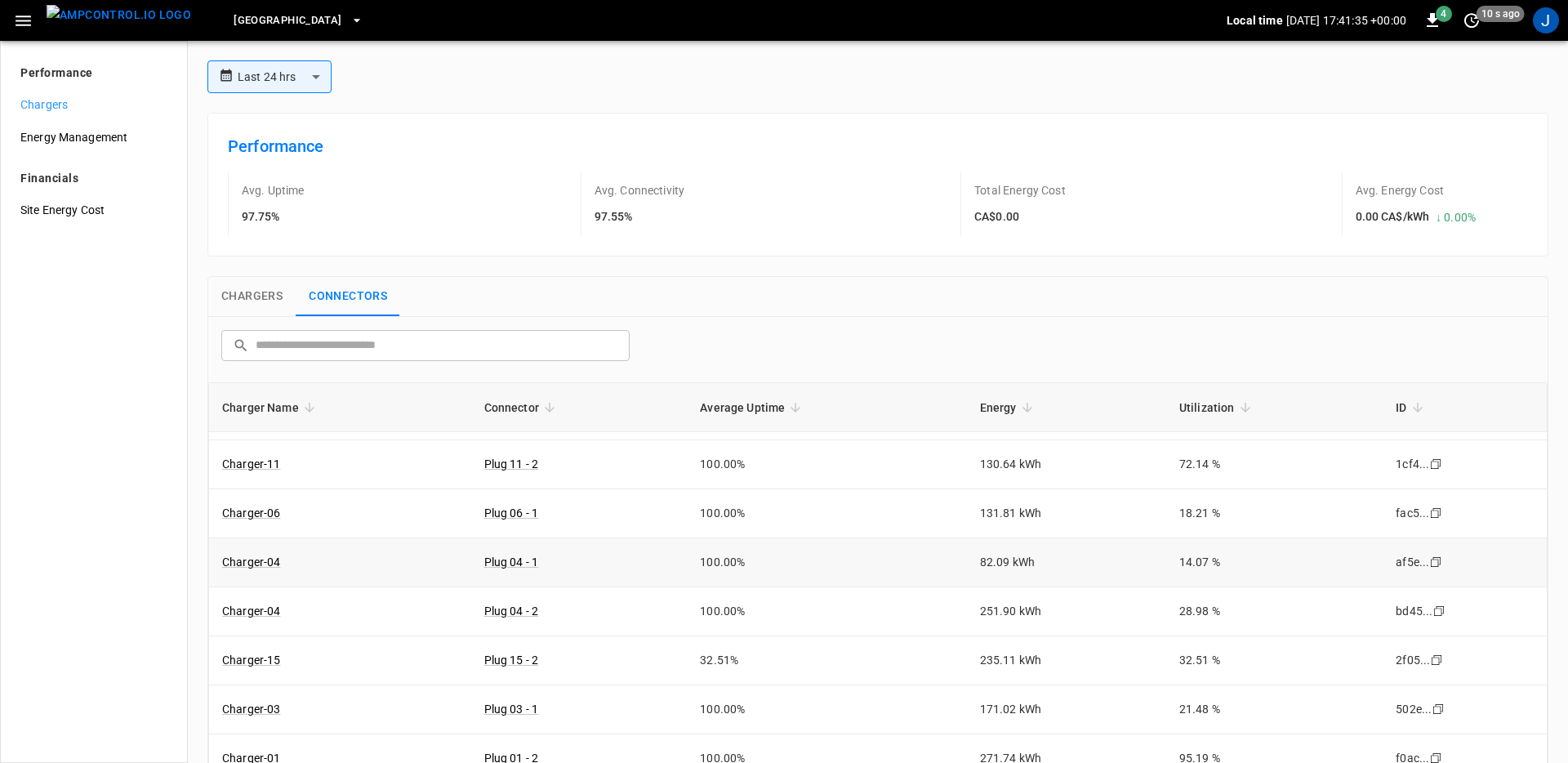
click at [722, 564] on td "100.00%" at bounding box center [826, 563] width 279 height 49
click at [994, 561] on td "82.09 kWh" at bounding box center [1067, 563] width 199 height 49
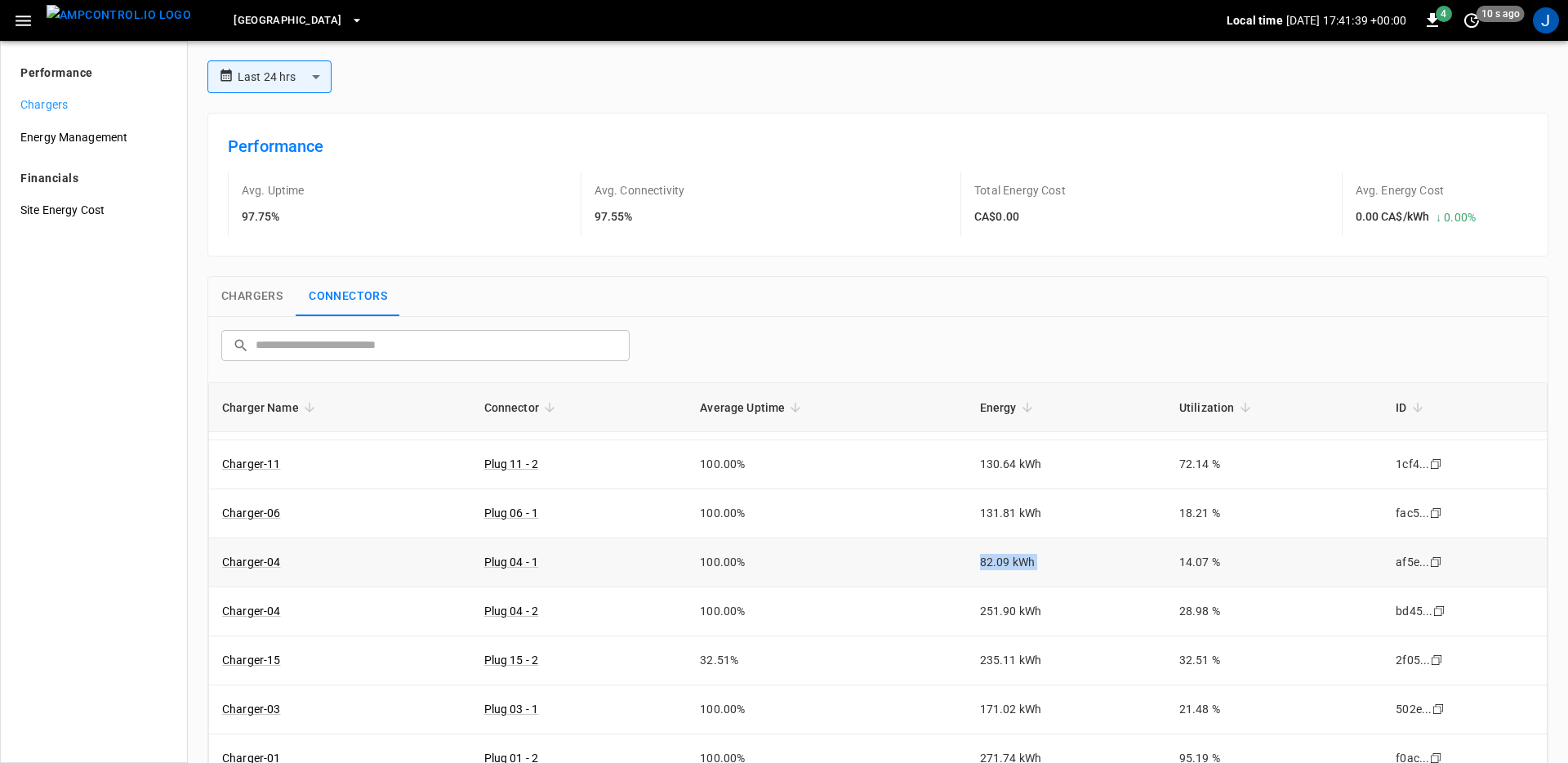
click at [994, 561] on td "82.09 kWh" at bounding box center [1067, 563] width 199 height 49
click at [1216, 555] on td "14.07 %" at bounding box center [1274, 563] width 216 height 49
click at [1216, 554] on td "14.07 %" at bounding box center [1274, 563] width 216 height 49
drag, startPoint x: 1167, startPoint y: 561, endPoint x: 1102, endPoint y: 564, distance: 65.1
click at [1102, 564] on tr "Charger-04 Plug 04 - 1 100.00% 82.09 kWh 14.07 % af5e... Copy" at bounding box center [877, 563] width 1337 height 49
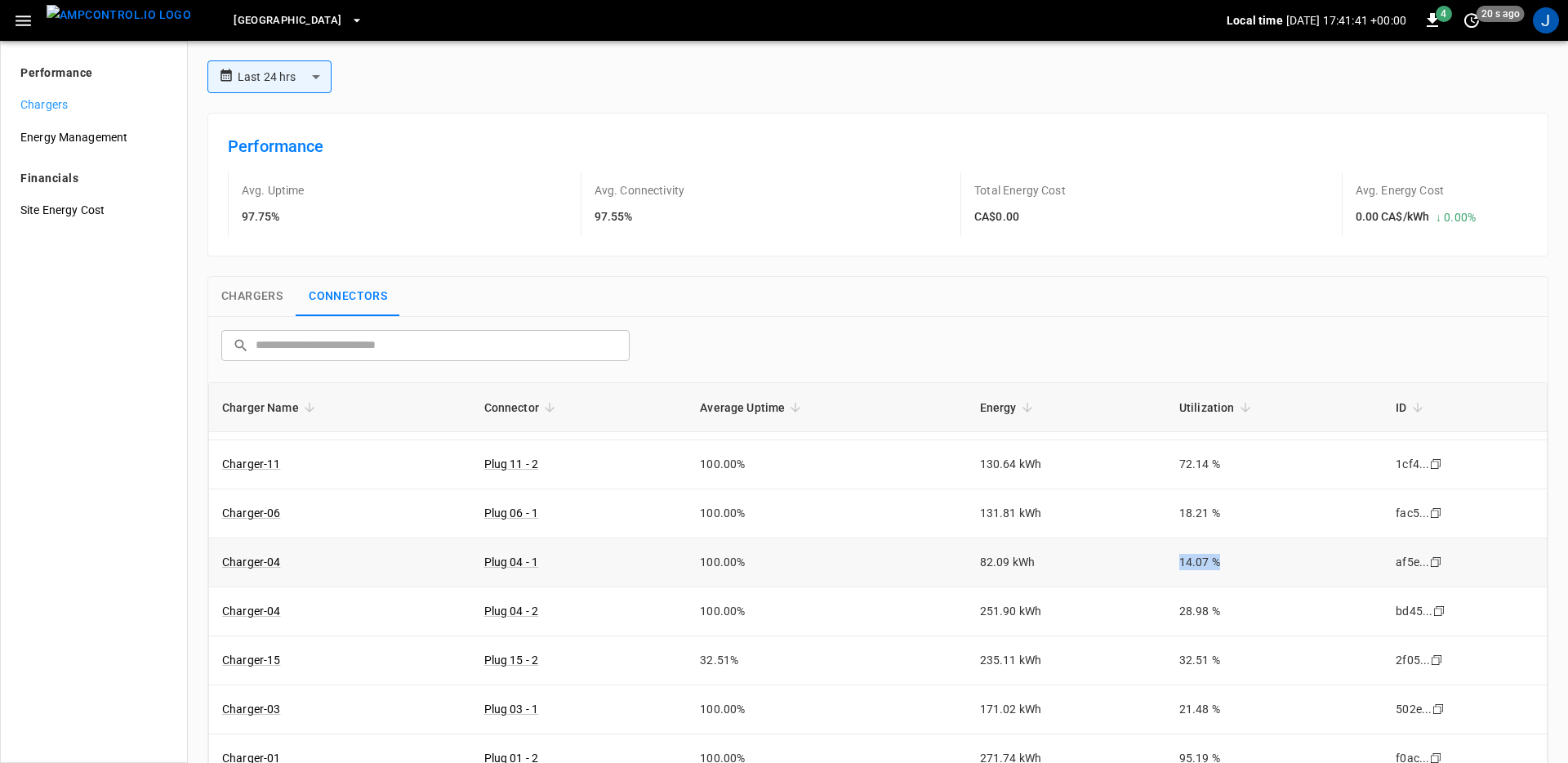
click at [1267, 576] on td "14.07 %" at bounding box center [1274, 563] width 216 height 49
click at [1055, 325] on div "​ ​" at bounding box center [877, 349] width 1339 height 65
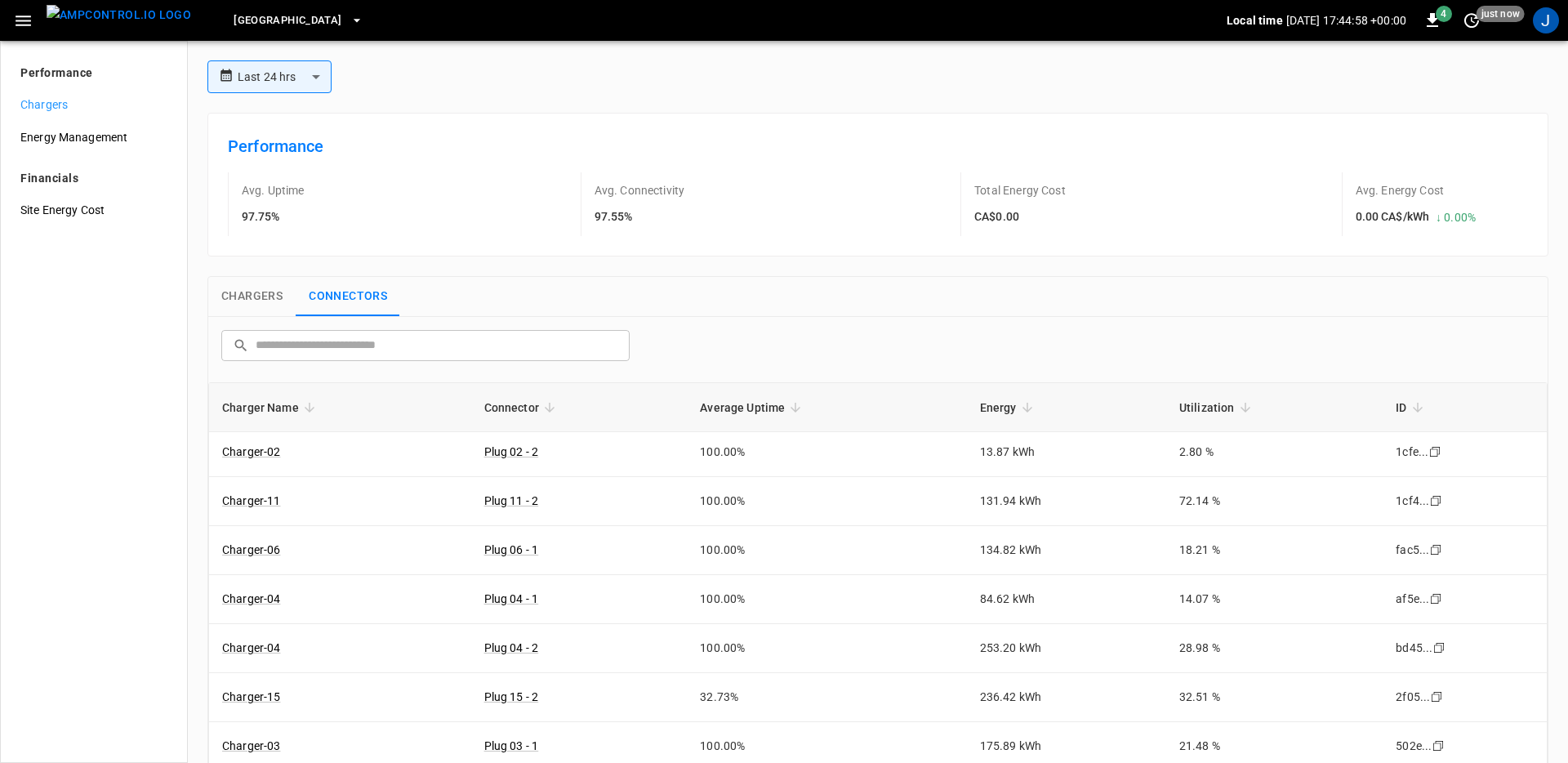
scroll to position [0, 0]
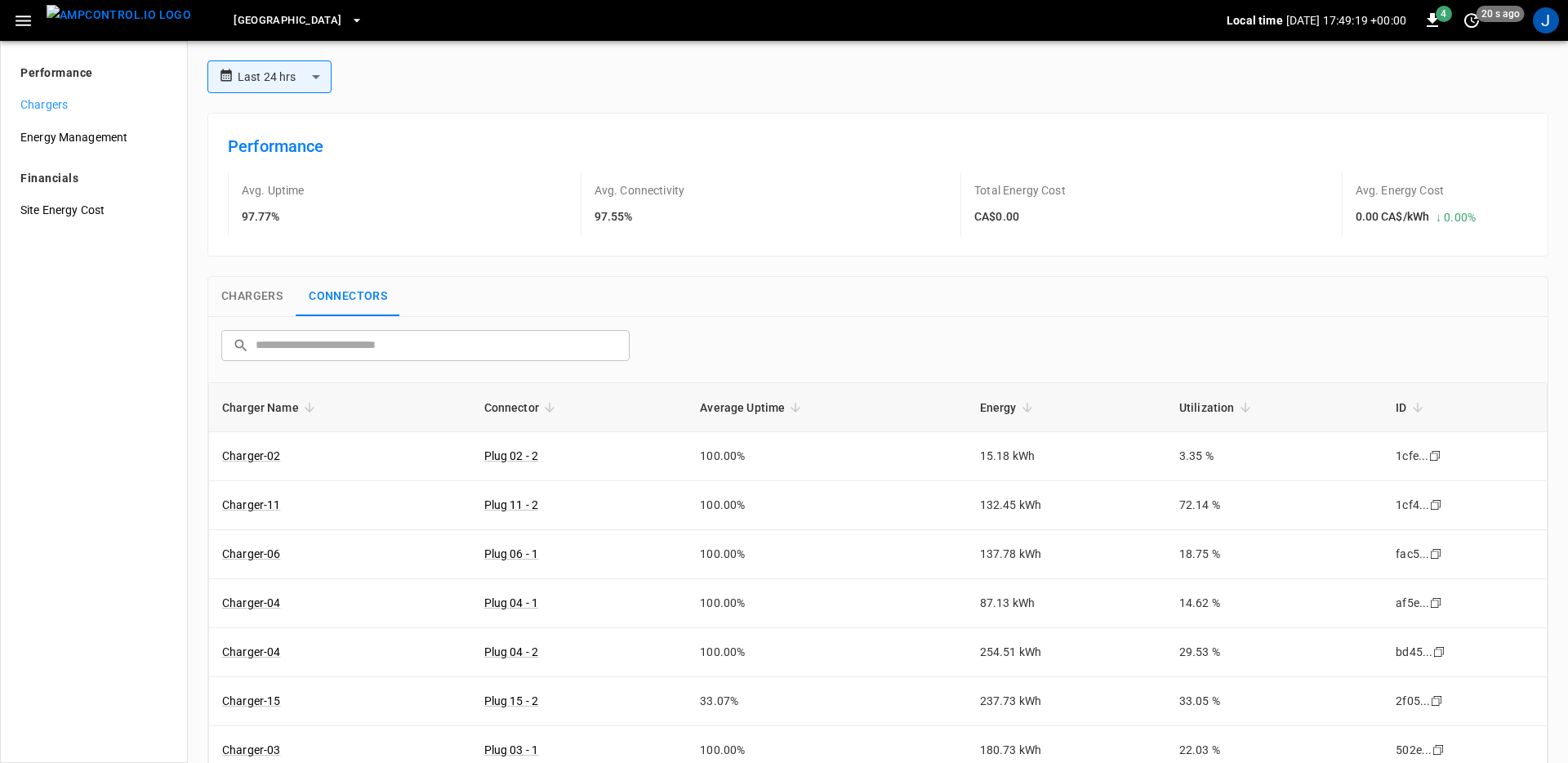
click at [1544, 31] on div "J" at bounding box center [1545, 20] width 26 height 26
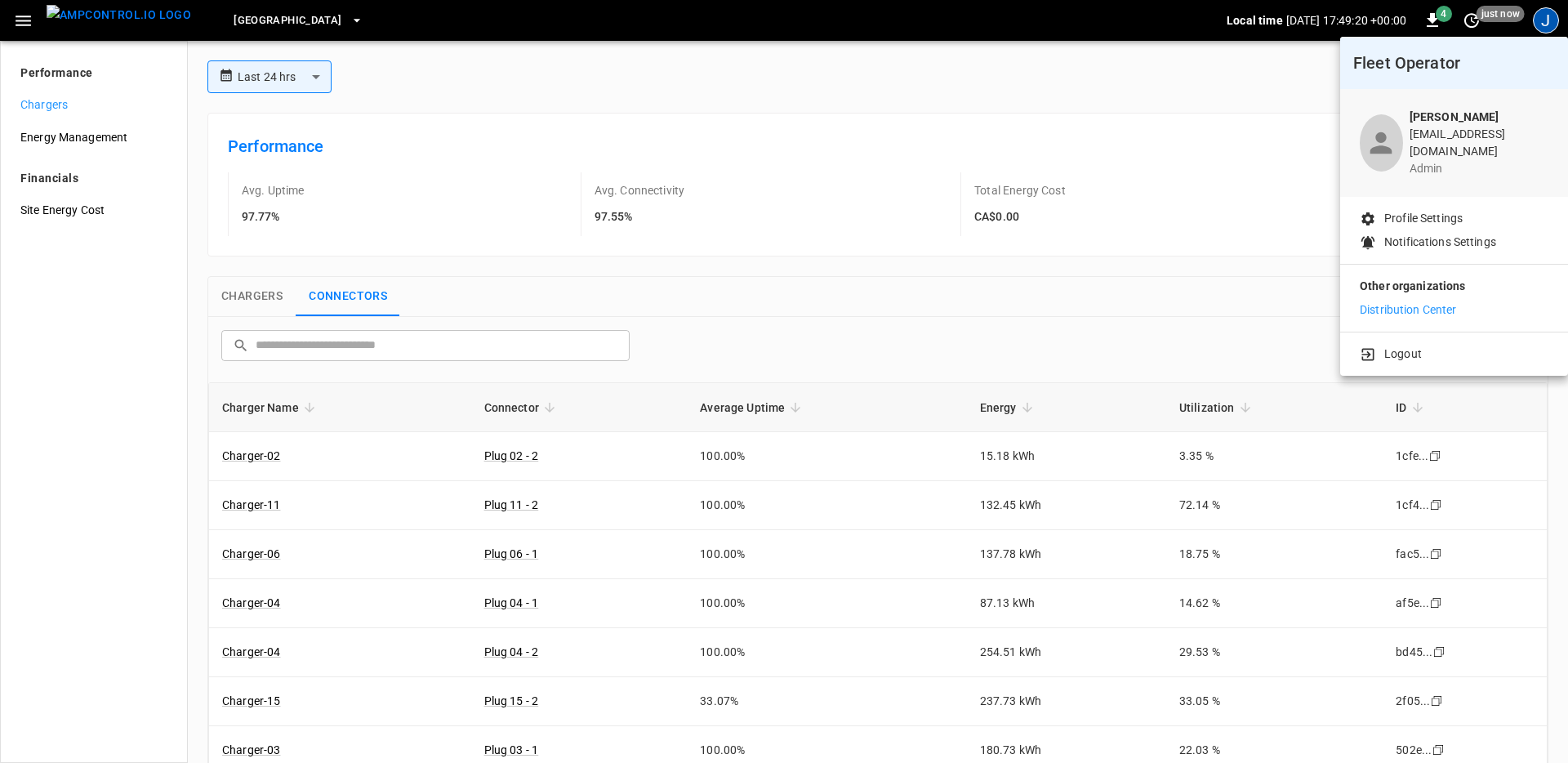
click at [1409, 345] on p "Logout" at bounding box center [1403, 354] width 37 height 17
